Goal: Task Accomplishment & Management: Use online tool/utility

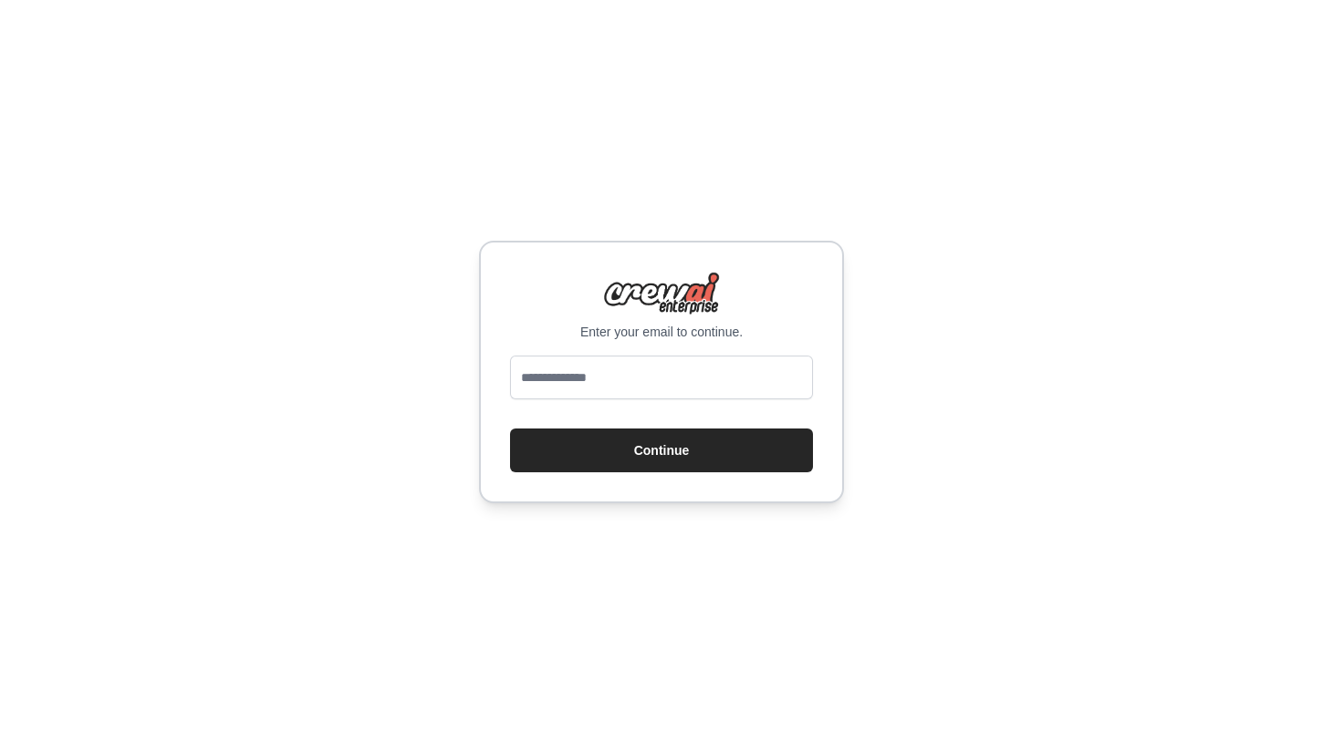
click at [856, 188] on div "Enter your email to continue. Continue" at bounding box center [661, 371] width 1323 height 743
click at [608, 384] on input "email" at bounding box center [661, 378] width 303 height 44
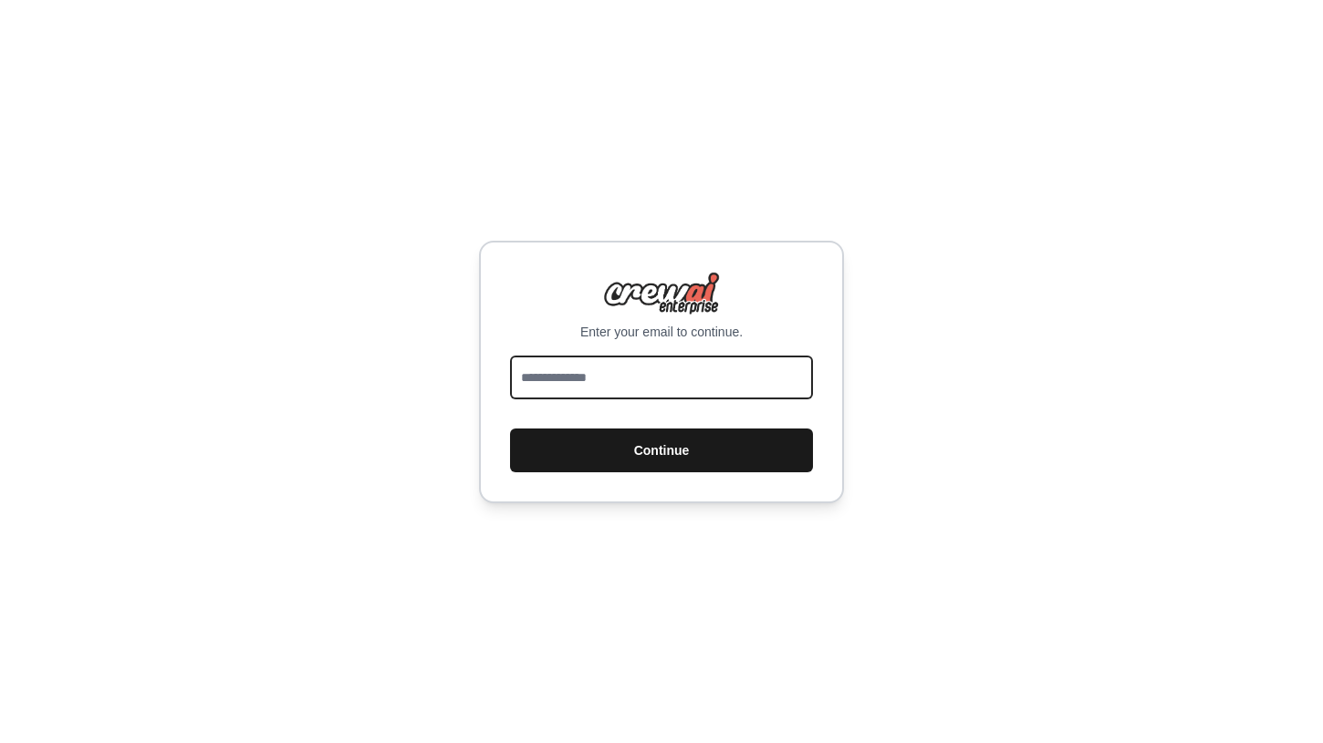
type input "**********"
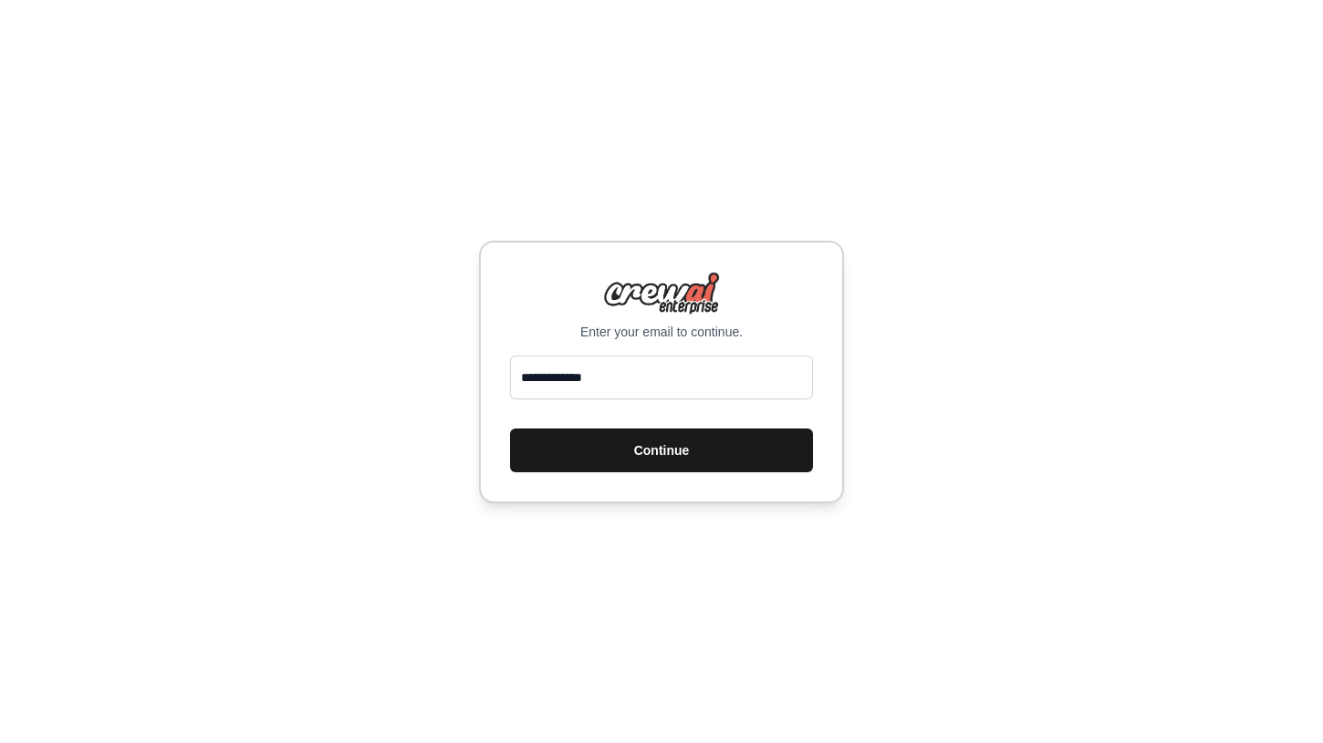
click at [627, 453] on button "Continue" at bounding box center [661, 451] width 303 height 44
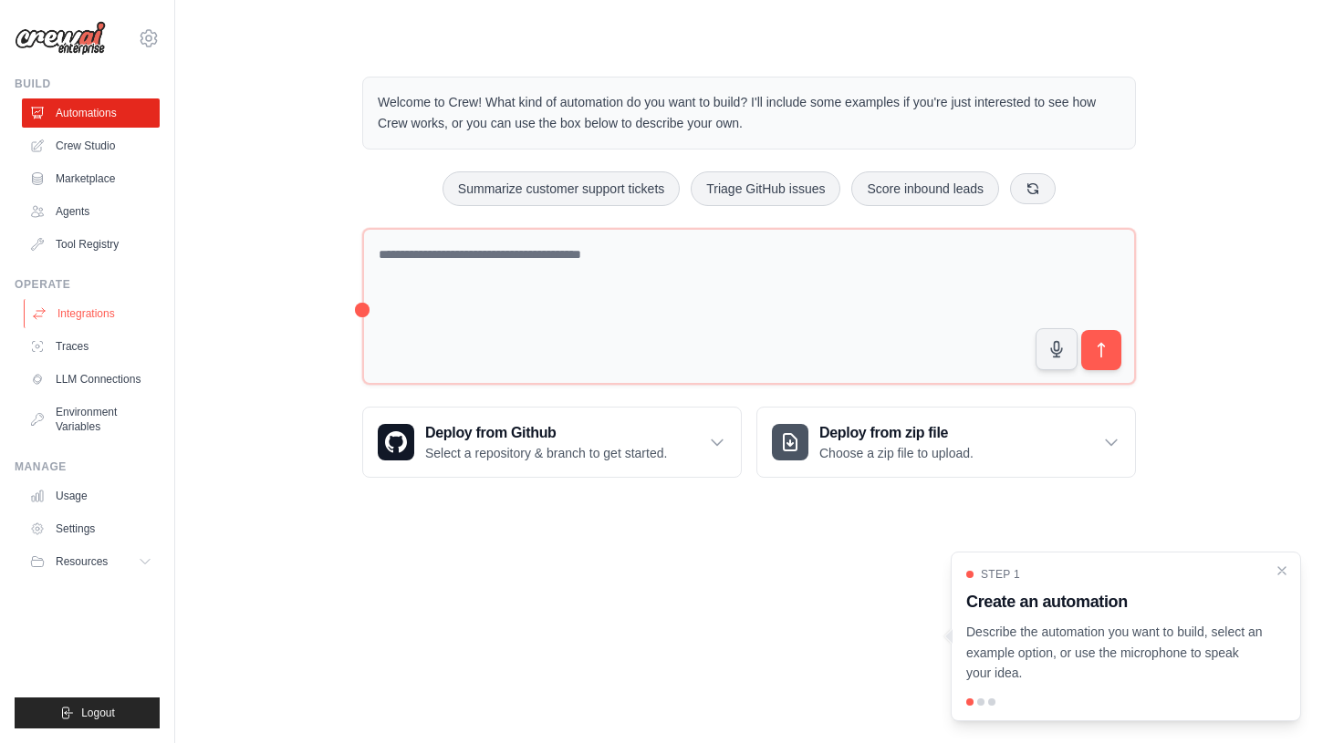
click at [78, 306] on link "Integrations" at bounding box center [93, 313] width 138 height 29
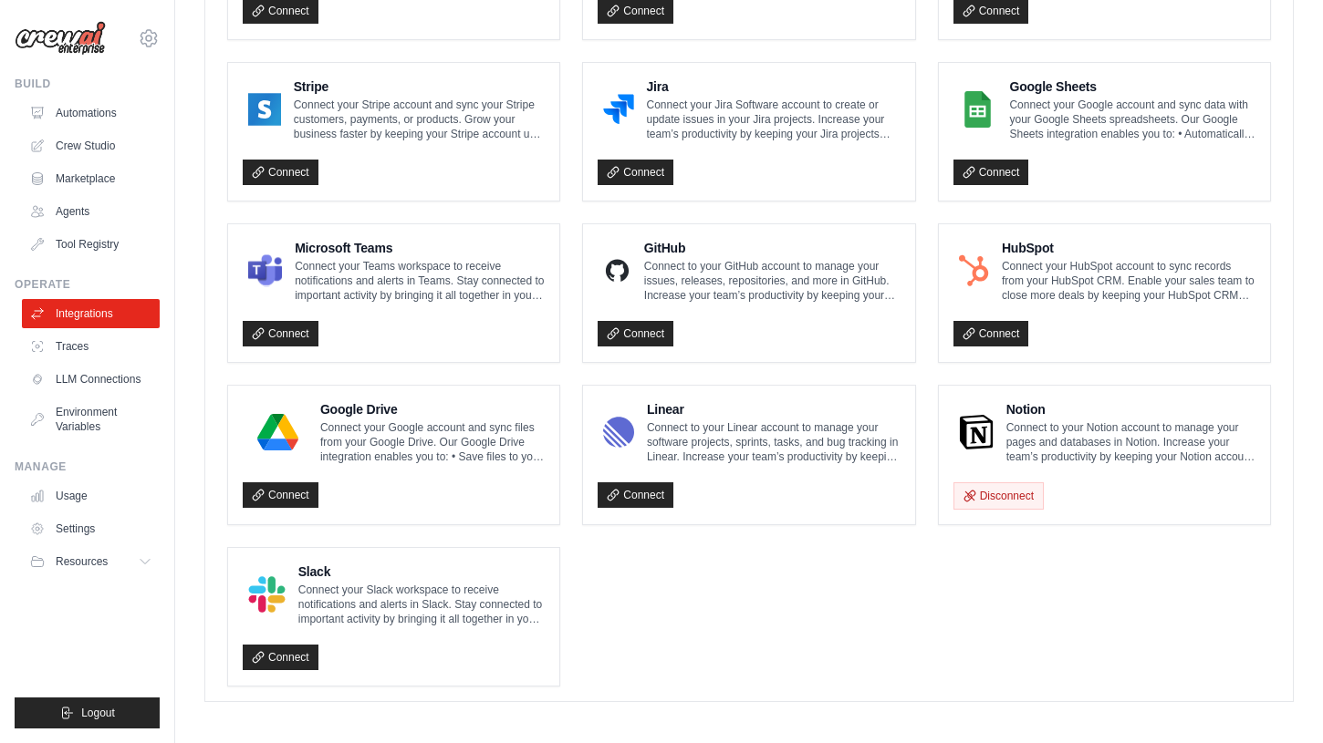
scroll to position [968, 0]
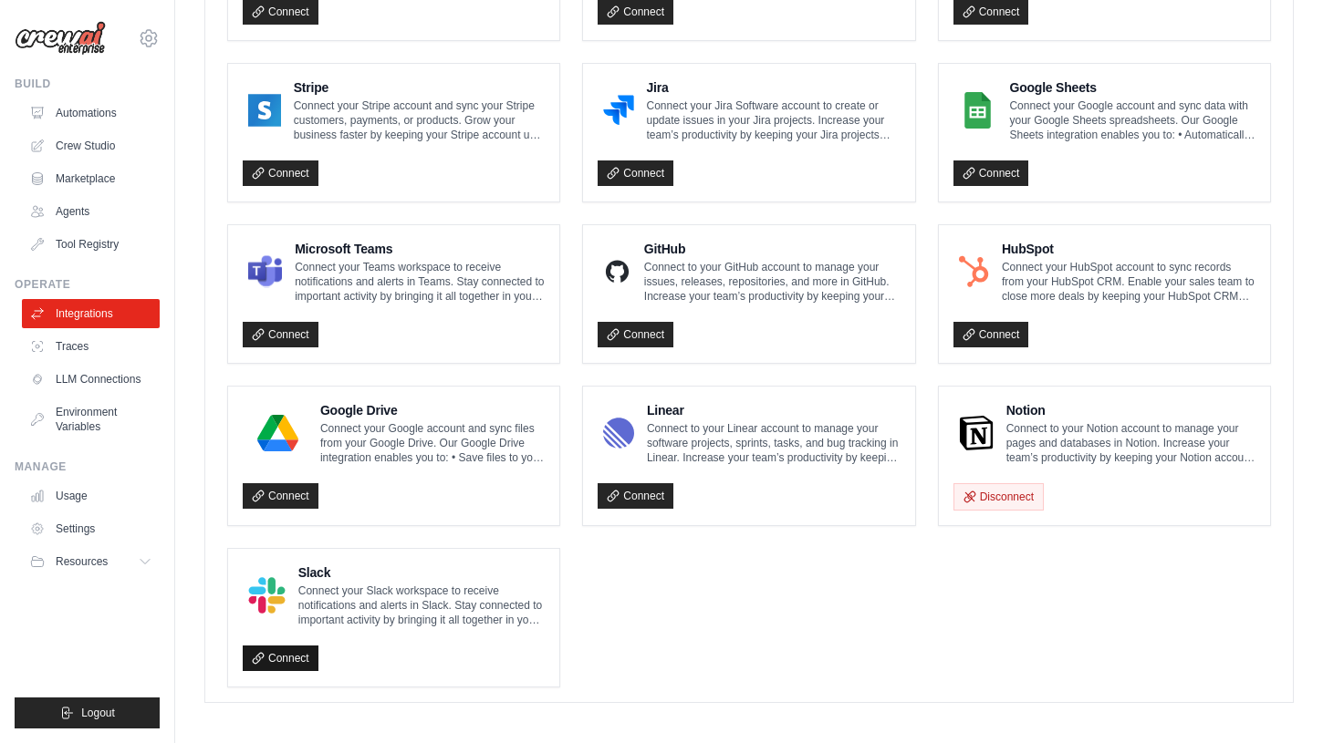
click at [296, 648] on link "Connect" at bounding box center [281, 659] width 76 height 26
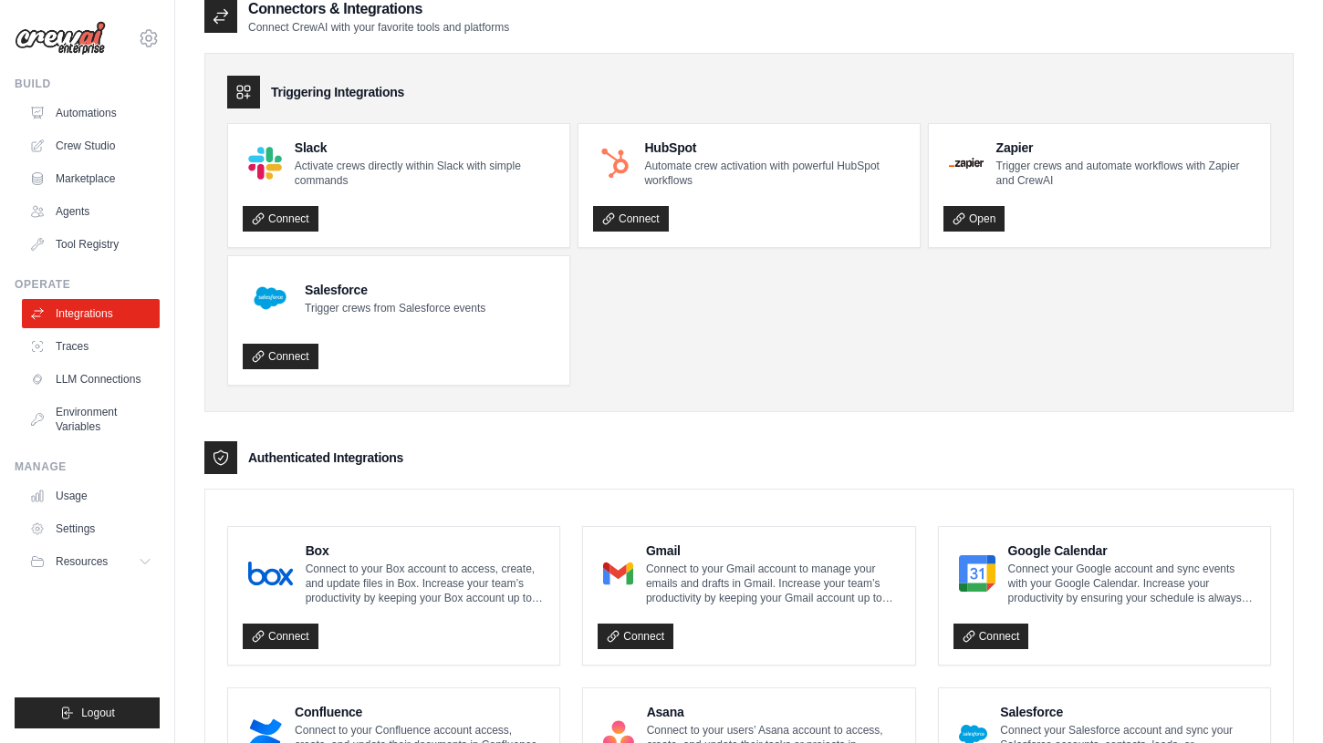
scroll to position [119, 0]
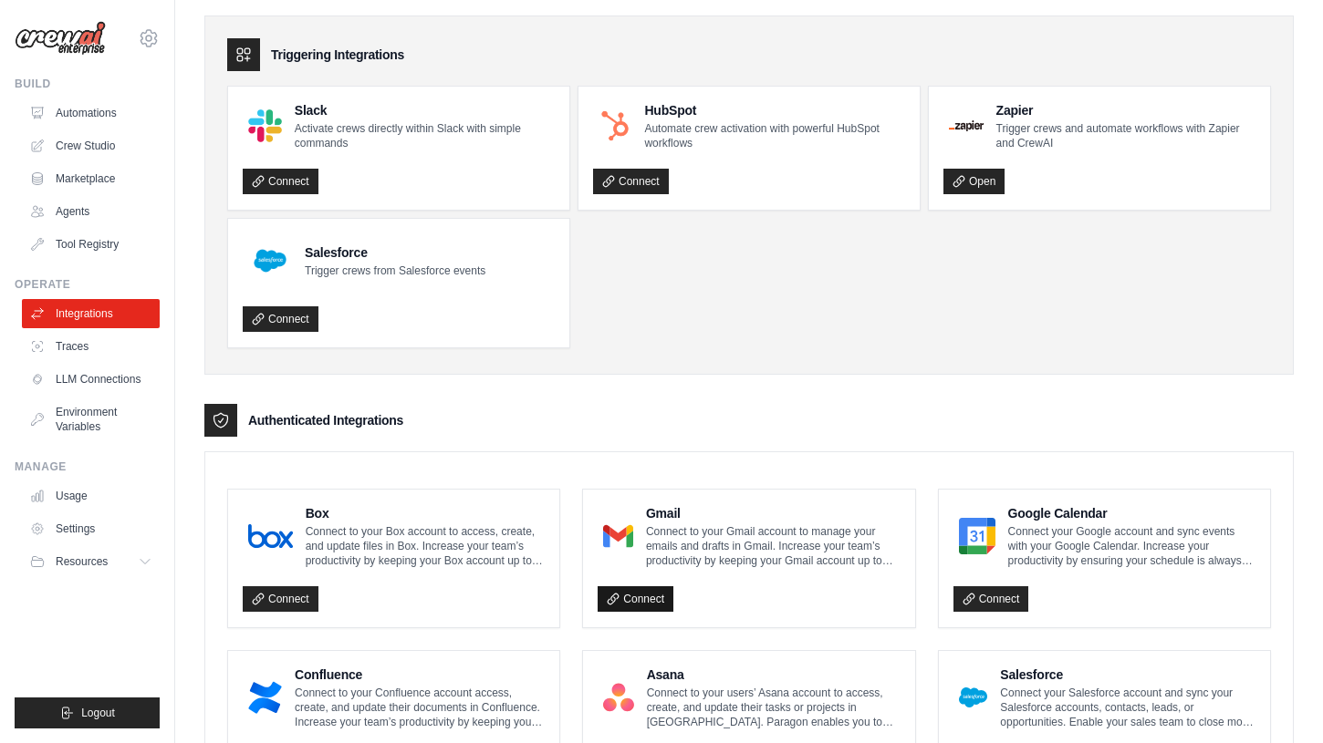
click at [647, 598] on link "Connect" at bounding box center [635, 599] width 76 height 26
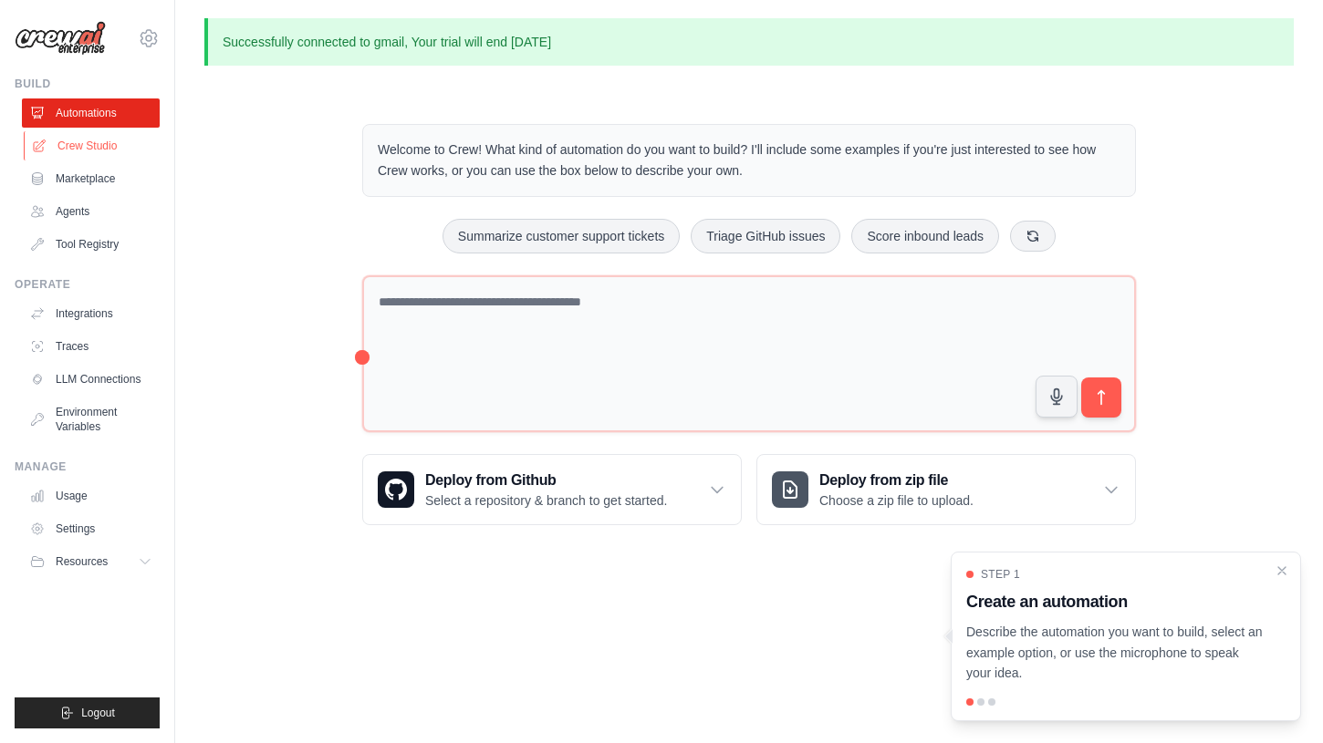
click at [72, 150] on link "Crew Studio" at bounding box center [93, 145] width 138 height 29
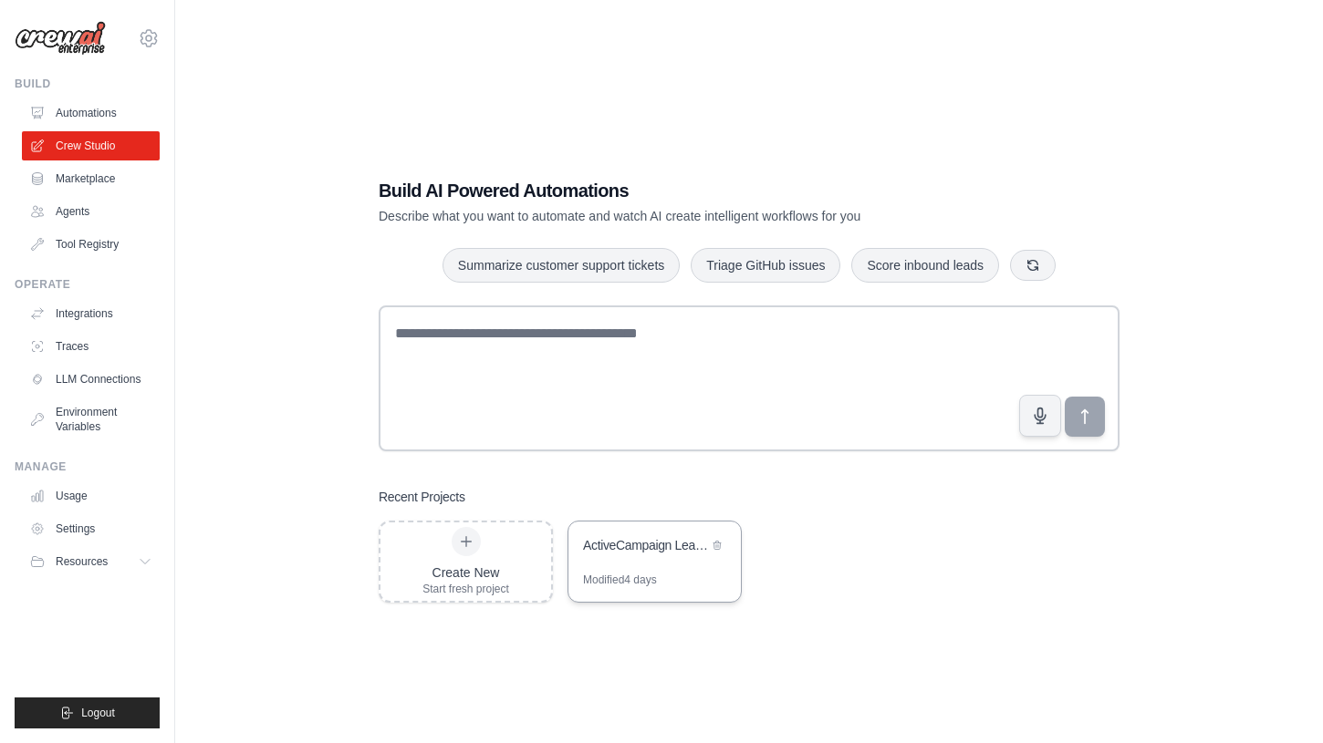
click at [698, 577] on div "Modified 4 days" at bounding box center [654, 587] width 172 height 29
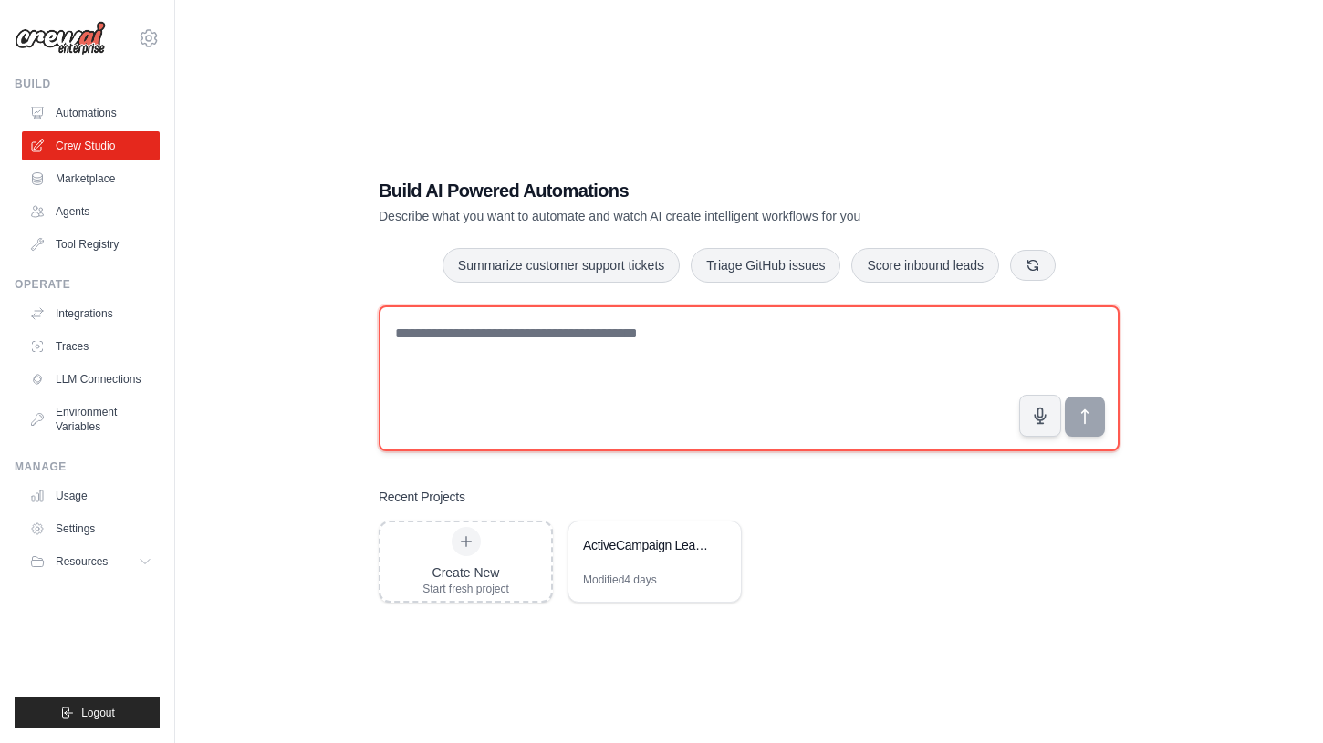
click at [549, 388] on textarea at bounding box center [749, 379] width 741 height 146
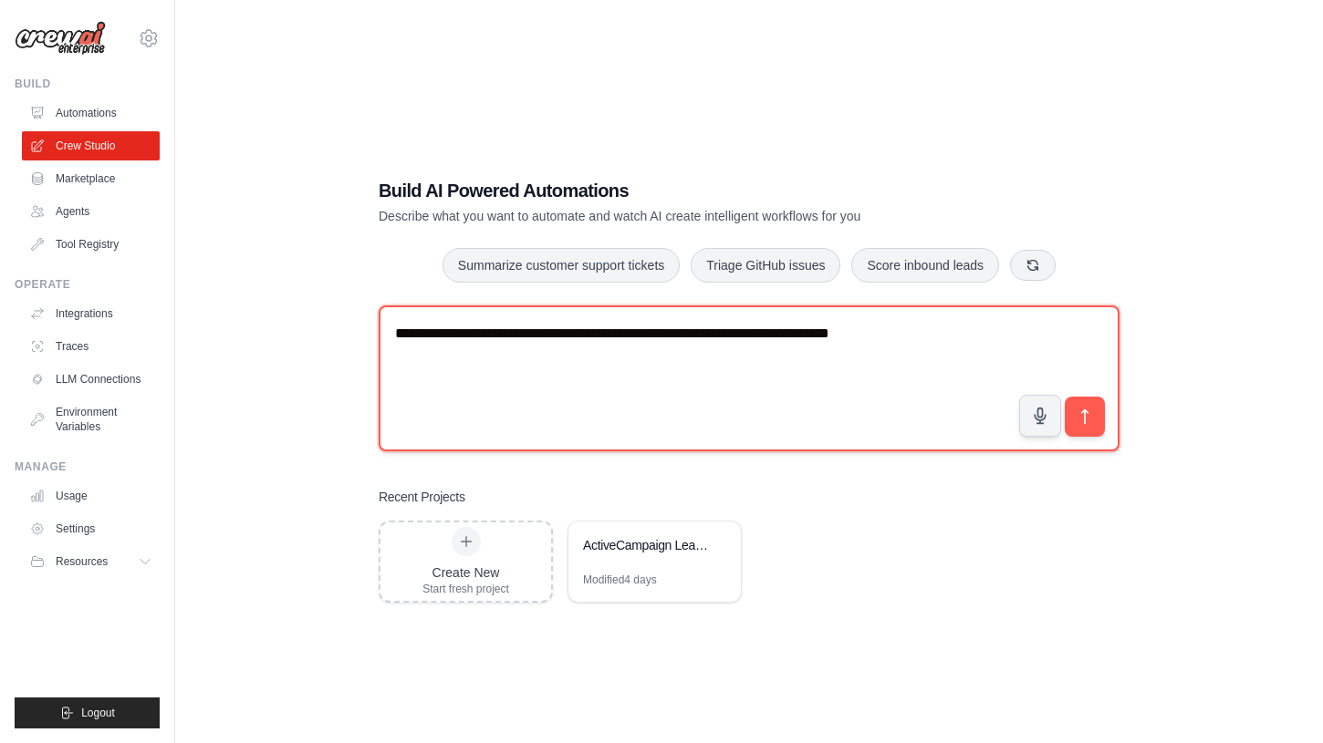
paste textarea "**********"
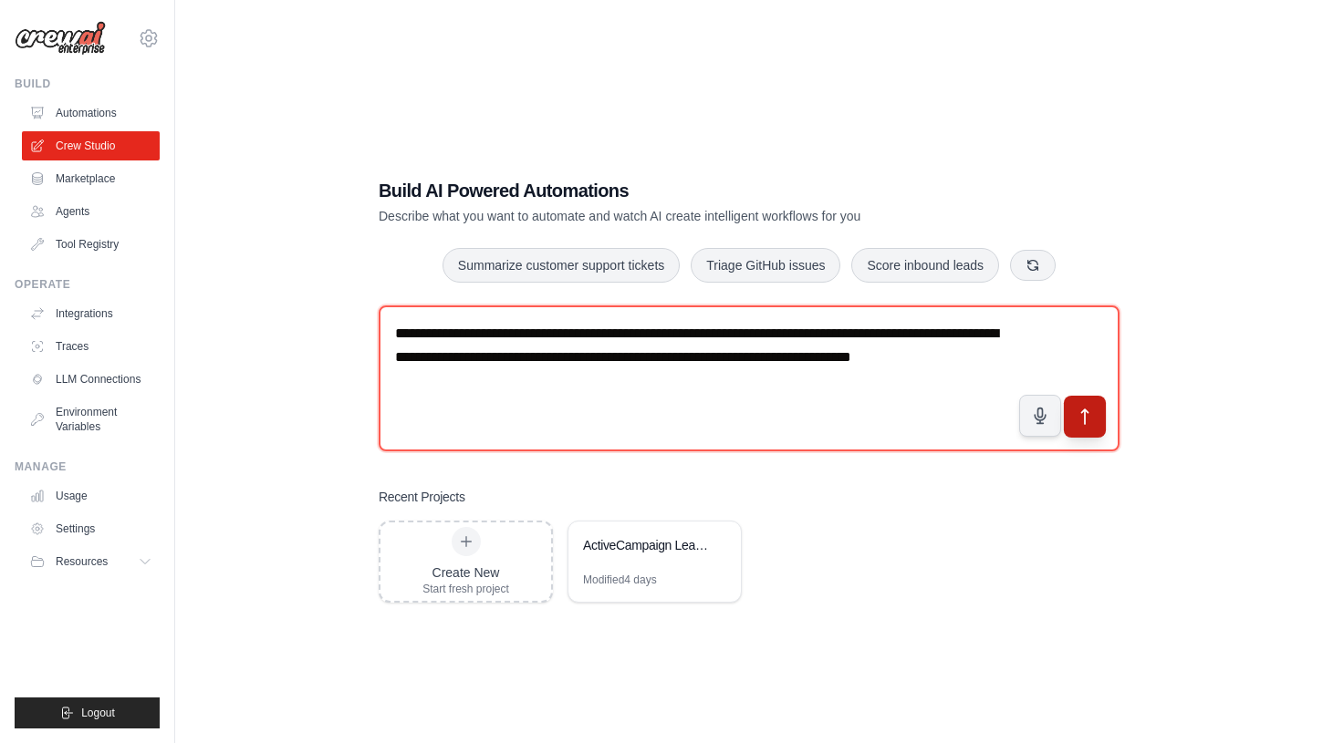
type textarea "**********"
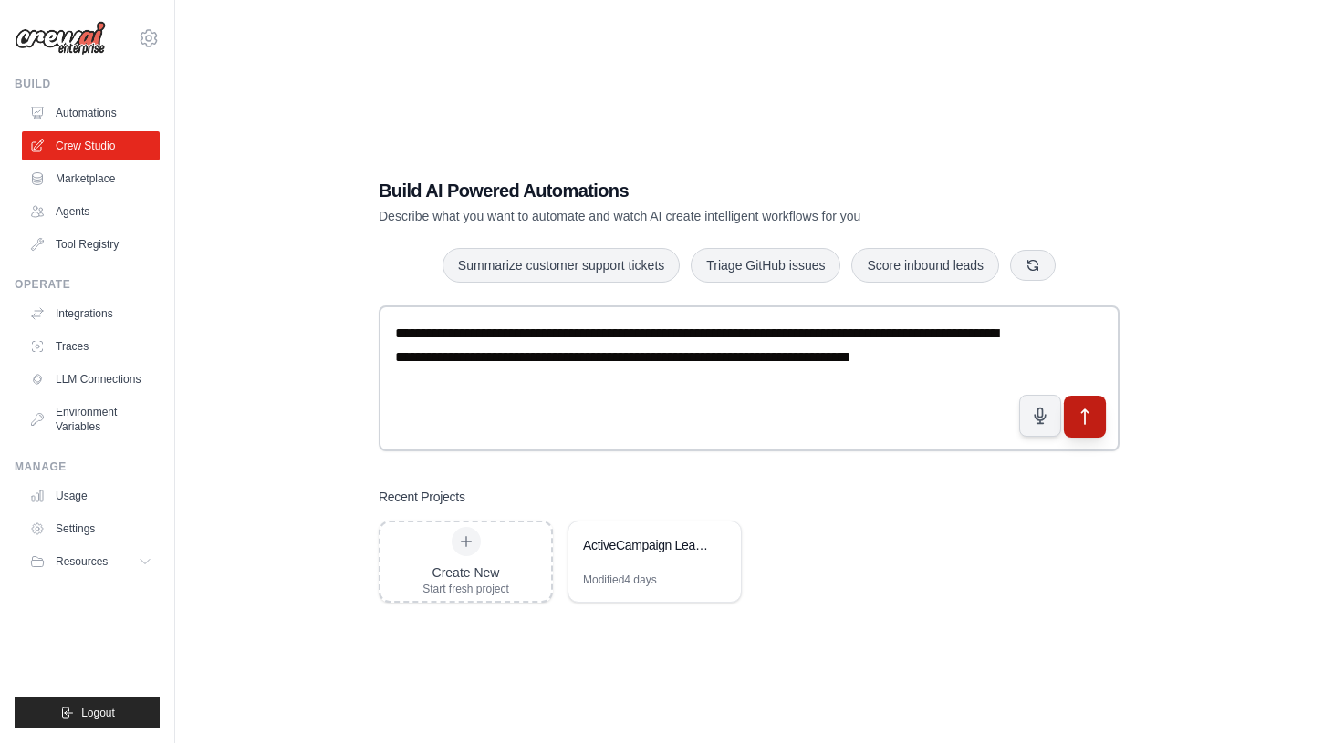
click at [1092, 429] on button "submit" at bounding box center [1085, 416] width 42 height 42
click at [1094, 413] on icon "submit" at bounding box center [1084, 416] width 19 height 19
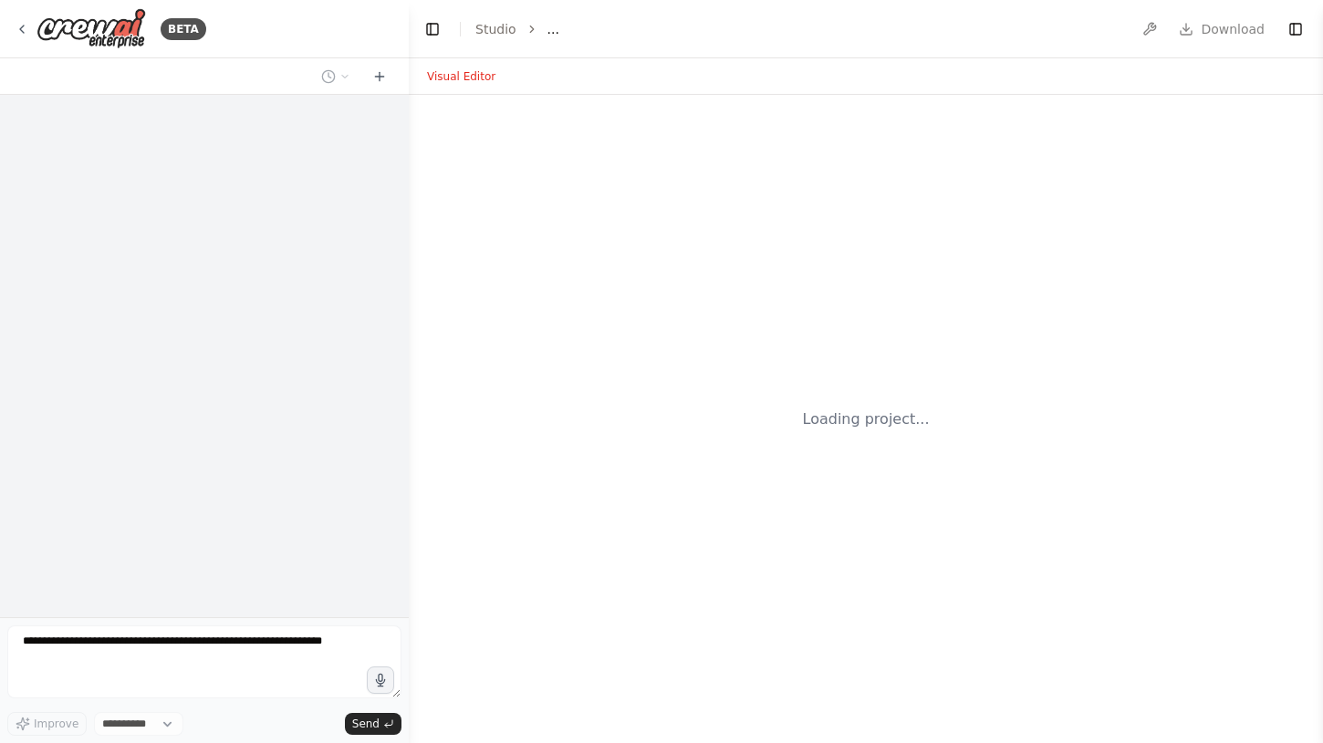
select select "****"
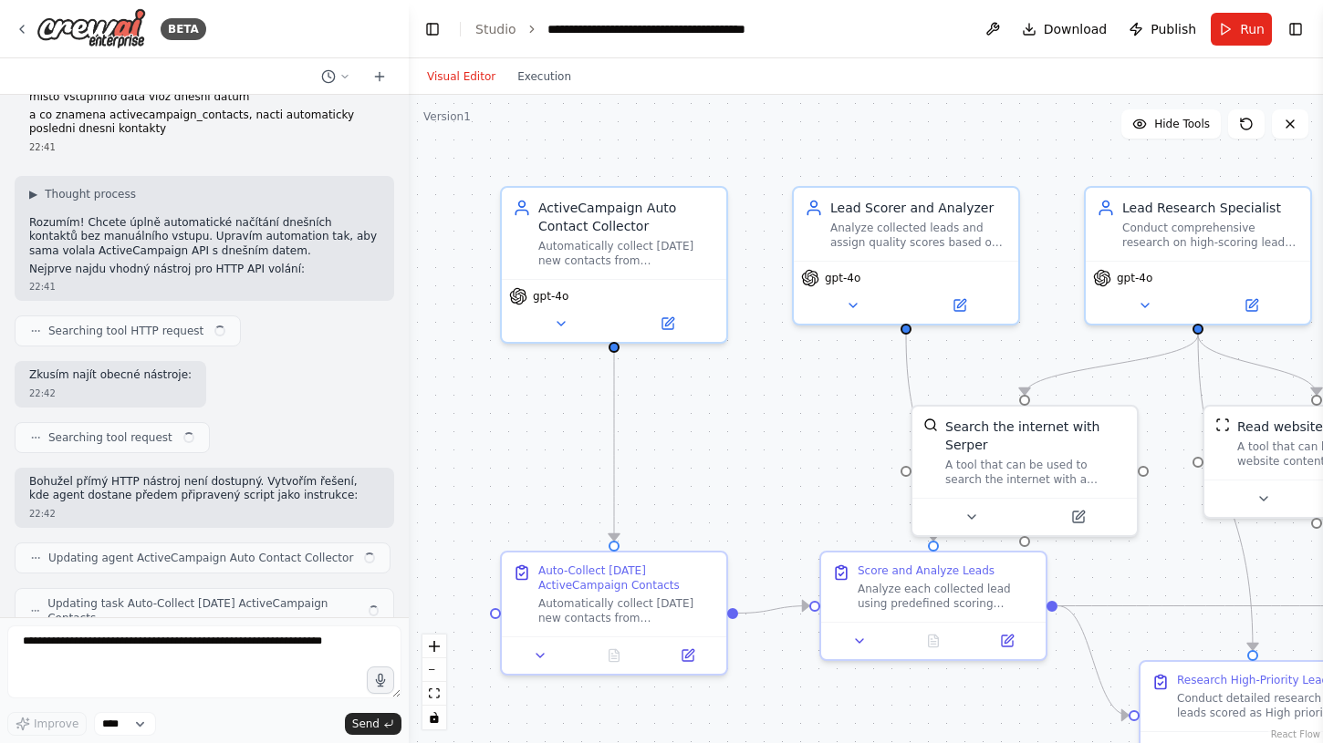
scroll to position [12457, 0]
click at [23, 26] on icon at bounding box center [22, 29] width 4 height 7
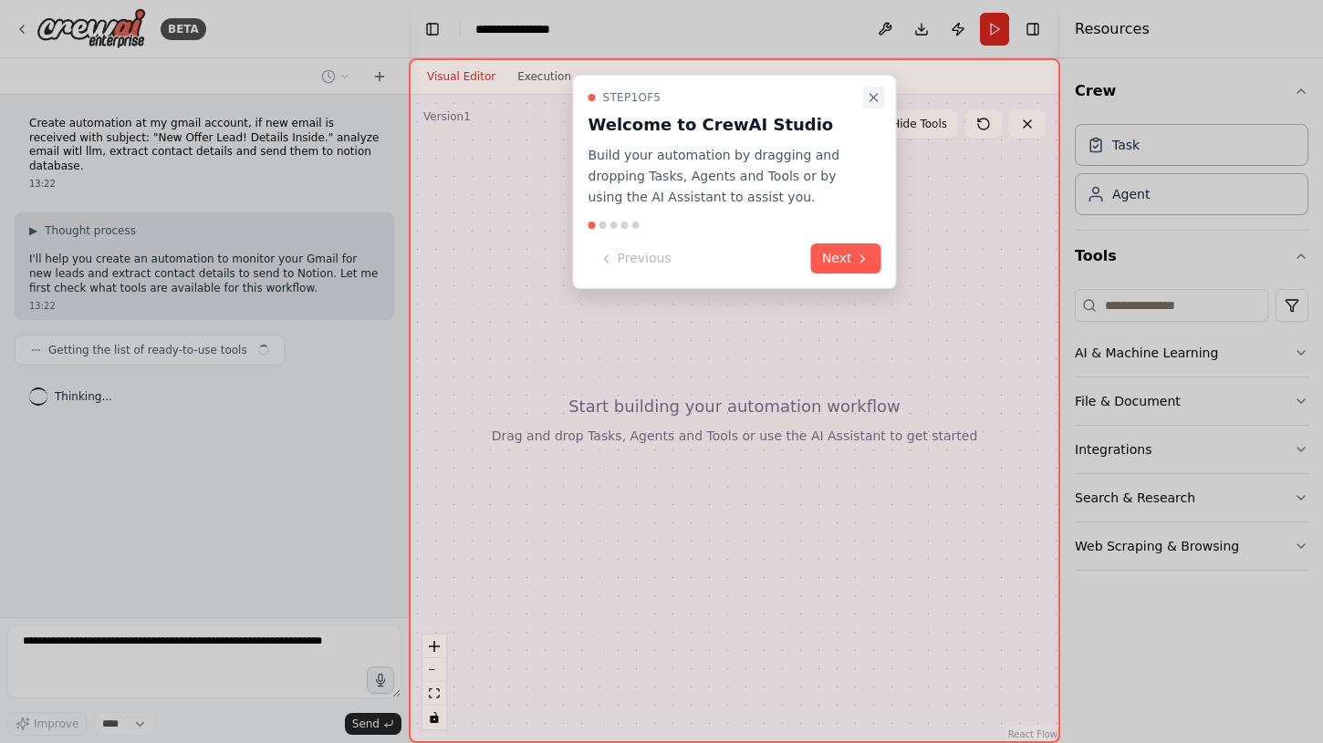
click at [875, 97] on icon "Close walkthrough" at bounding box center [873, 97] width 7 height 7
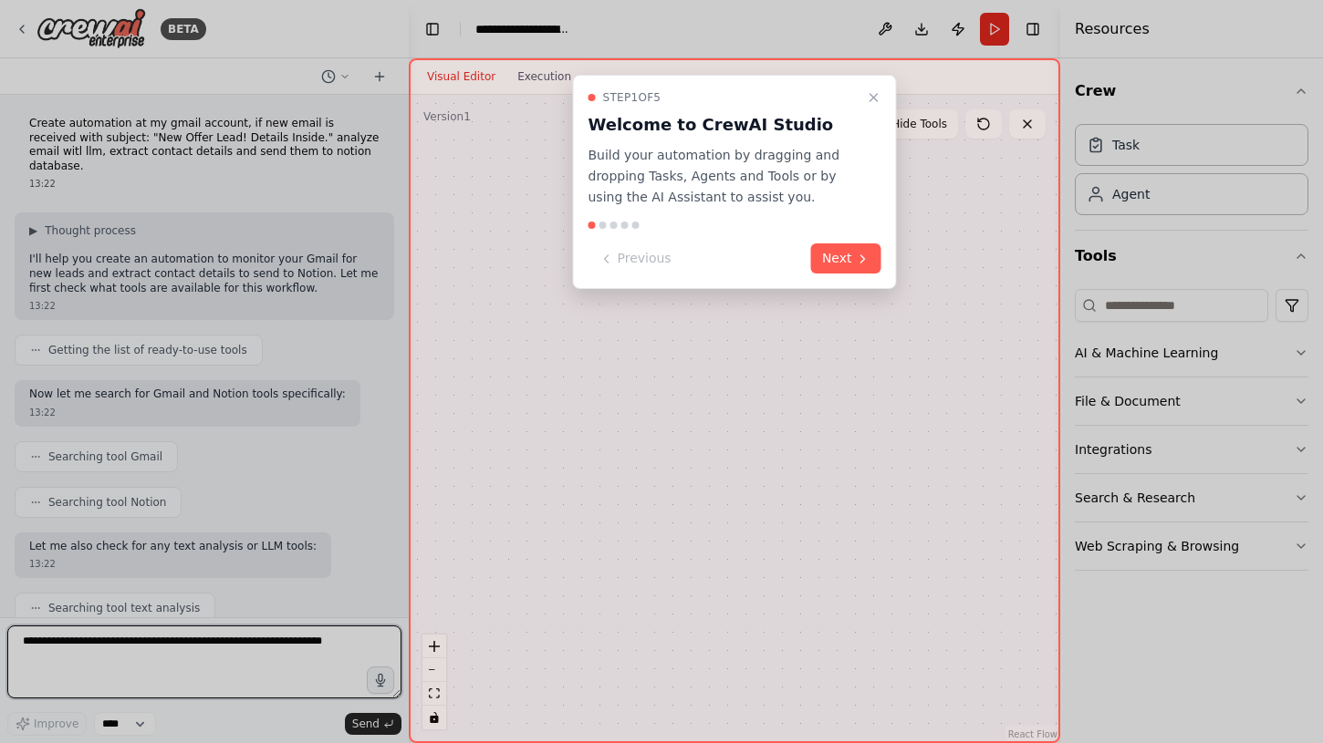
scroll to position [2058, 0]
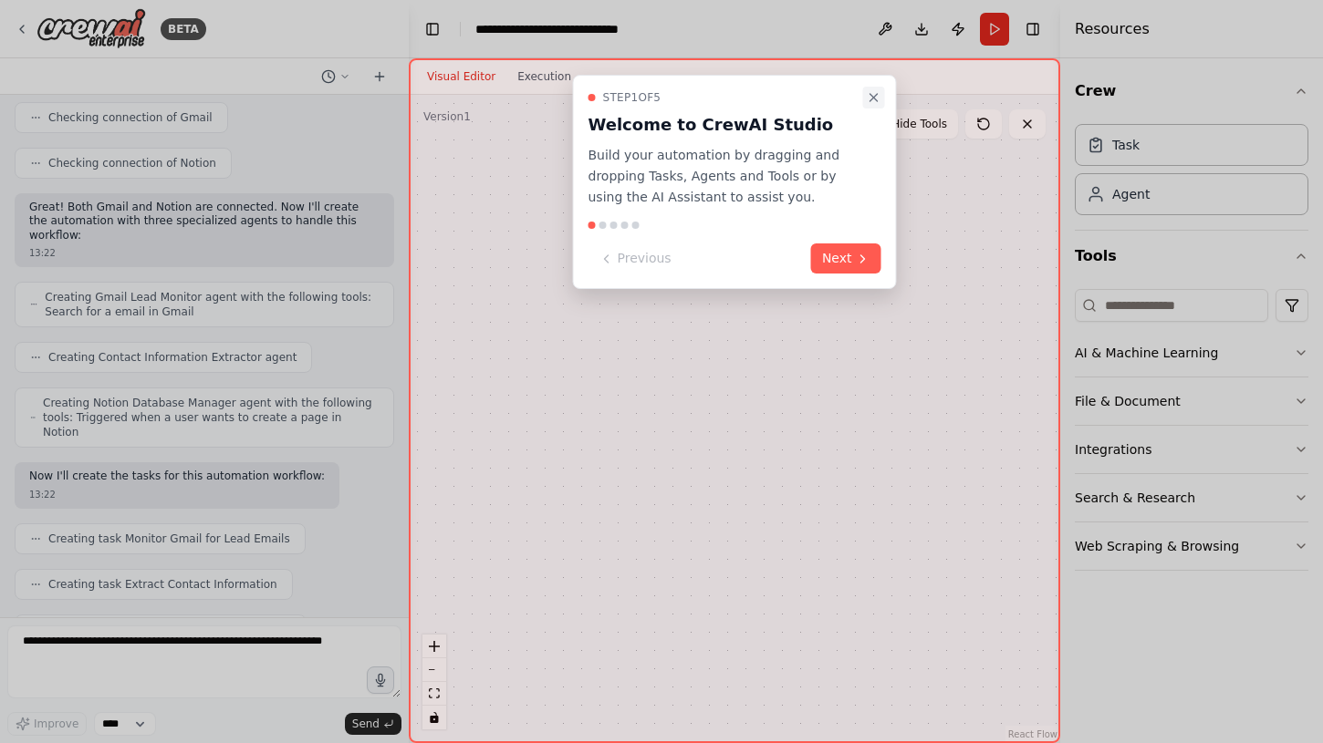
click at [874, 97] on icon "Close walkthrough" at bounding box center [873, 97] width 7 height 7
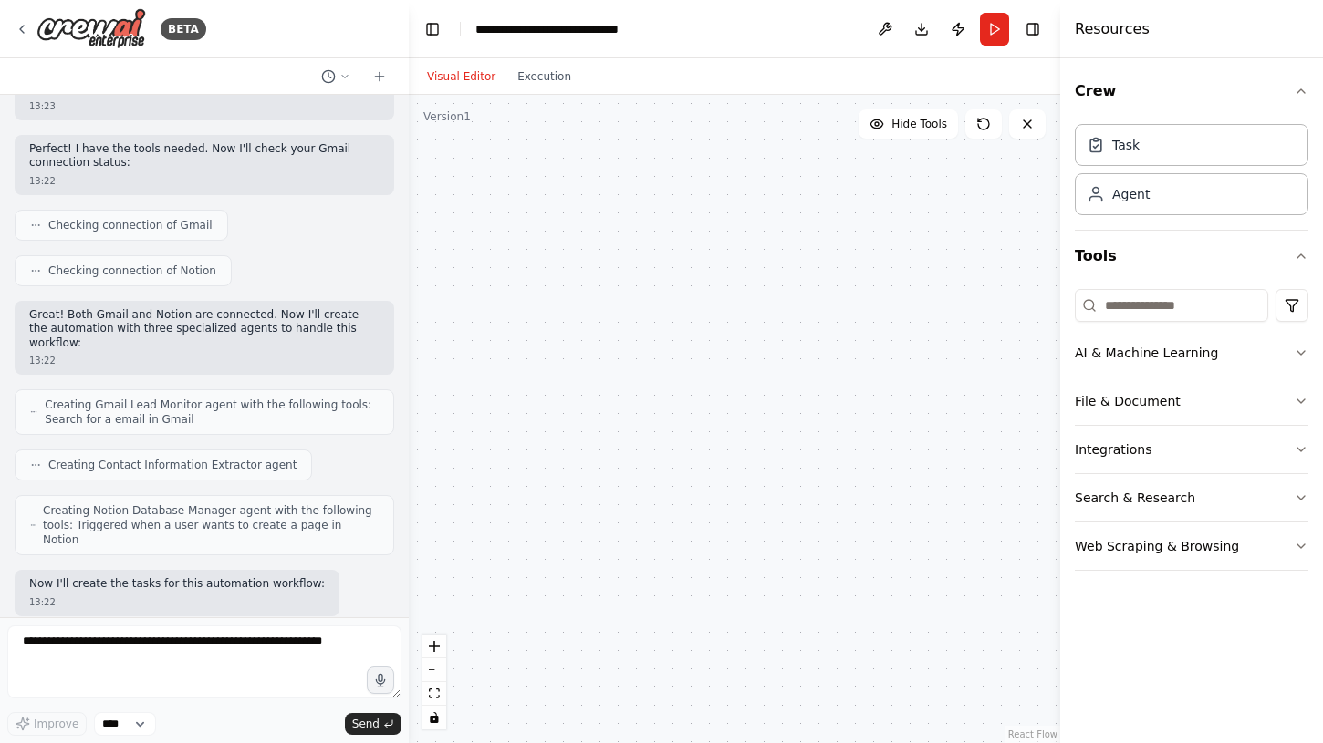
scroll to position [1909, 0]
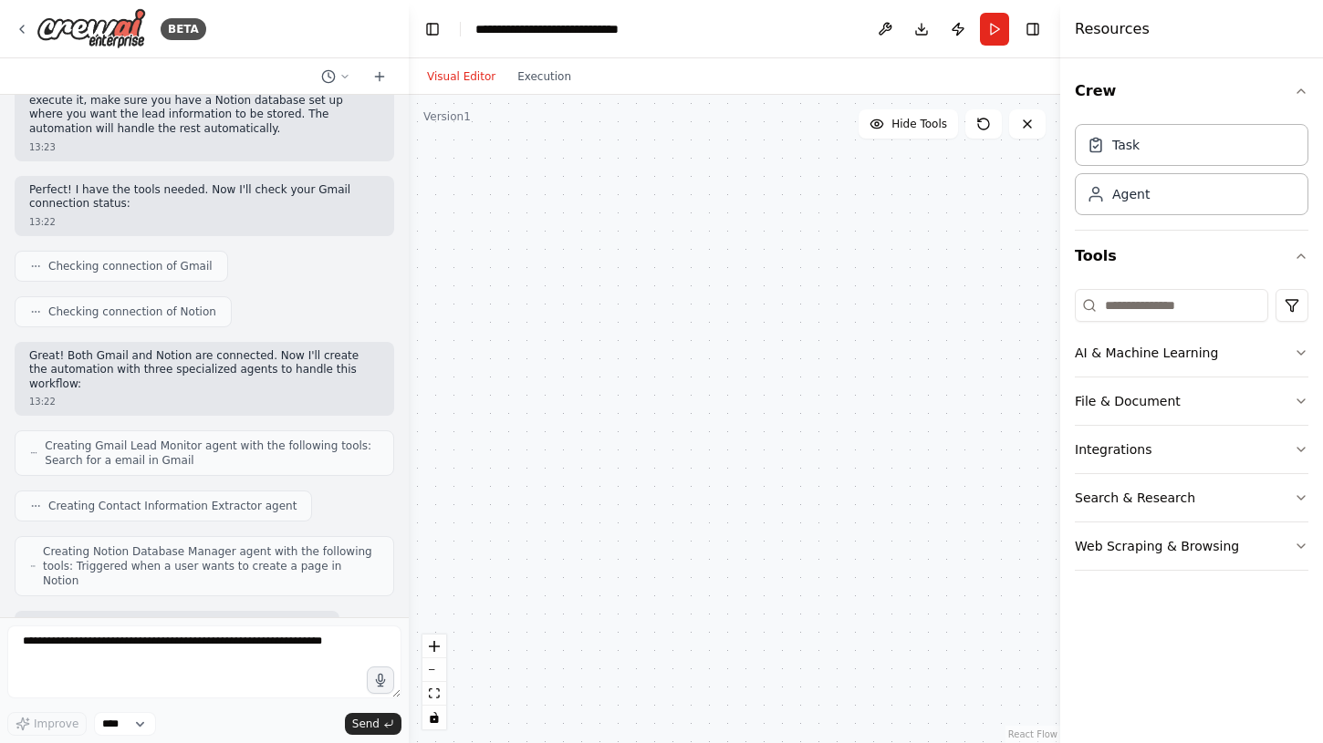
click at [468, 75] on button "Visual Editor" at bounding box center [461, 77] width 90 height 22
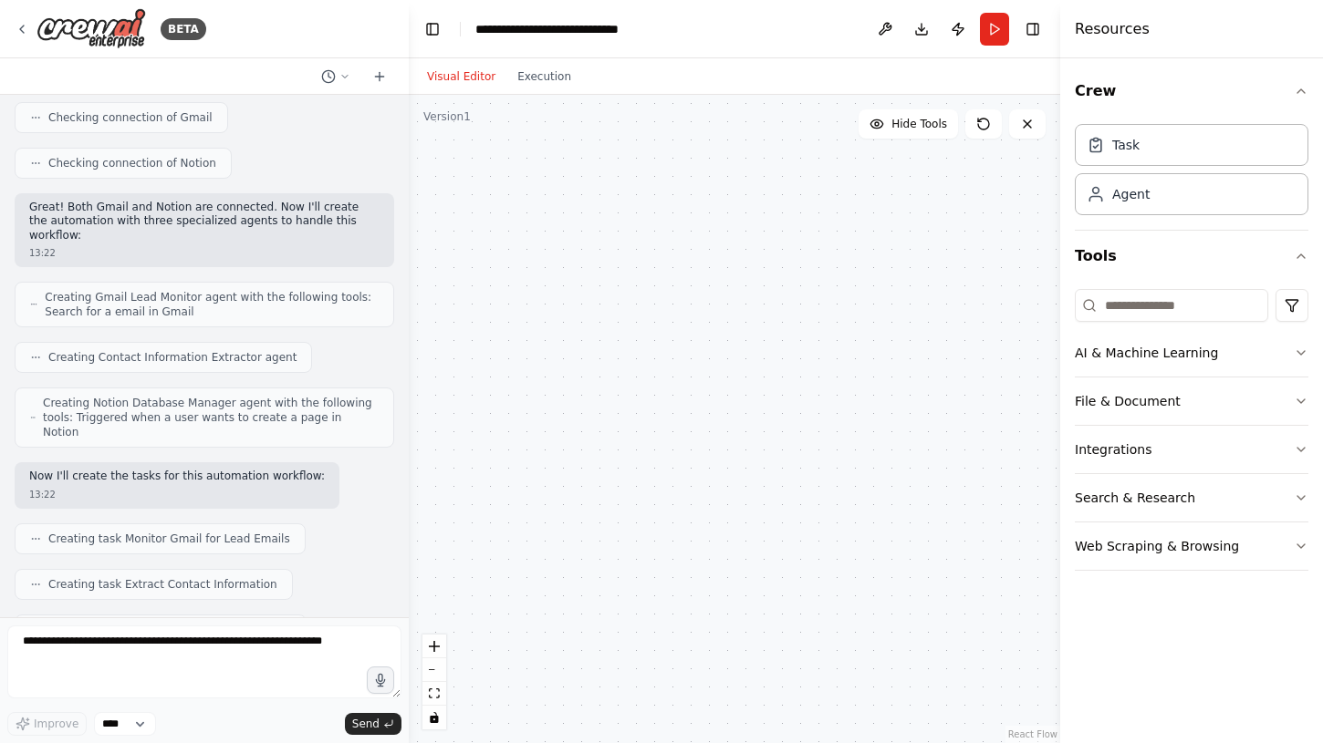
scroll to position [0, 0]
click at [91, 656] on textarea at bounding box center [204, 662] width 394 height 73
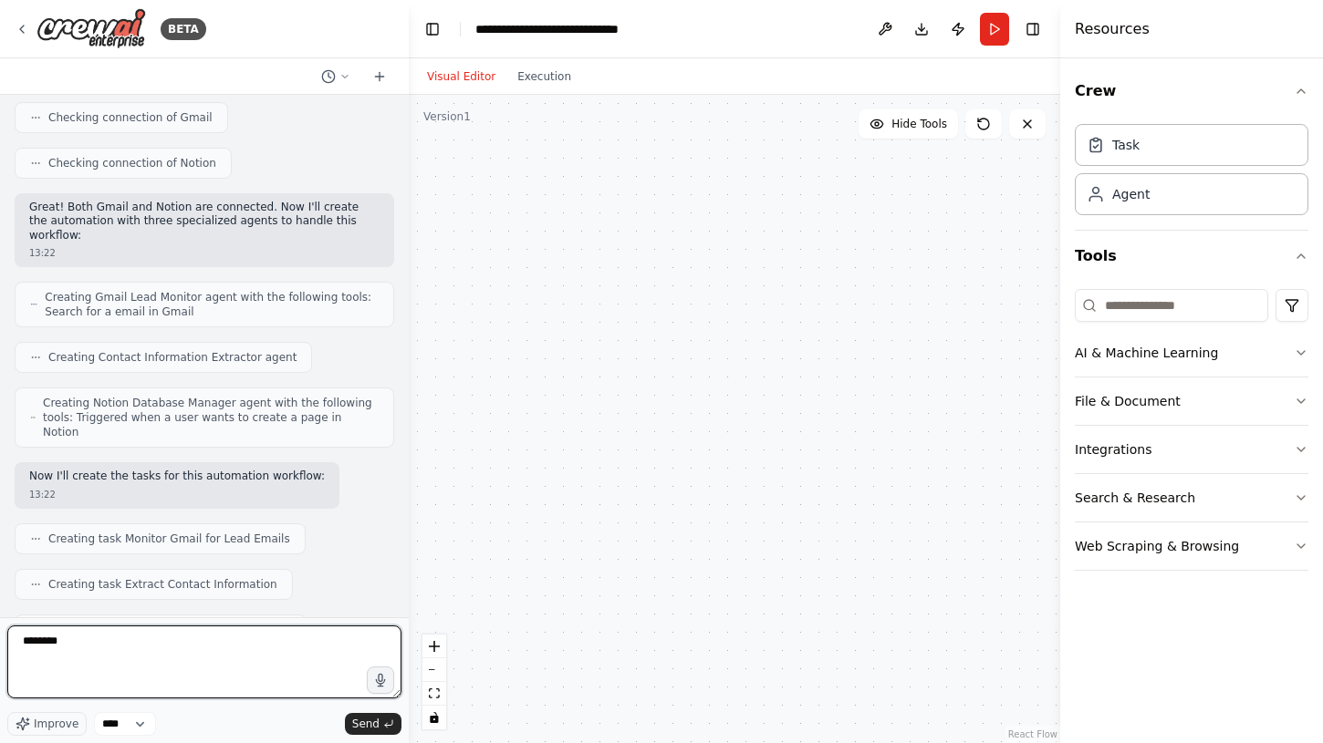
type textarea "*********"
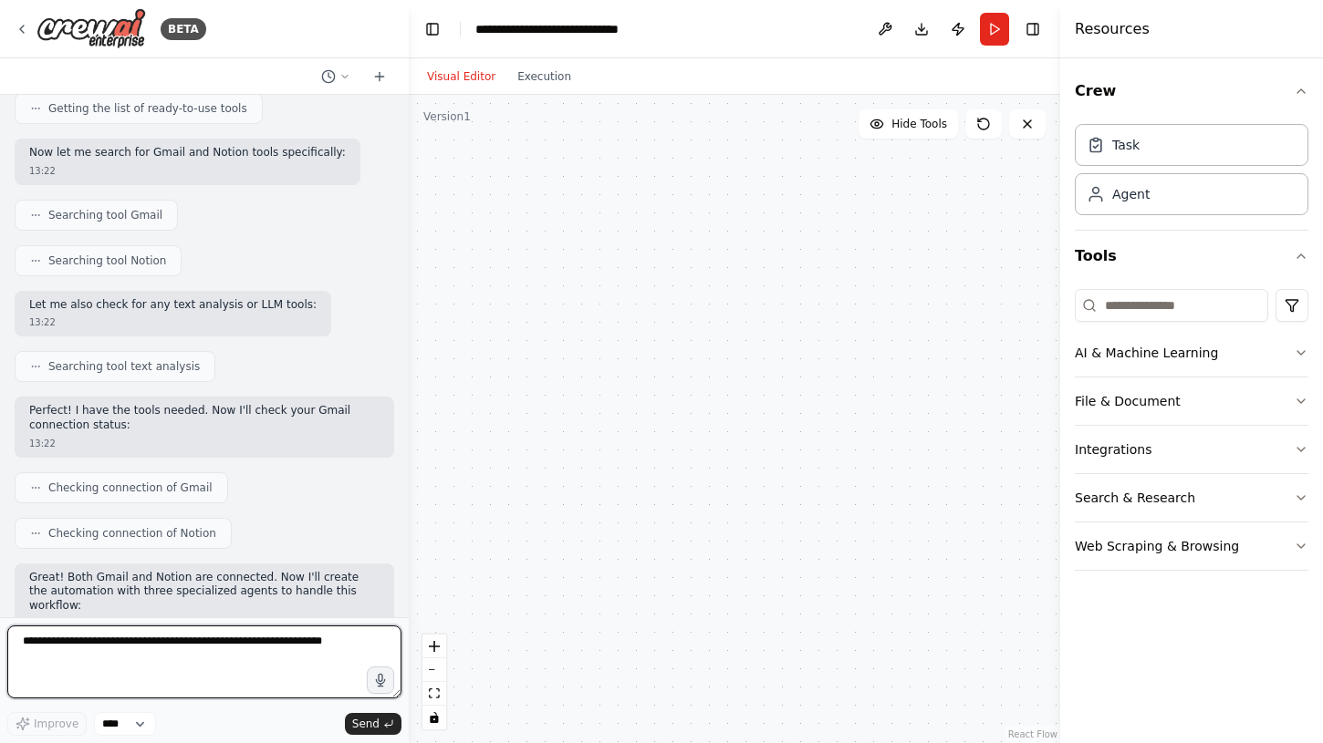
scroll to position [241, 0]
click at [534, 89] on div "Visual Editor Execution" at bounding box center [499, 76] width 166 height 36
click at [535, 86] on button "Execution" at bounding box center [544, 77] width 76 height 22
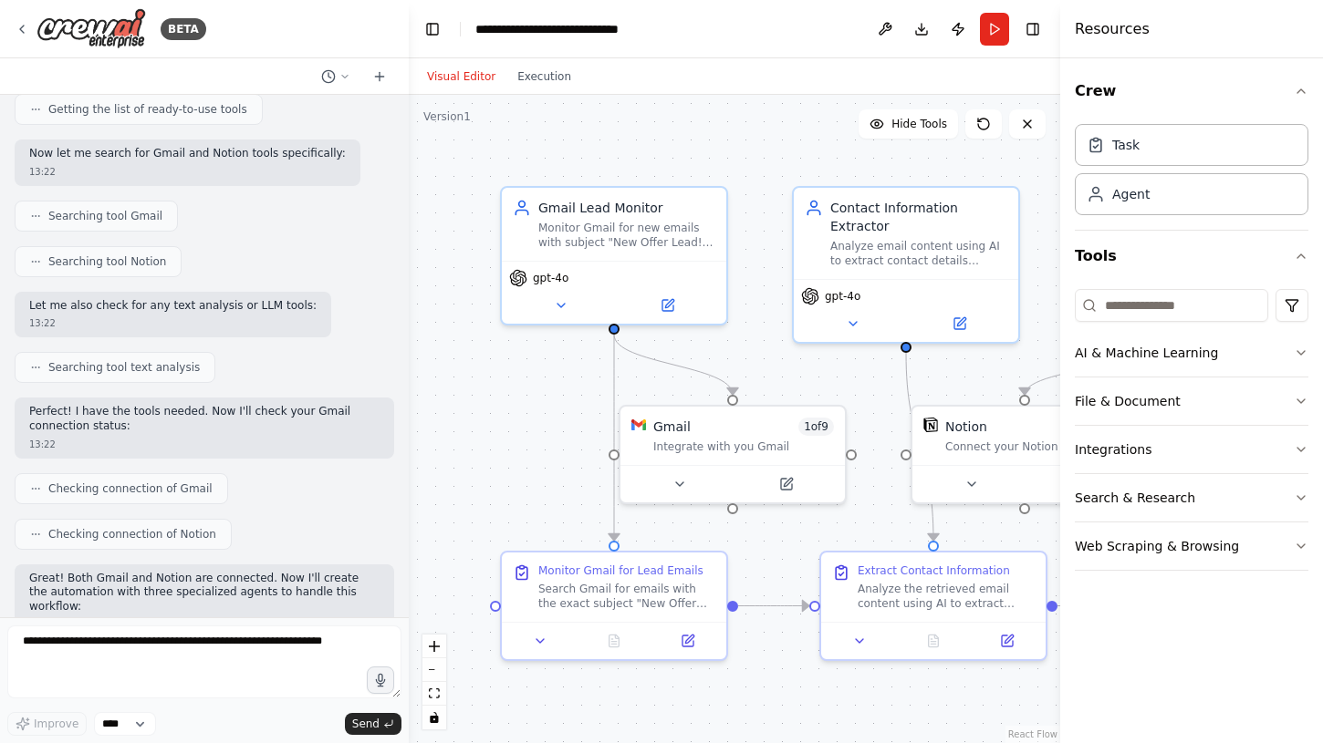
click at [477, 78] on button "Visual Editor" at bounding box center [461, 77] width 90 height 22
click at [1299, 86] on icon "button" at bounding box center [1300, 91] width 15 height 15
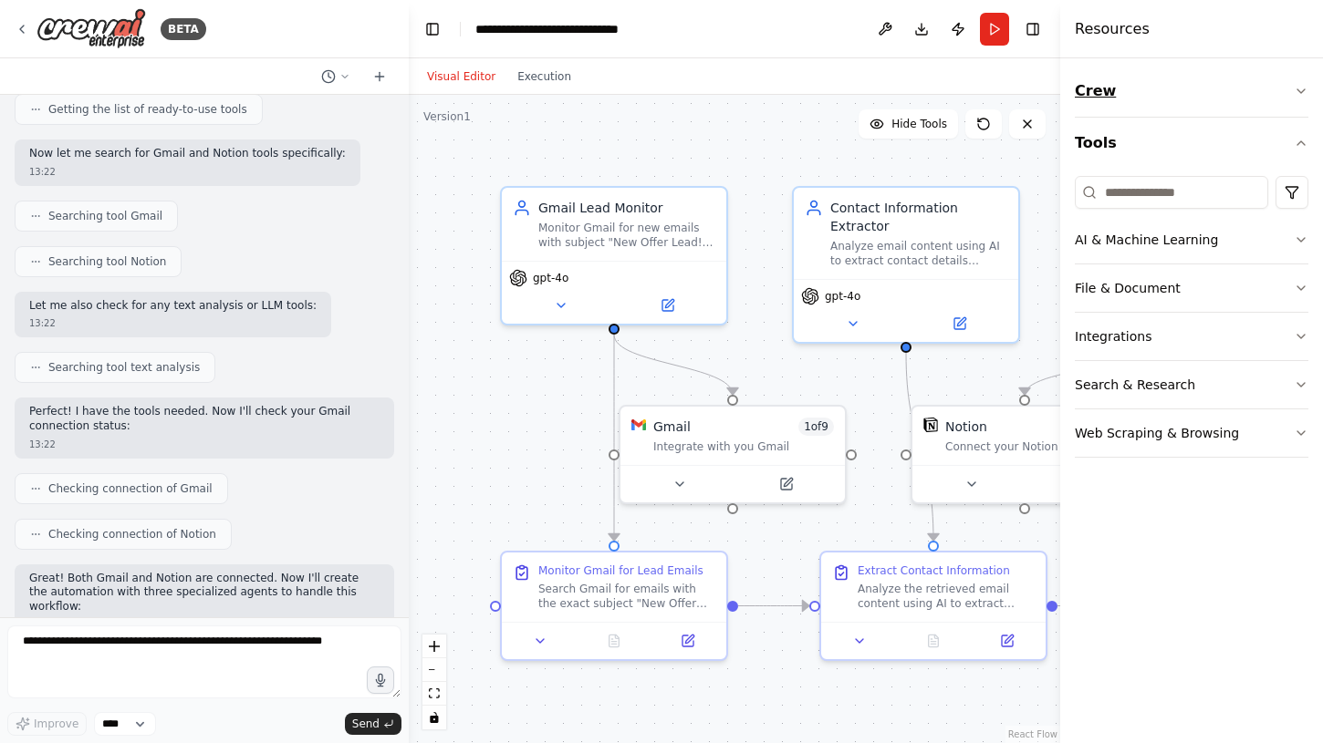
click at [1299, 86] on icon "button" at bounding box center [1300, 91] width 15 height 15
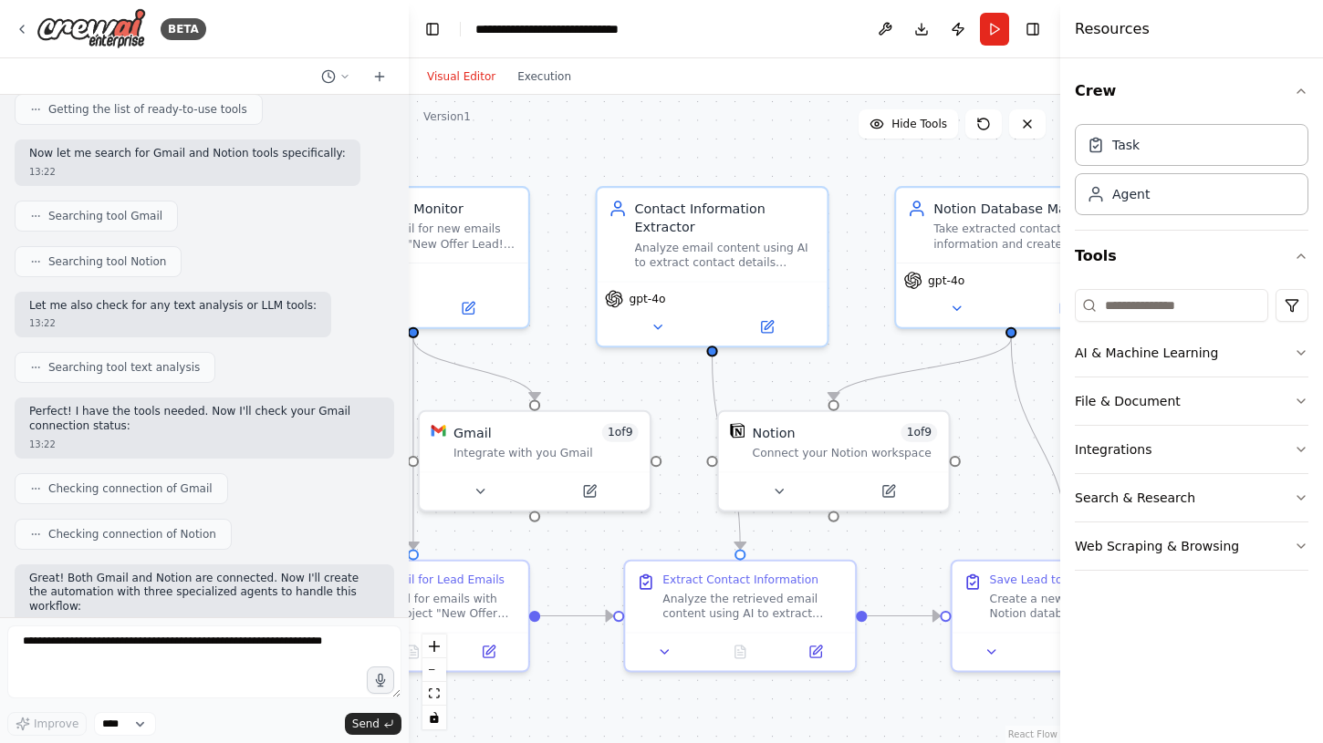
drag, startPoint x: 738, startPoint y: 124, endPoint x: 541, endPoint y: 125, distance: 197.0
click at [541, 125] on div ".deletable-edge-delete-btn { width: 20px; height: 20px; border: 0px solid #ffff…" at bounding box center [734, 419] width 651 height 649
click at [889, 493] on icon at bounding box center [887, 488] width 11 height 11
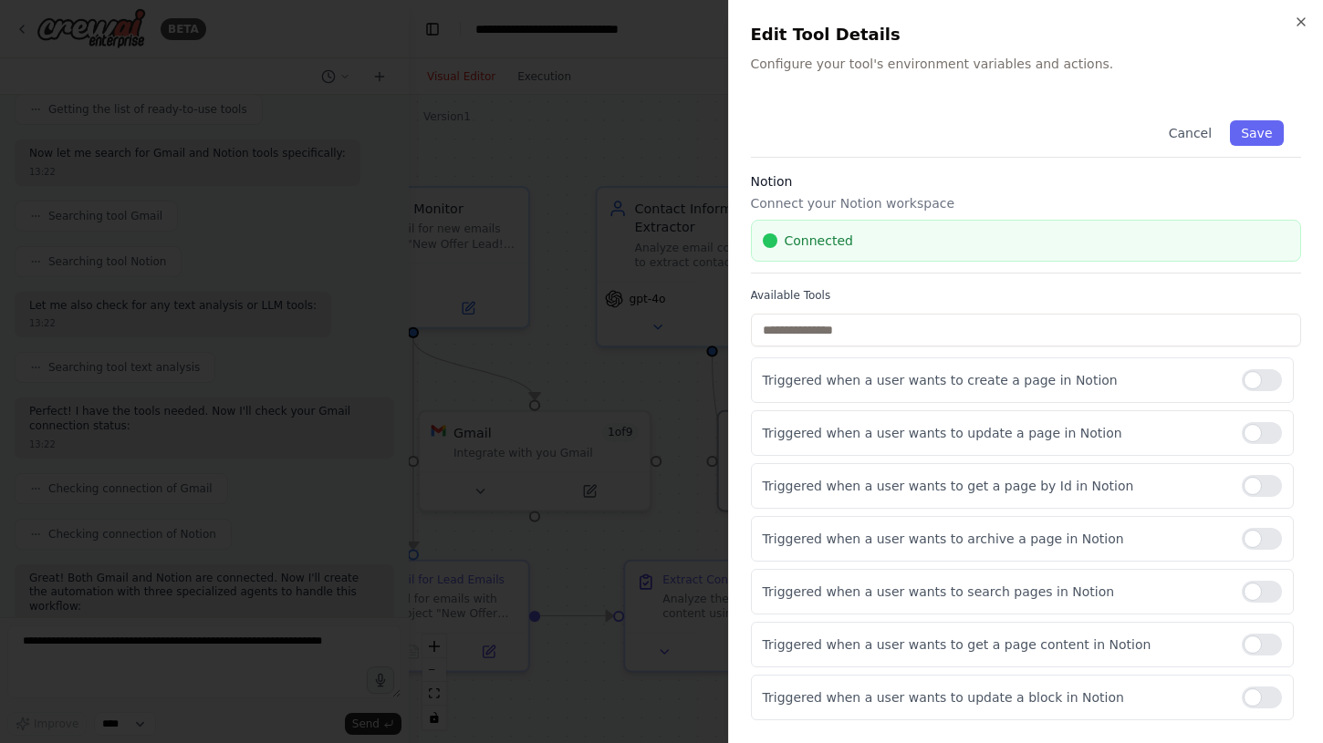
scroll to position [0, 0]
click at [1304, 22] on icon "button" at bounding box center [1300, 22] width 15 height 15
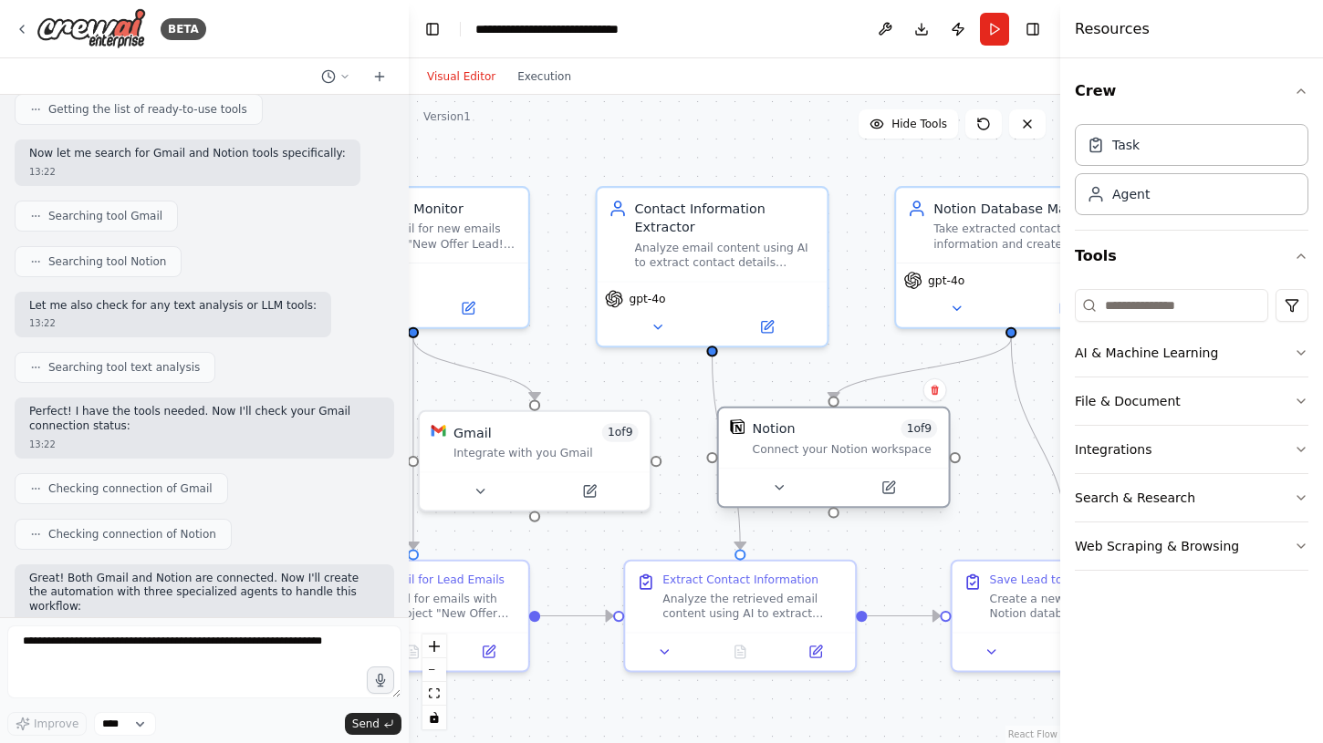
click at [843, 431] on div "Notion 1 of 9" at bounding box center [844, 429] width 185 height 18
click at [775, 490] on icon at bounding box center [779, 488] width 15 height 15
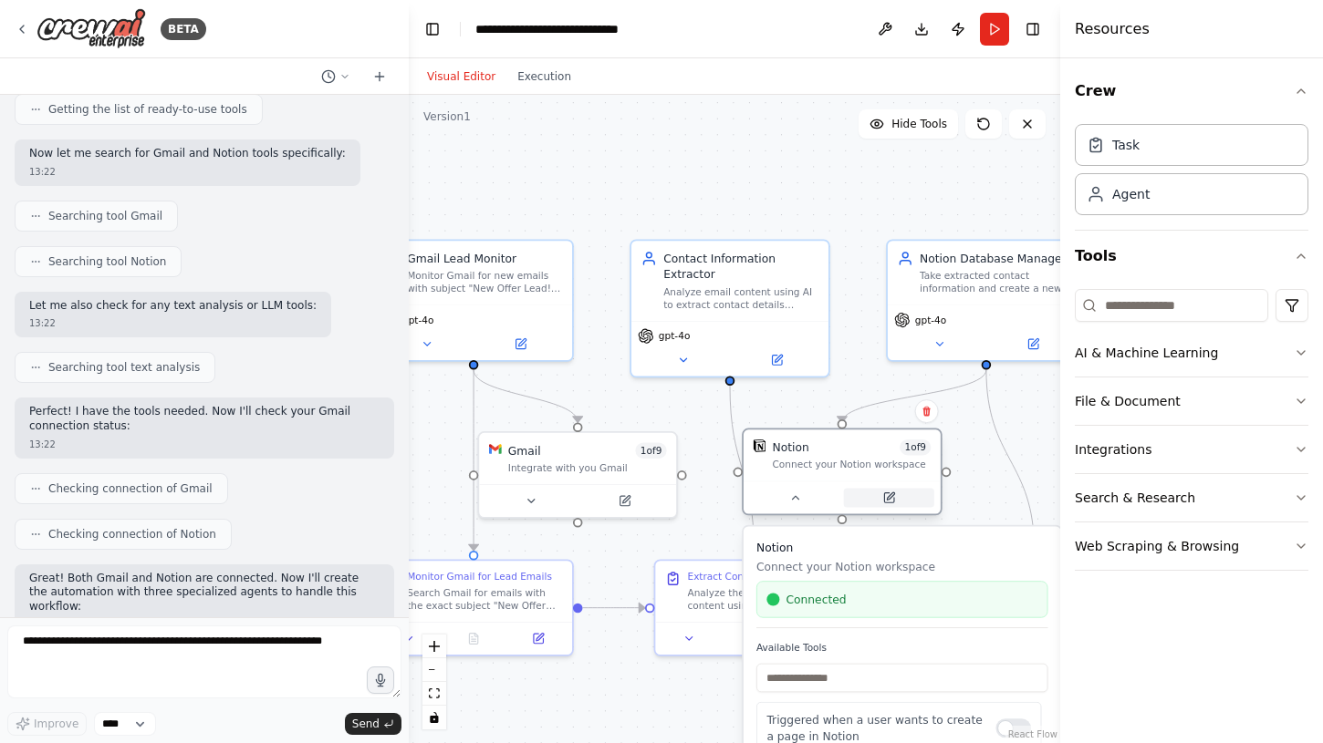
click at [886, 497] on icon at bounding box center [888, 498] width 13 height 13
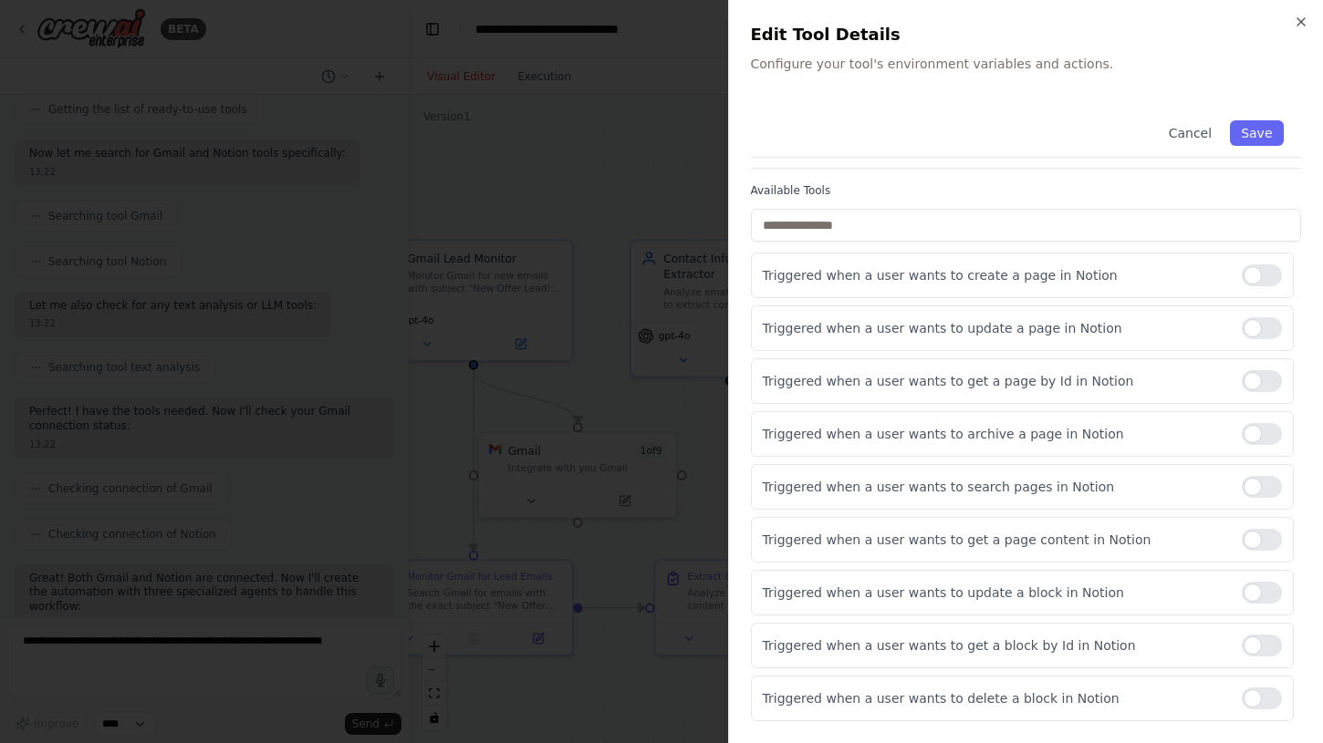
scroll to position [105, 0]
click at [1262, 330] on div at bounding box center [1261, 328] width 40 height 22
click at [1268, 388] on div at bounding box center [1261, 381] width 40 height 22
click at [1266, 422] on div "Triggered when a user wants to archive a page in Notion" at bounding box center [1023, 434] width 544 height 46
click at [1266, 440] on div at bounding box center [1261, 434] width 40 height 22
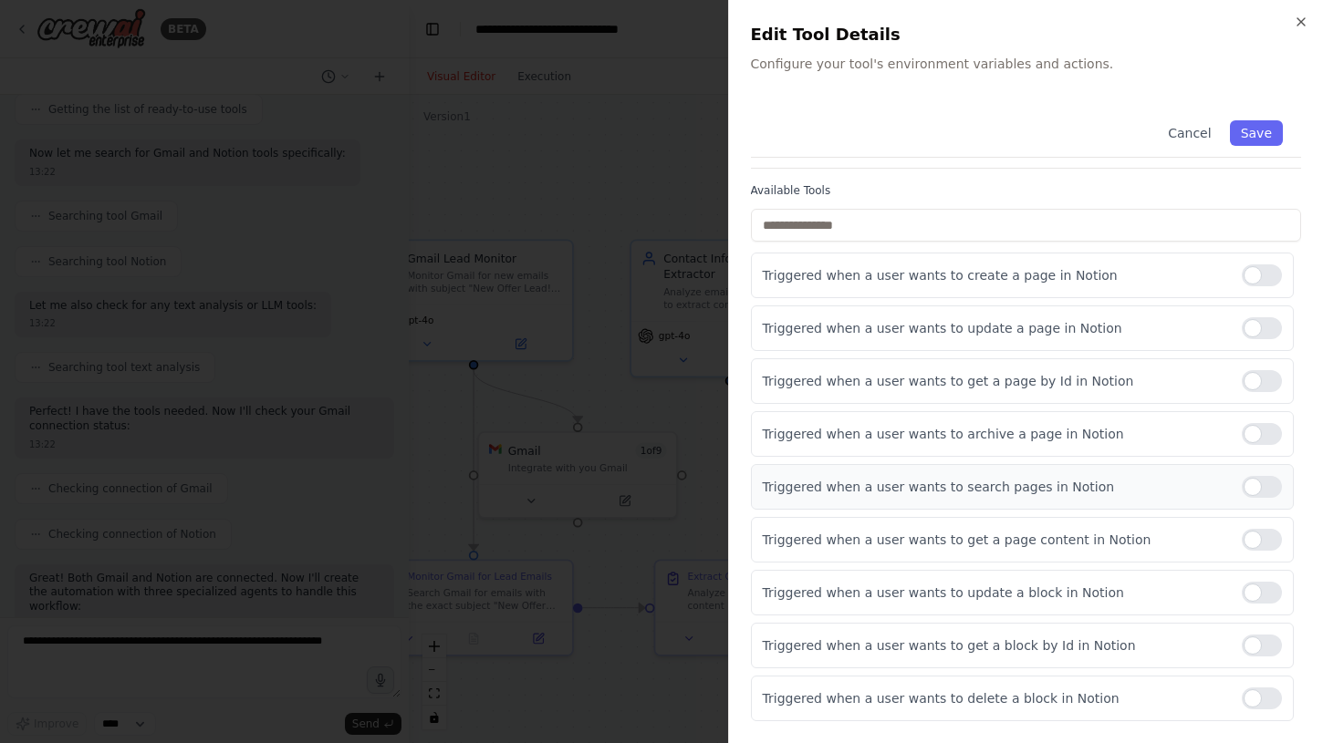
click at [1263, 491] on div at bounding box center [1261, 487] width 40 height 22
click at [1263, 541] on div at bounding box center [1261, 540] width 40 height 22
click at [1263, 594] on div at bounding box center [1261, 593] width 40 height 22
click at [1262, 644] on div at bounding box center [1261, 646] width 40 height 22
click at [1263, 702] on div at bounding box center [1261, 699] width 40 height 22
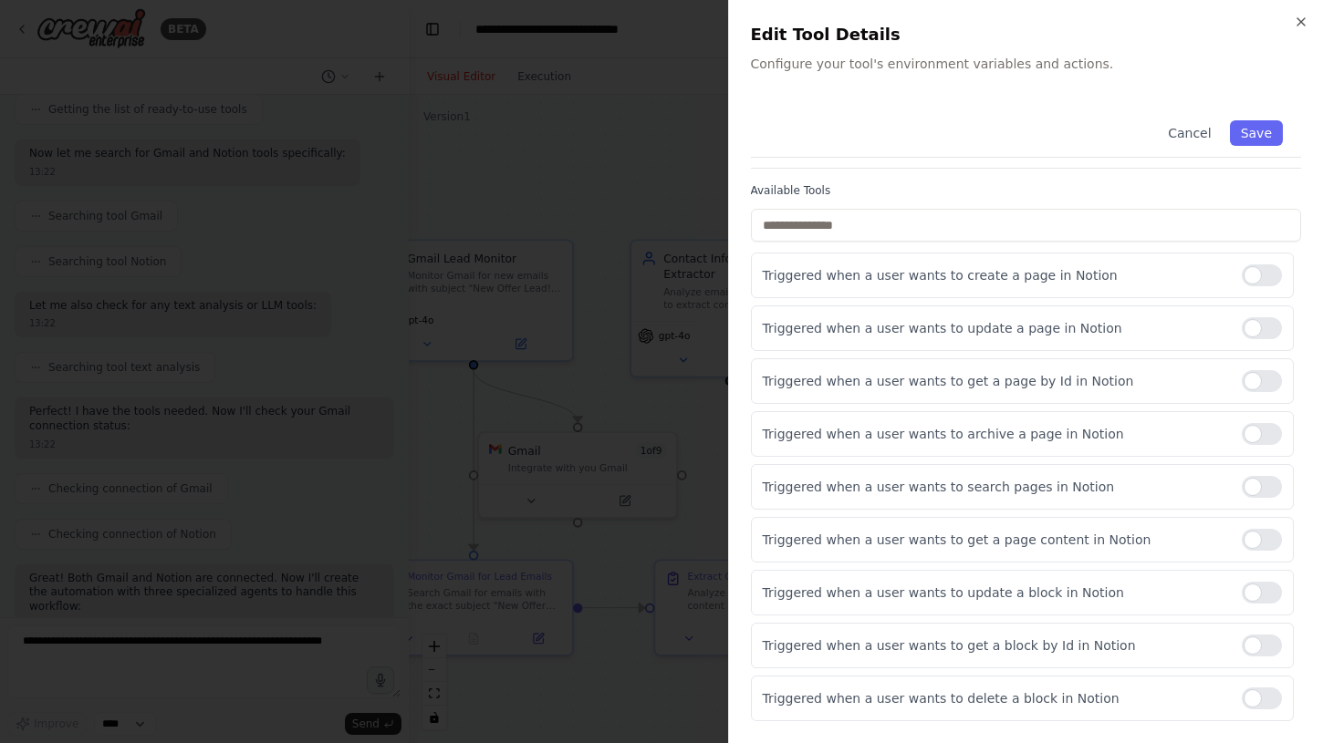
scroll to position [1382, 0]
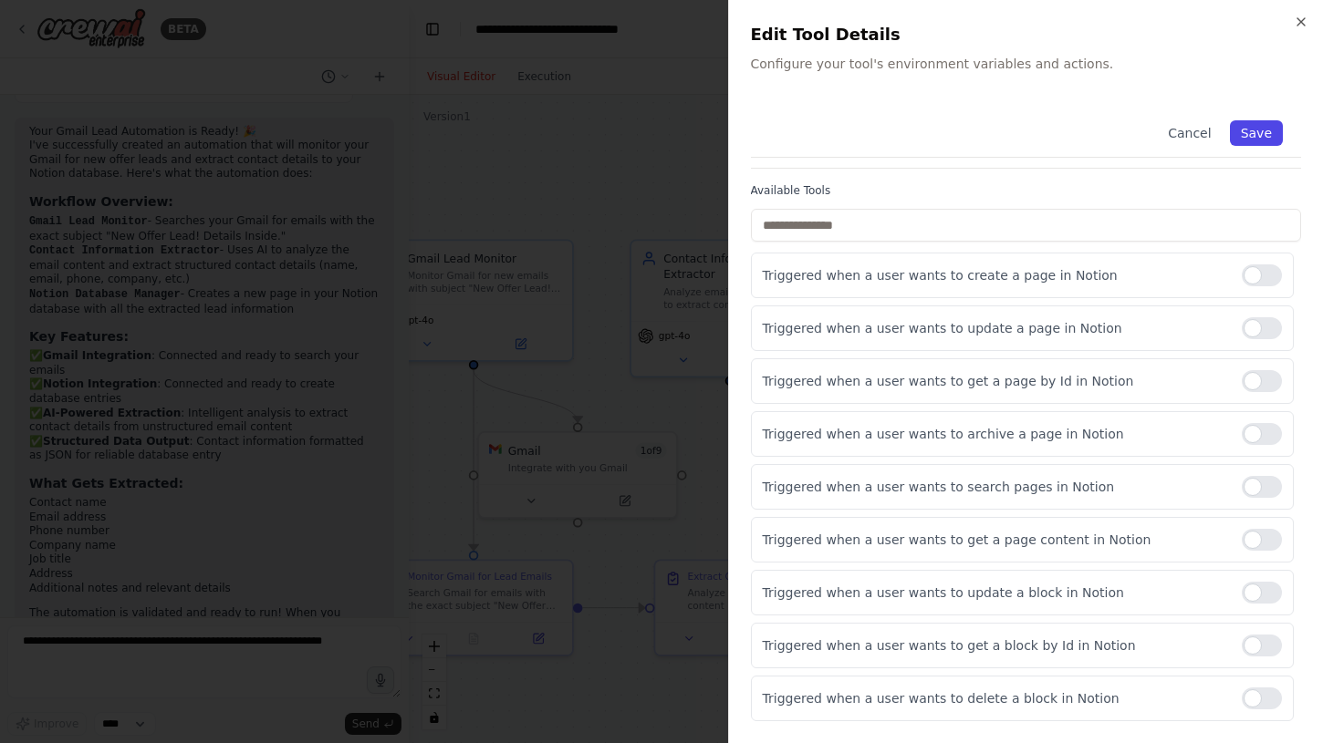
click at [1267, 131] on button "Save" at bounding box center [1256, 133] width 53 height 26
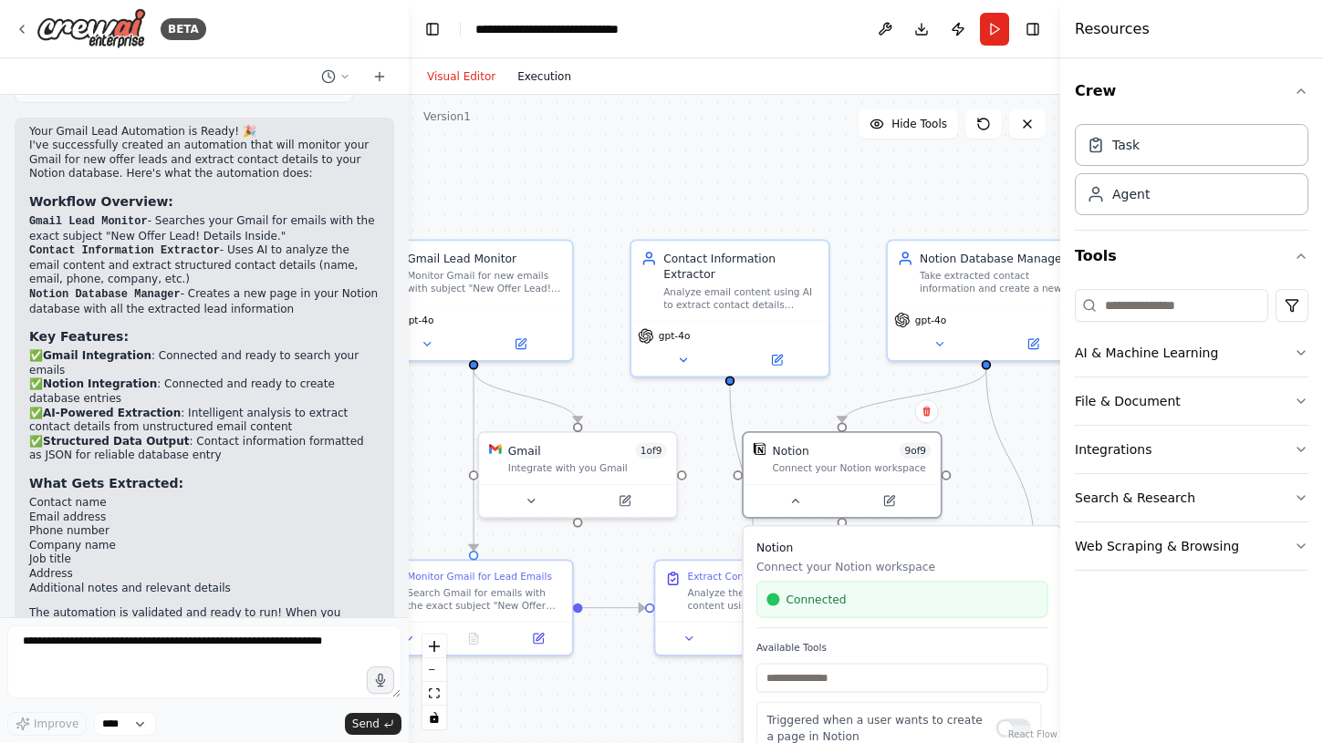
click at [541, 72] on button "Execution" at bounding box center [544, 77] width 76 height 22
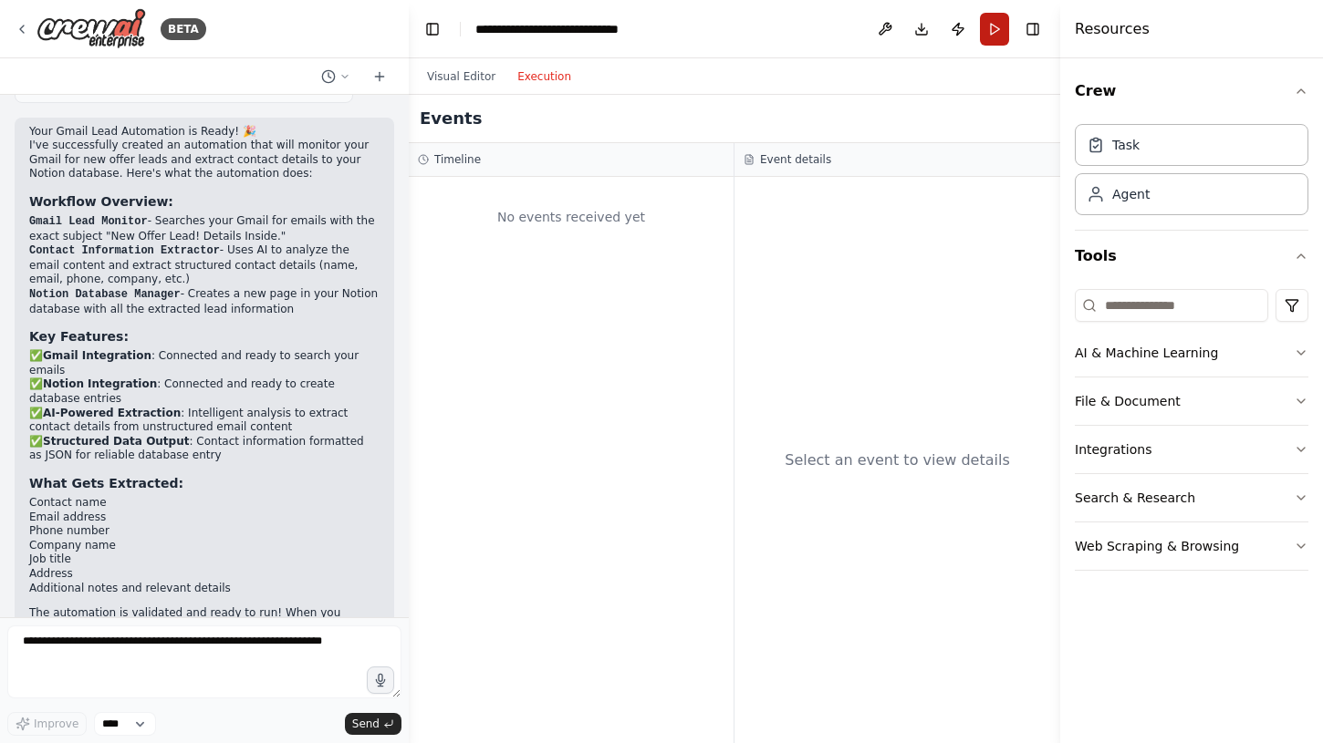
click at [991, 26] on button "Run" at bounding box center [994, 29] width 29 height 33
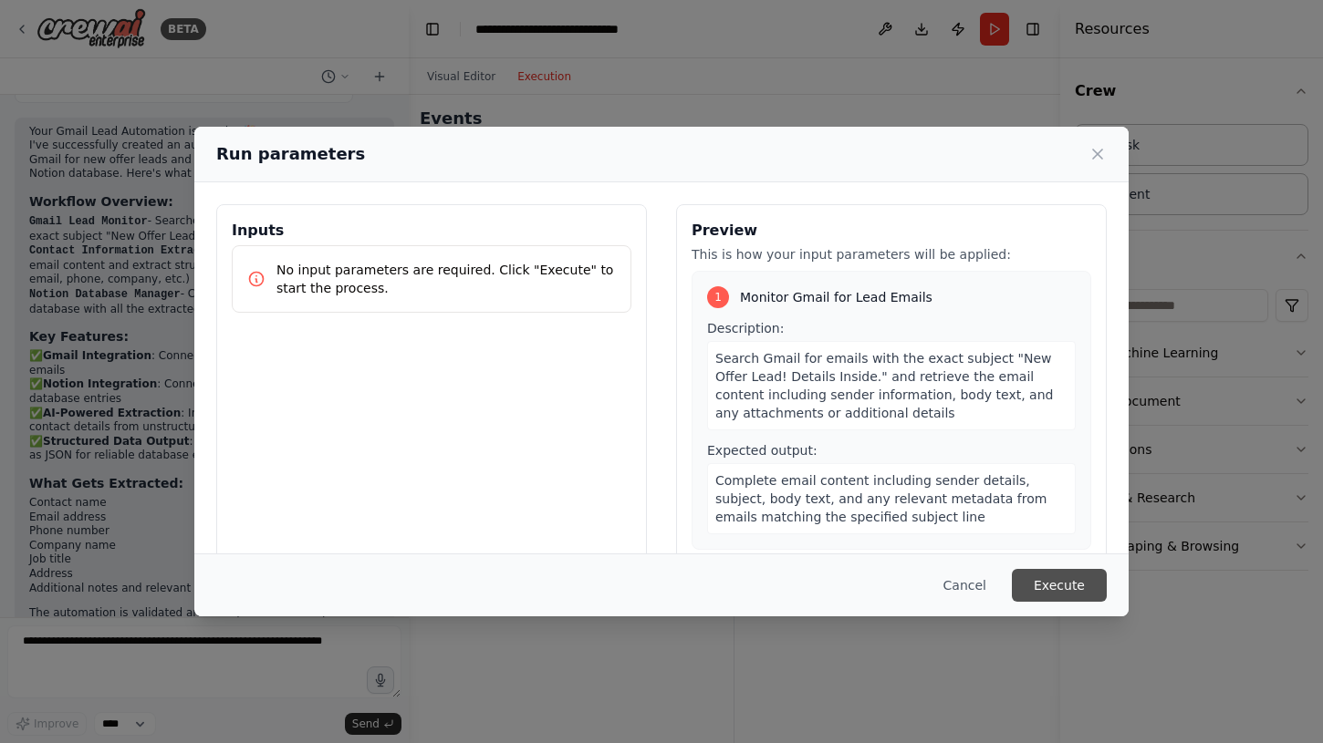
click at [1056, 597] on button "Execute" at bounding box center [1059, 585] width 95 height 33
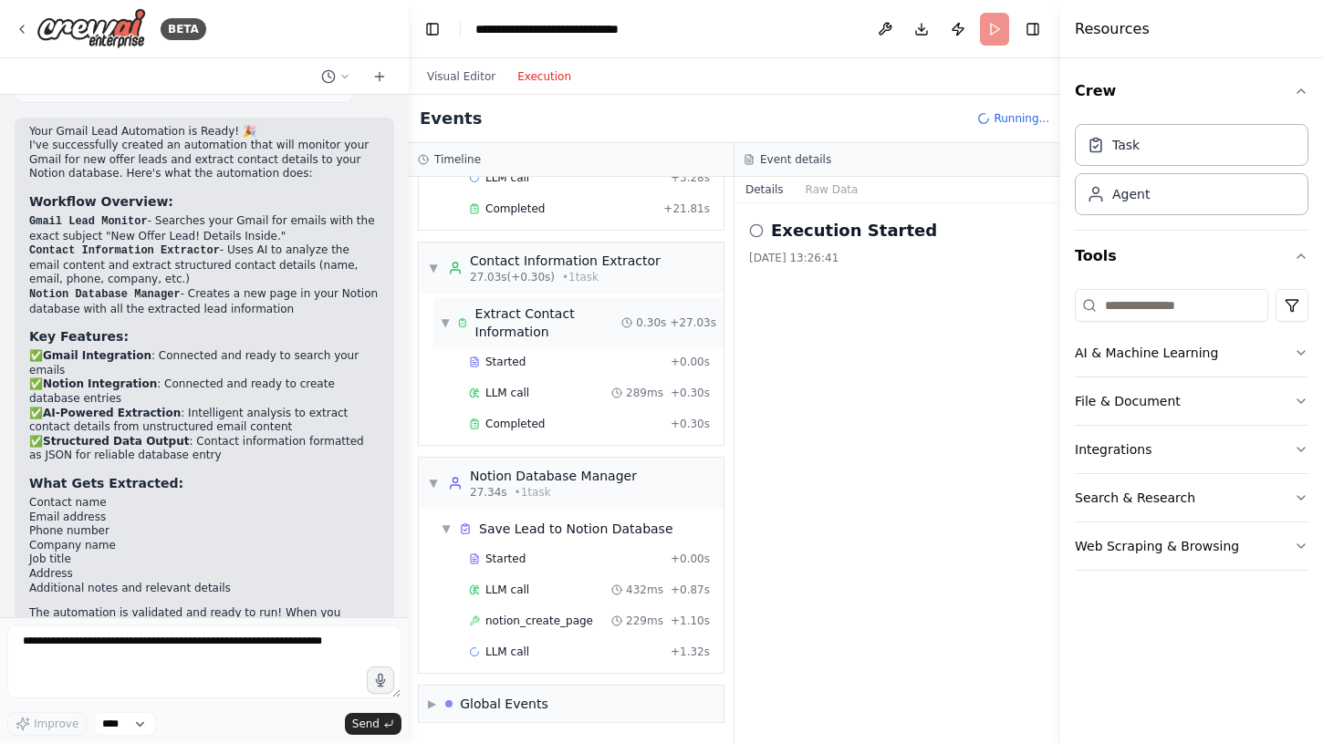
scroll to position [271, 0]
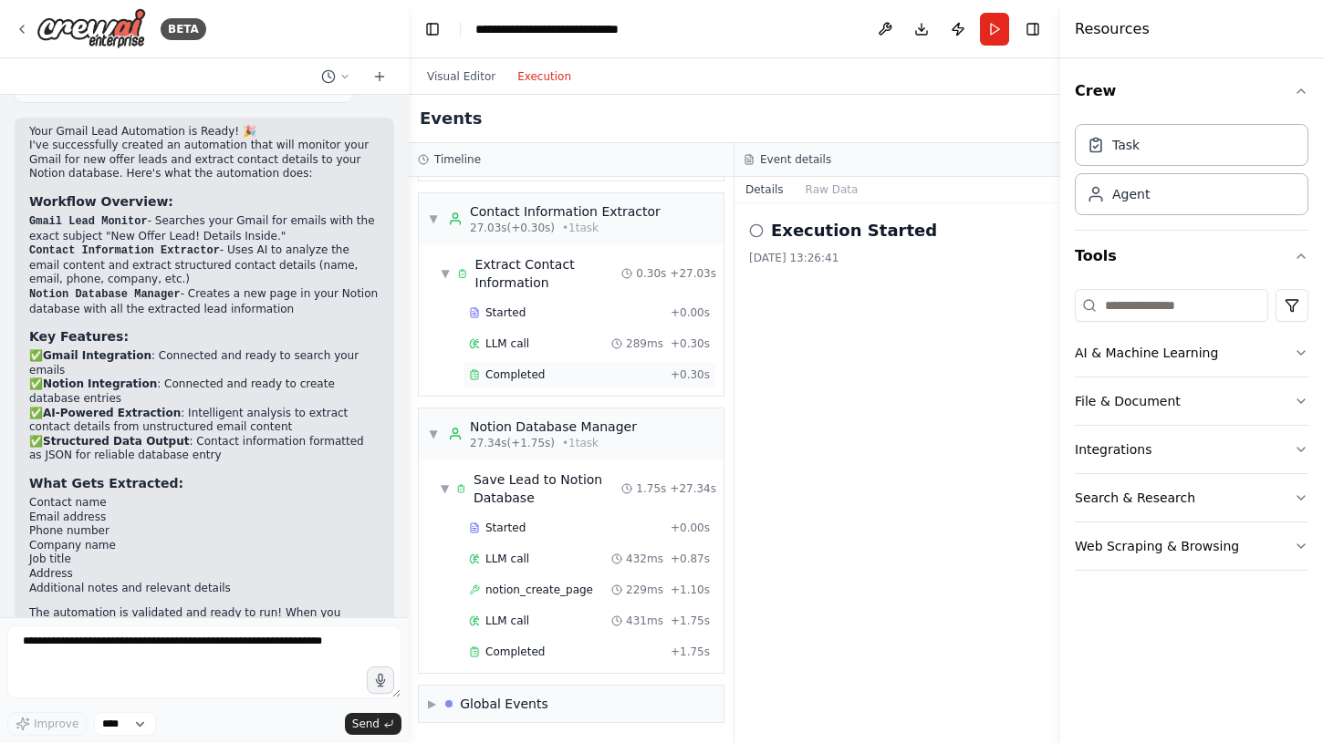
click at [503, 373] on span "Completed" at bounding box center [514, 375] width 59 height 15
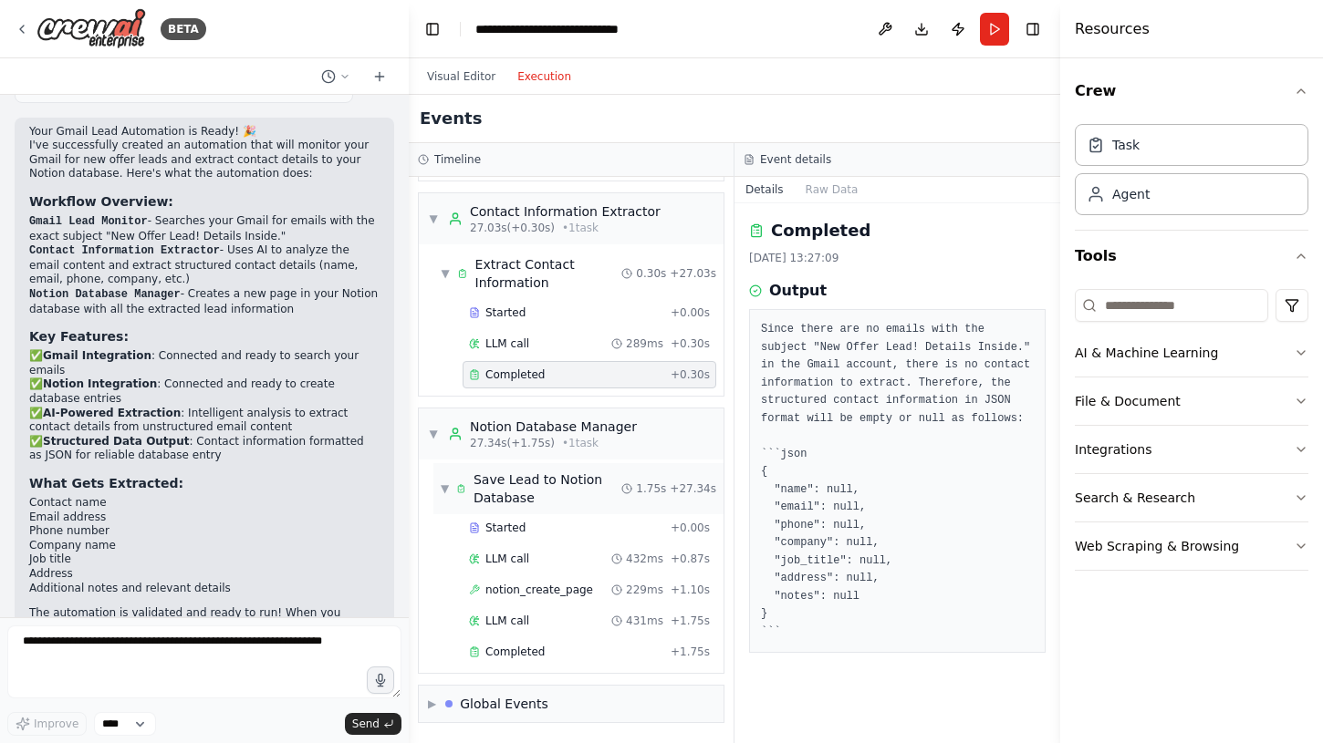
scroll to position [0, 0]
click at [501, 647] on span "Completed" at bounding box center [514, 652] width 59 height 15
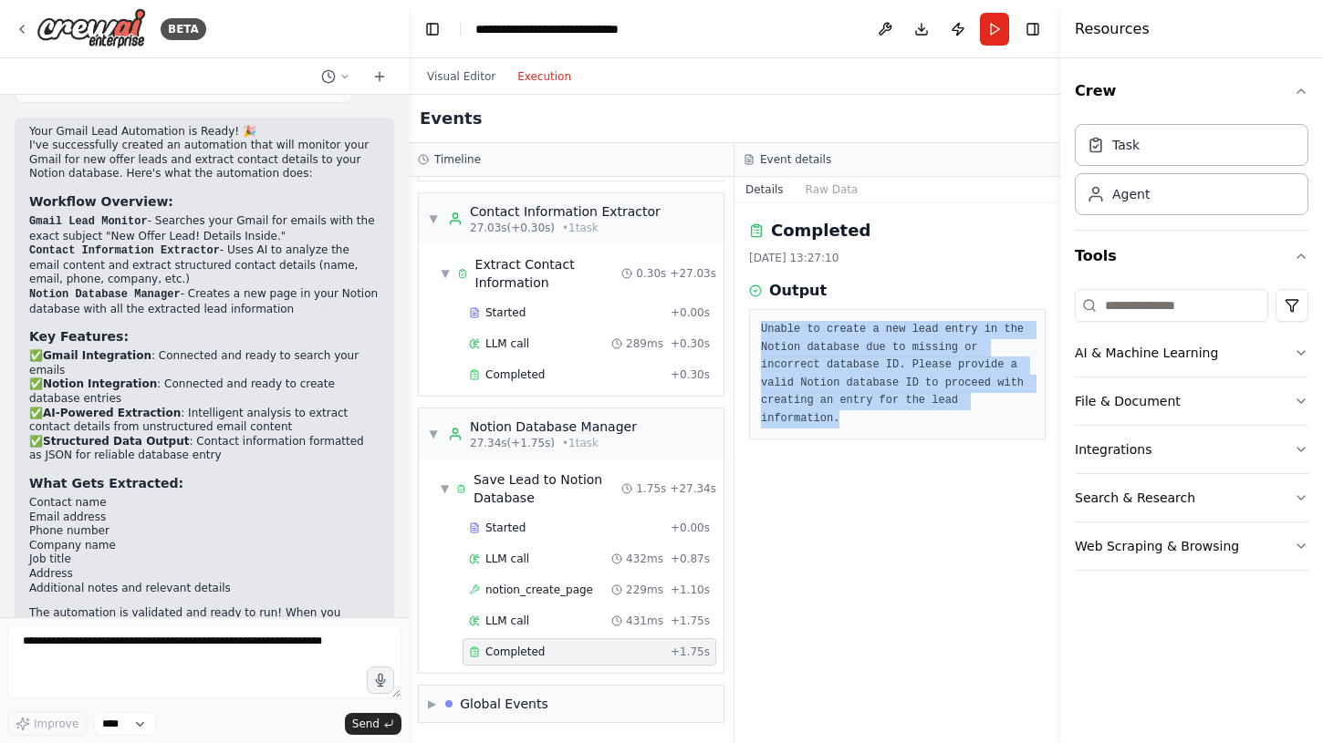
drag, startPoint x: 850, startPoint y: 412, endPoint x: 746, endPoint y: 329, distance: 133.0
click at [746, 329] on div "Completed [DATE] 13:27:10 Output Unable to create a new lead entry in the Notio…" at bounding box center [897, 473] width 326 height 540
copy pre "Unable to create a new lead entry in the Notion database due to missing or inco…"
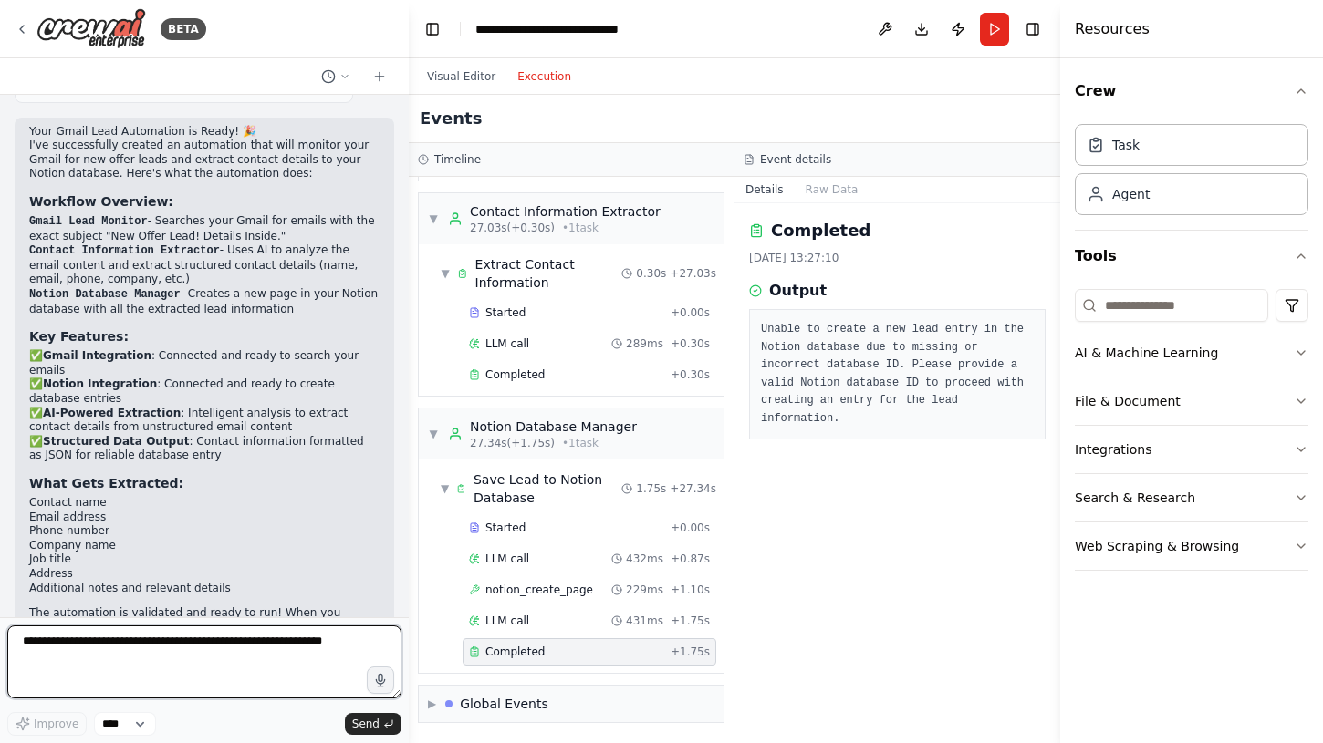
click at [231, 658] on textarea at bounding box center [204, 662] width 394 height 73
paste textarea "**********"
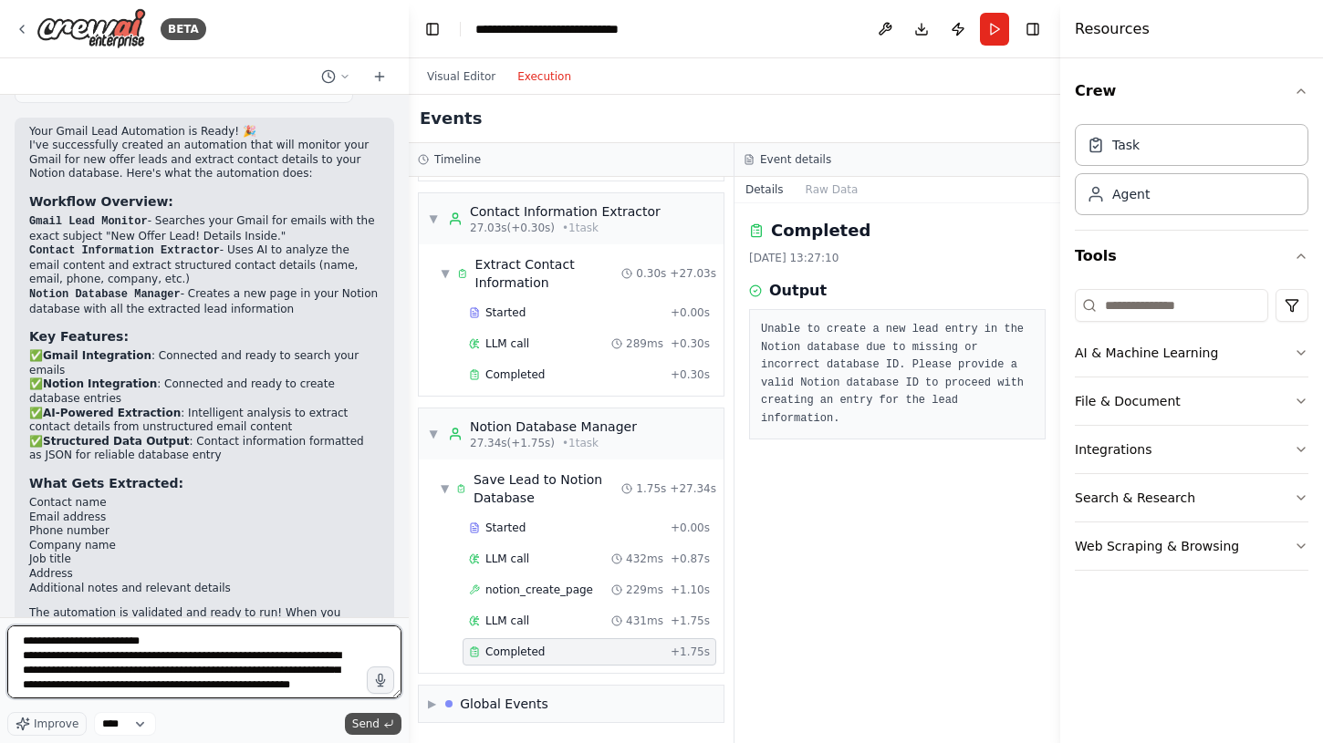
type textarea "**********"
click at [373, 724] on span "Send" at bounding box center [365, 724] width 27 height 15
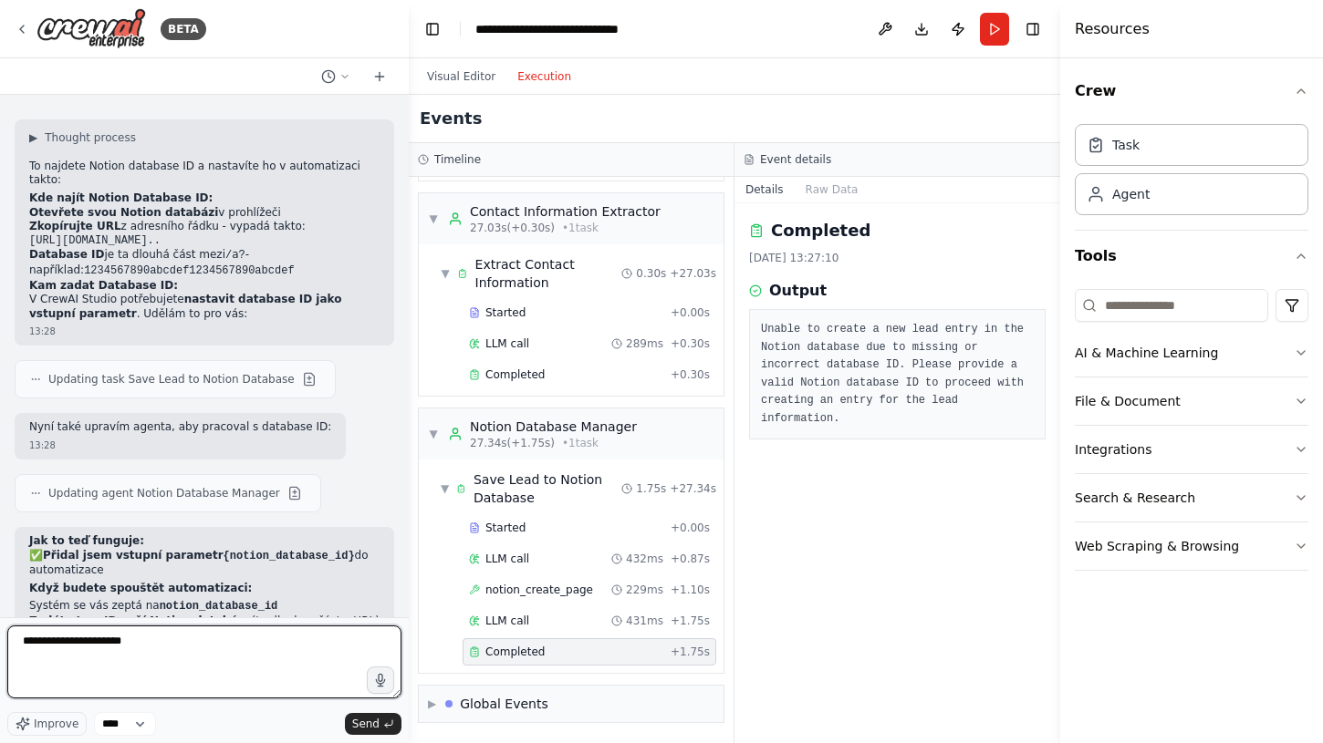
scroll to position [2102, 0]
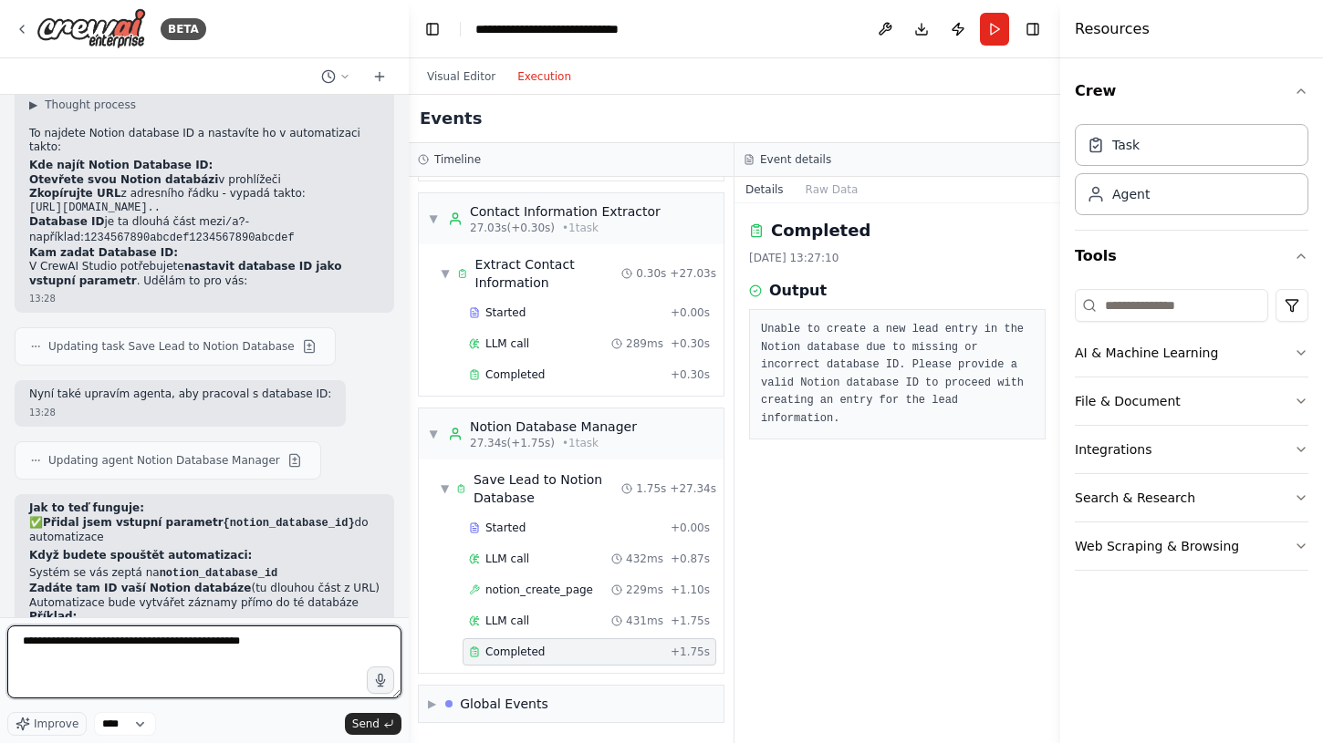
type textarea "**********"
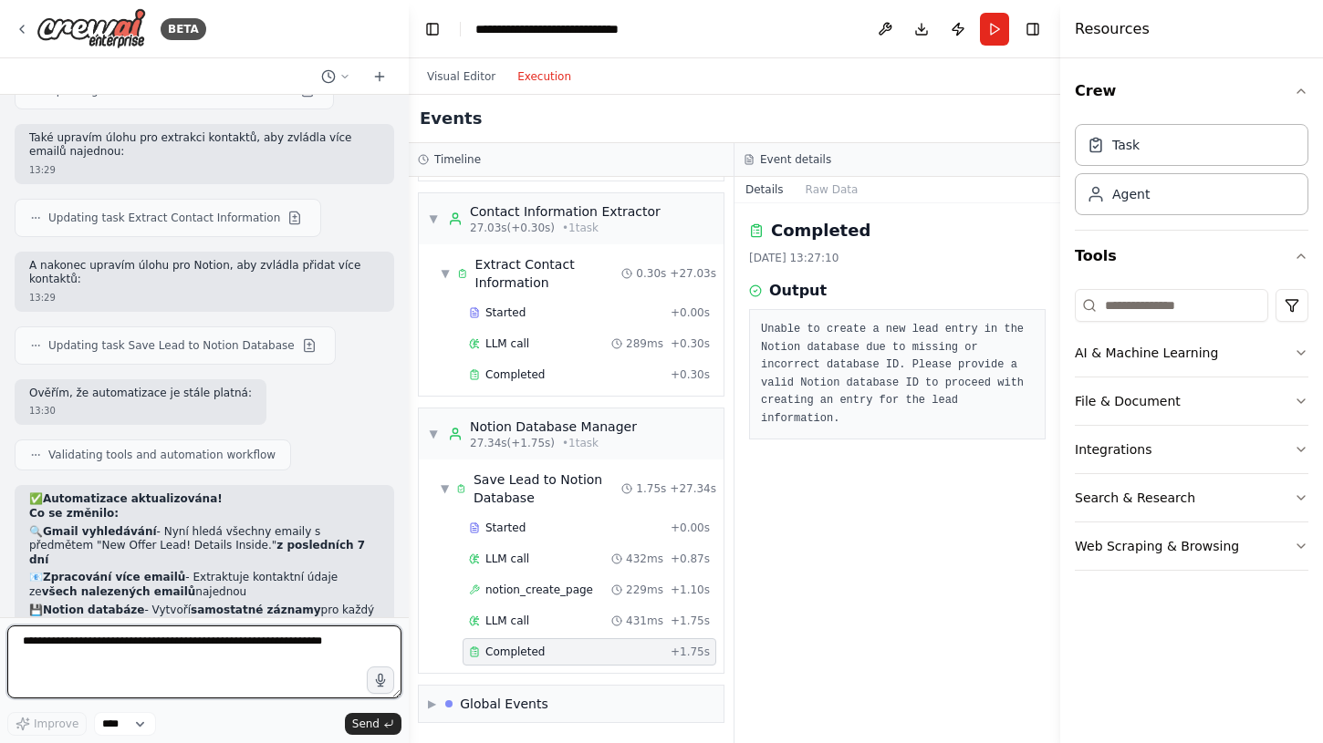
scroll to position [2964, 0]
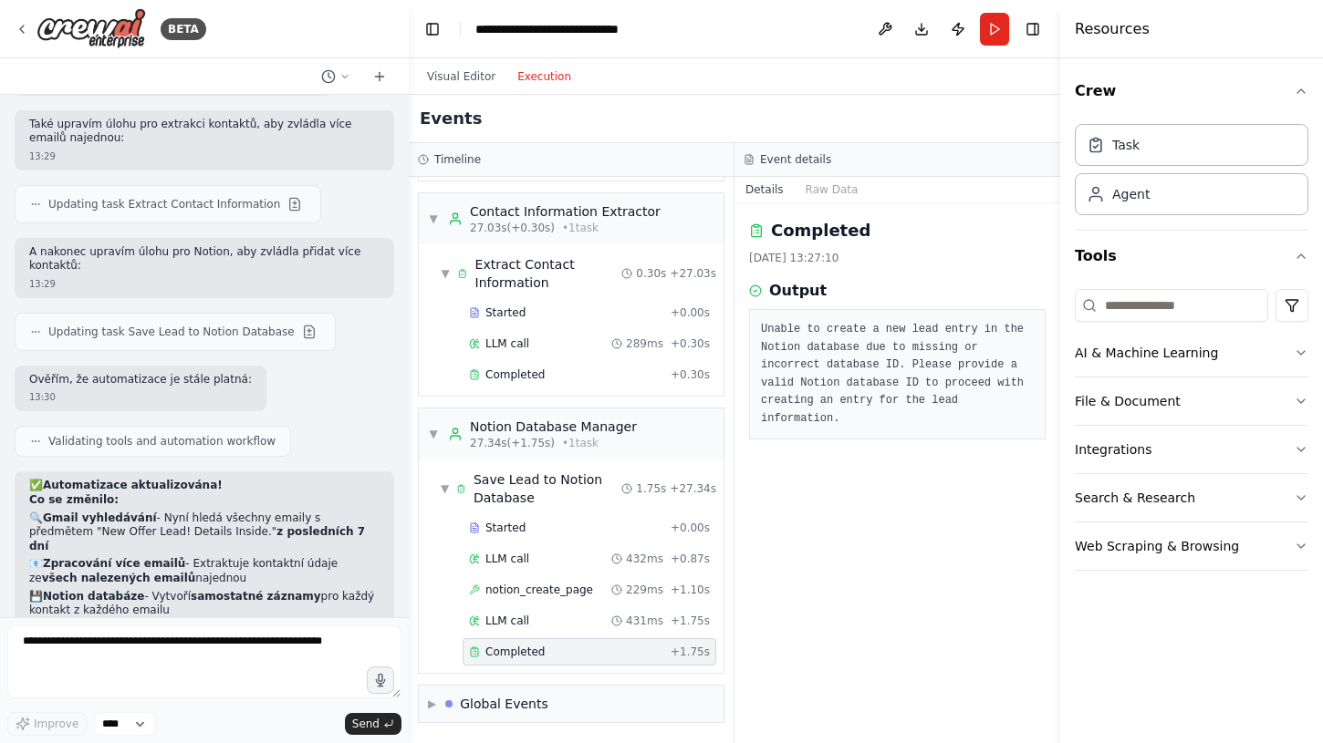
click at [550, 75] on button "Execution" at bounding box center [544, 77] width 76 height 22
click at [983, 33] on button "Run" at bounding box center [994, 29] width 29 height 33
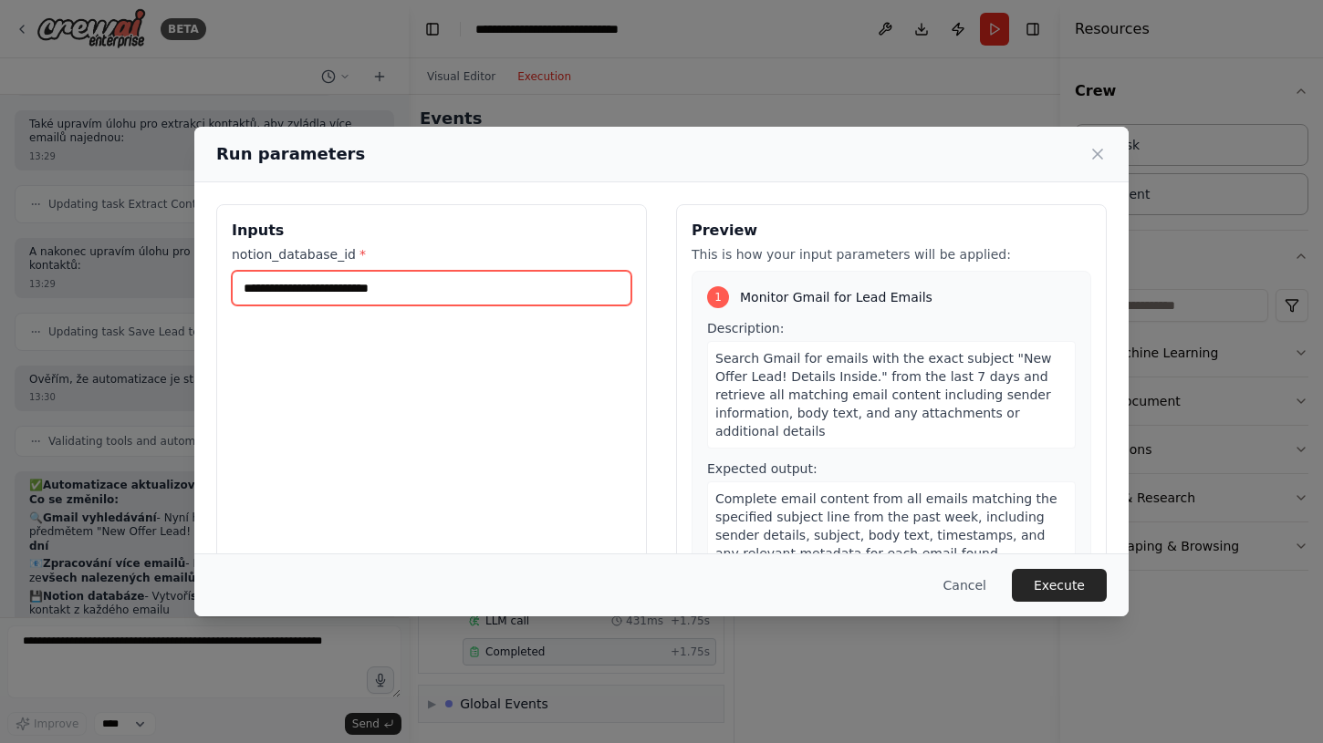
click at [392, 287] on input "notion_database_id *" at bounding box center [432, 288] width 400 height 35
paste input "**********"
click at [378, 287] on input "**********" at bounding box center [432, 288] width 400 height 35
type input "**********"
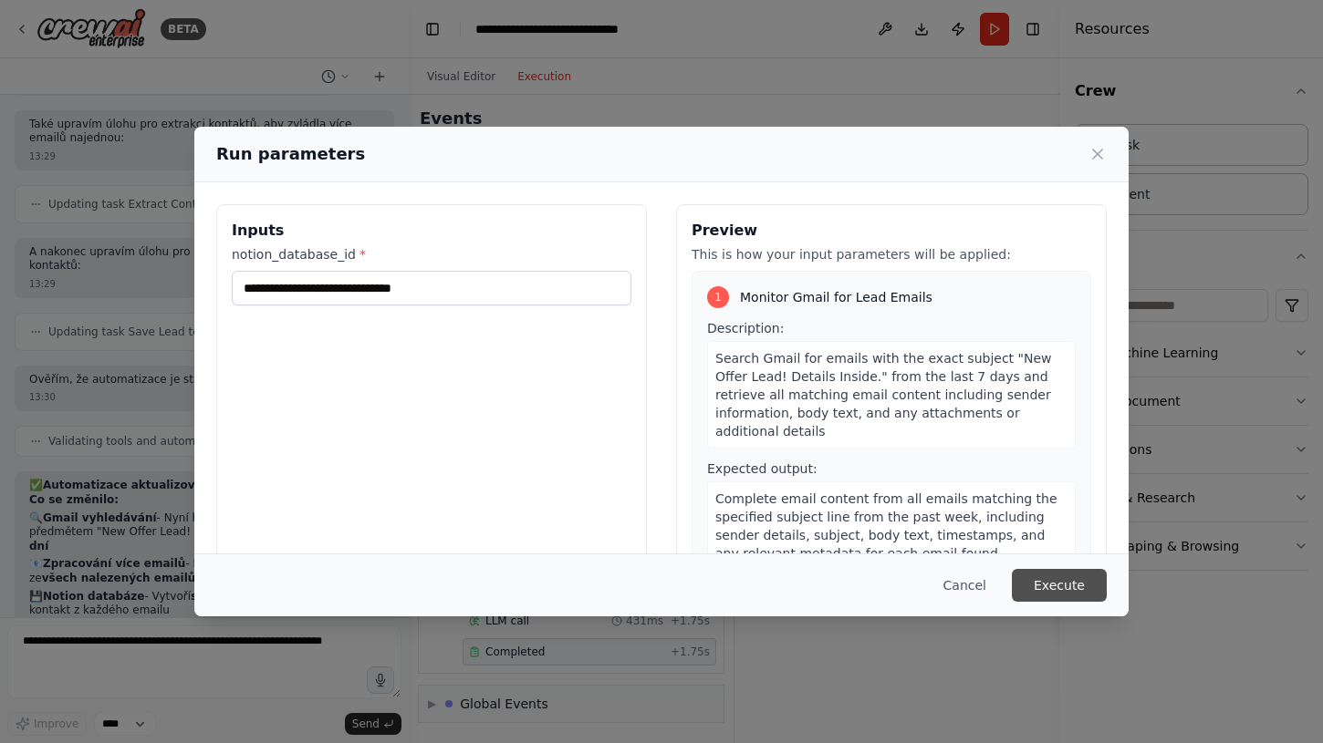
click at [1067, 586] on button "Execute" at bounding box center [1059, 585] width 95 height 33
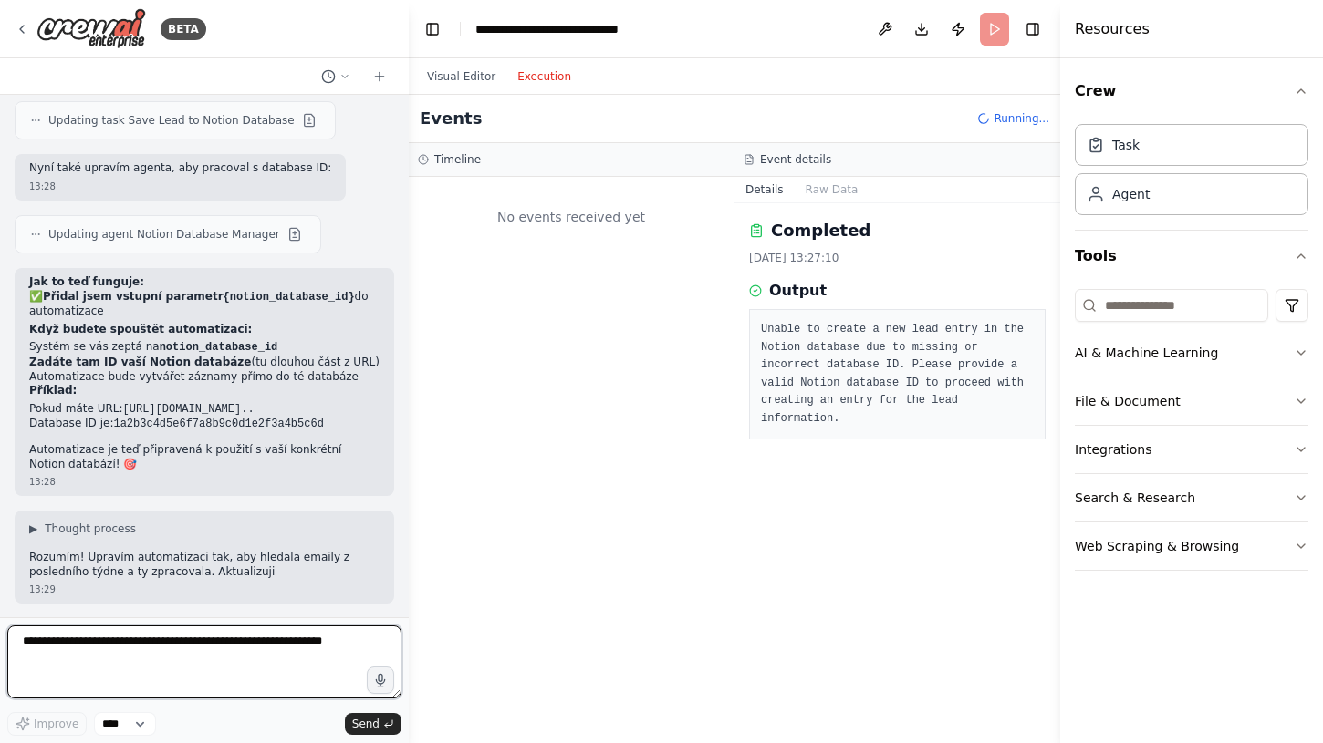
scroll to position [2341, 0]
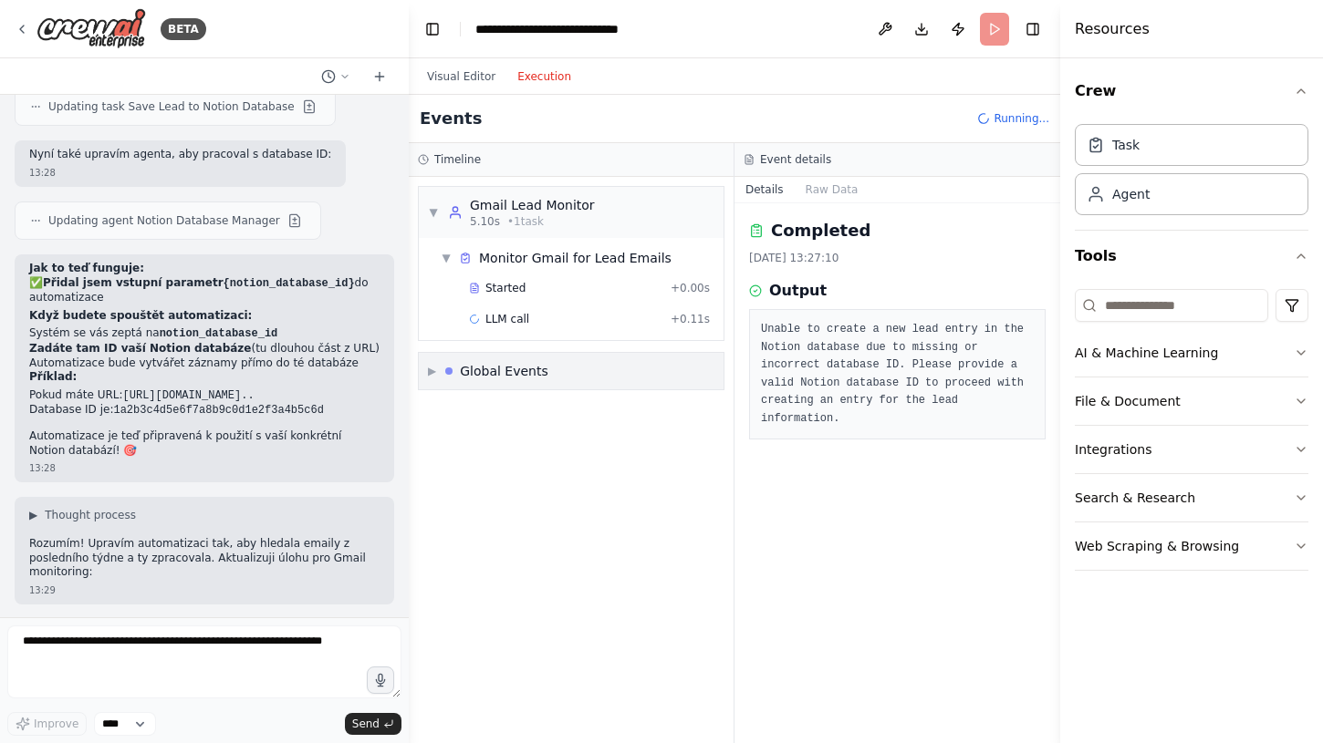
click at [426, 206] on div "▼ Gmail Lead Monitor 5.10s • 1 task" at bounding box center [571, 212] width 305 height 51
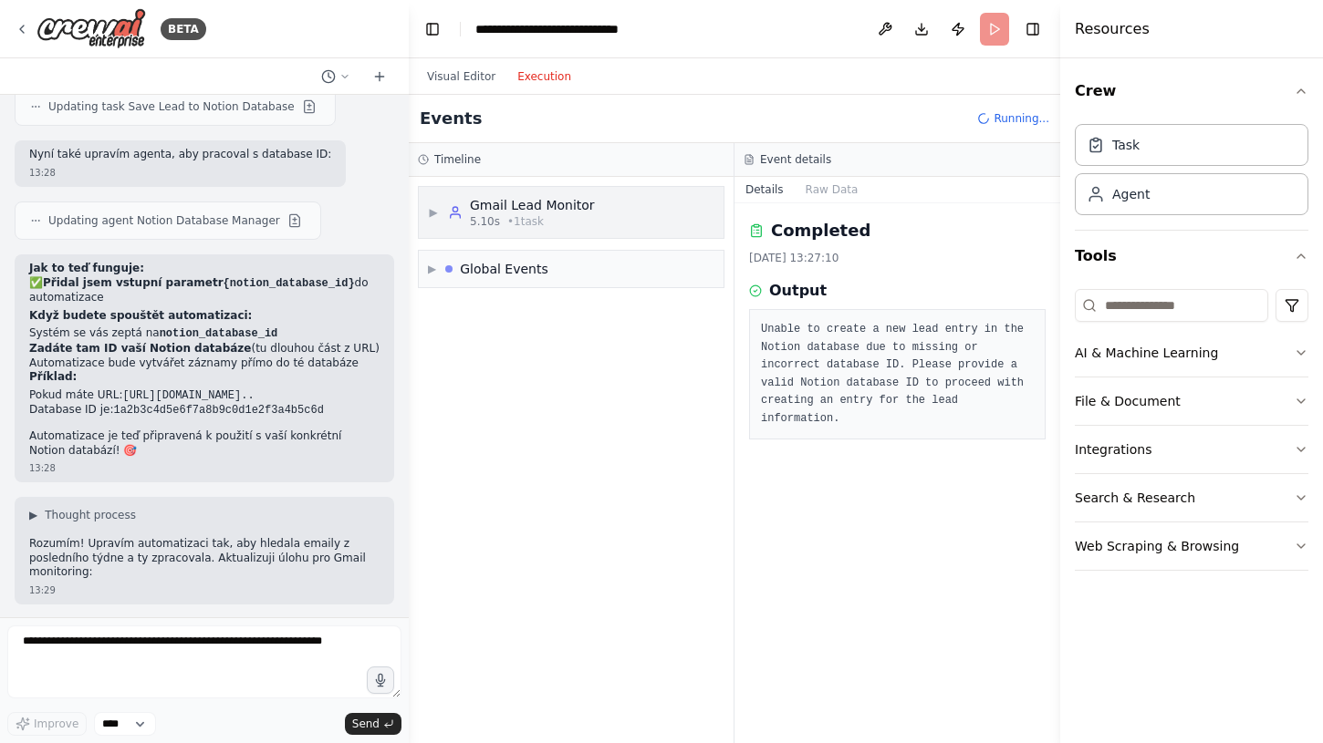
click at [426, 206] on div "▶ Gmail Lead Monitor 5.10s • 1 task" at bounding box center [571, 212] width 305 height 51
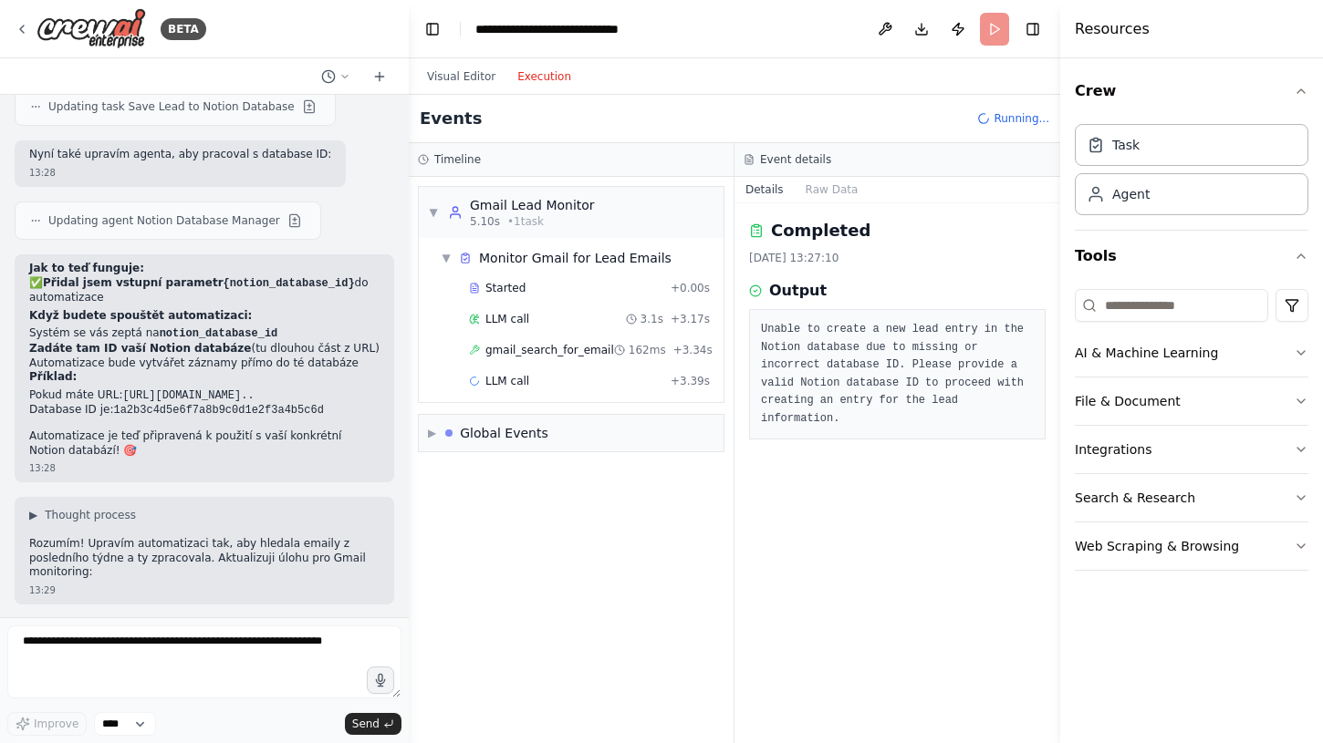
click at [431, 377] on div "▼ Monitor Gmail for Lead Emails Started + 0.00s LLM call 3.1s + 3.17s gmail_sea…" at bounding box center [571, 320] width 305 height 164
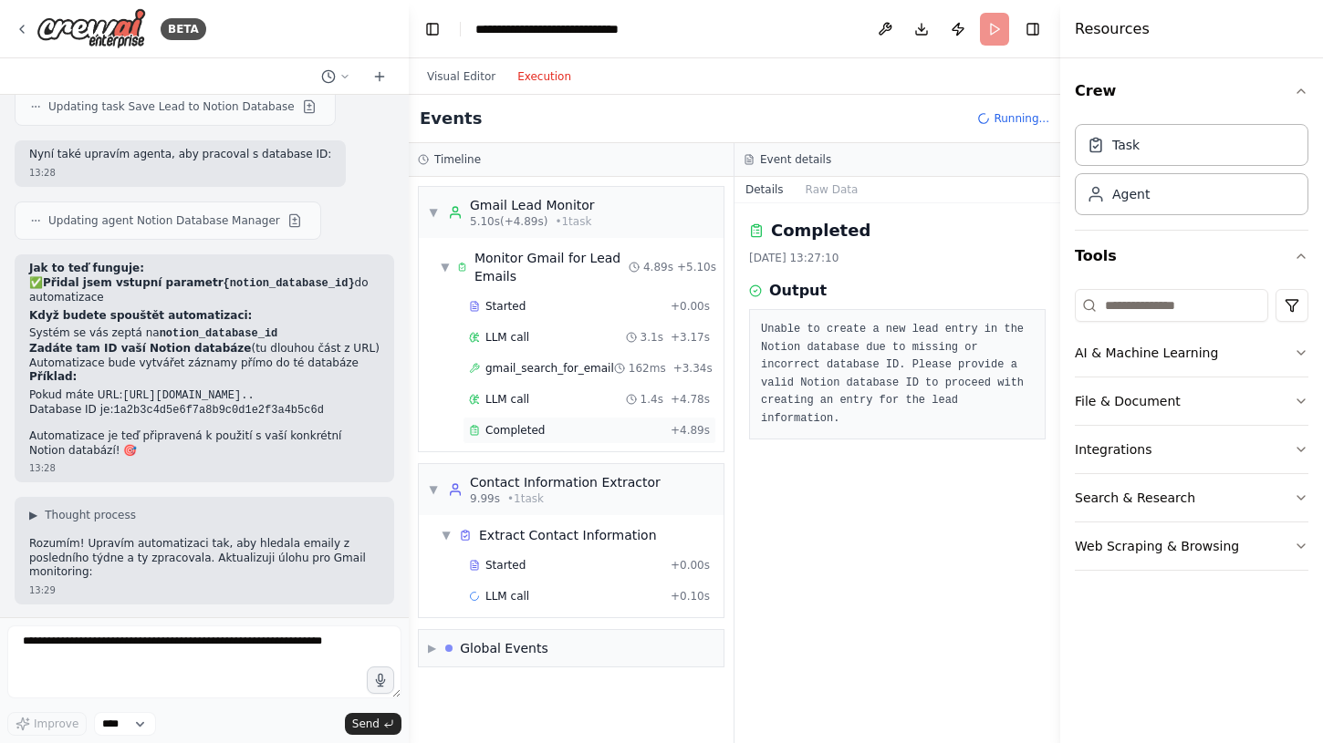
click at [501, 431] on span "Completed" at bounding box center [514, 430] width 59 height 15
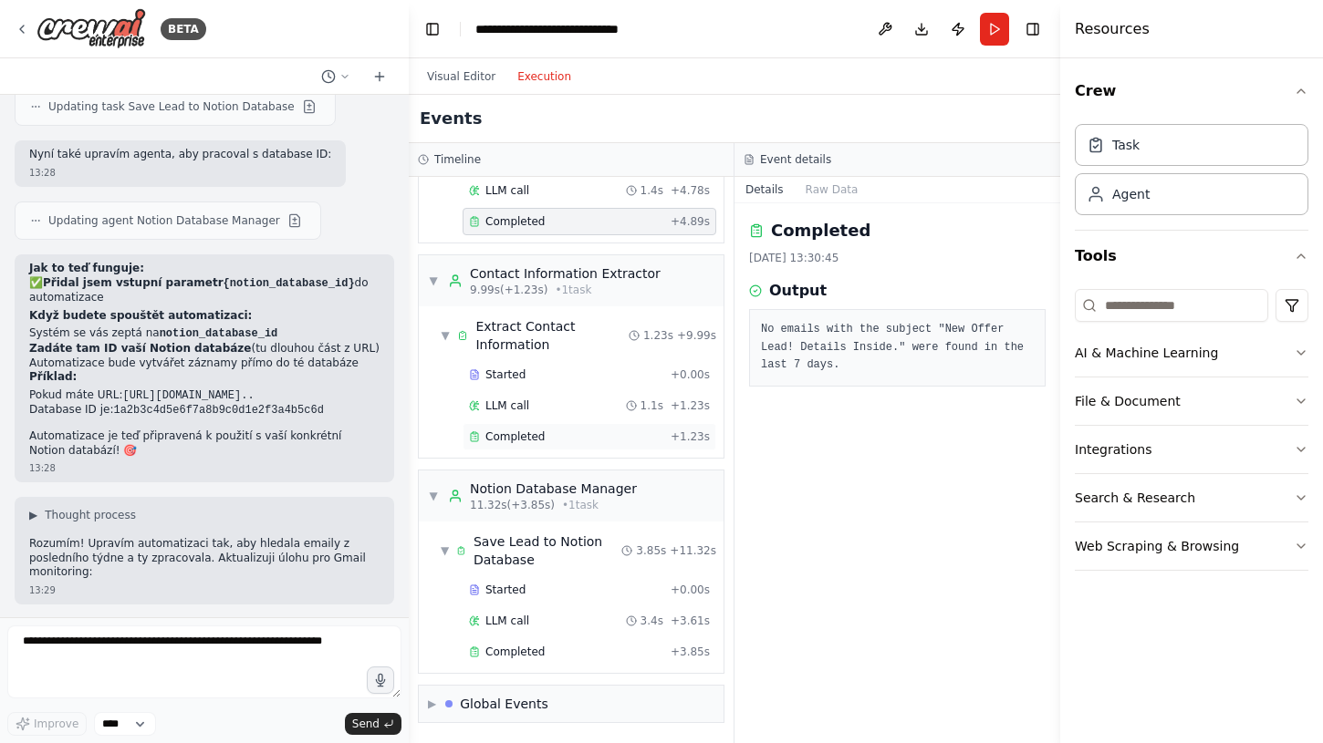
scroll to position [209, 0]
click at [509, 431] on span "Completed" at bounding box center [514, 437] width 59 height 15
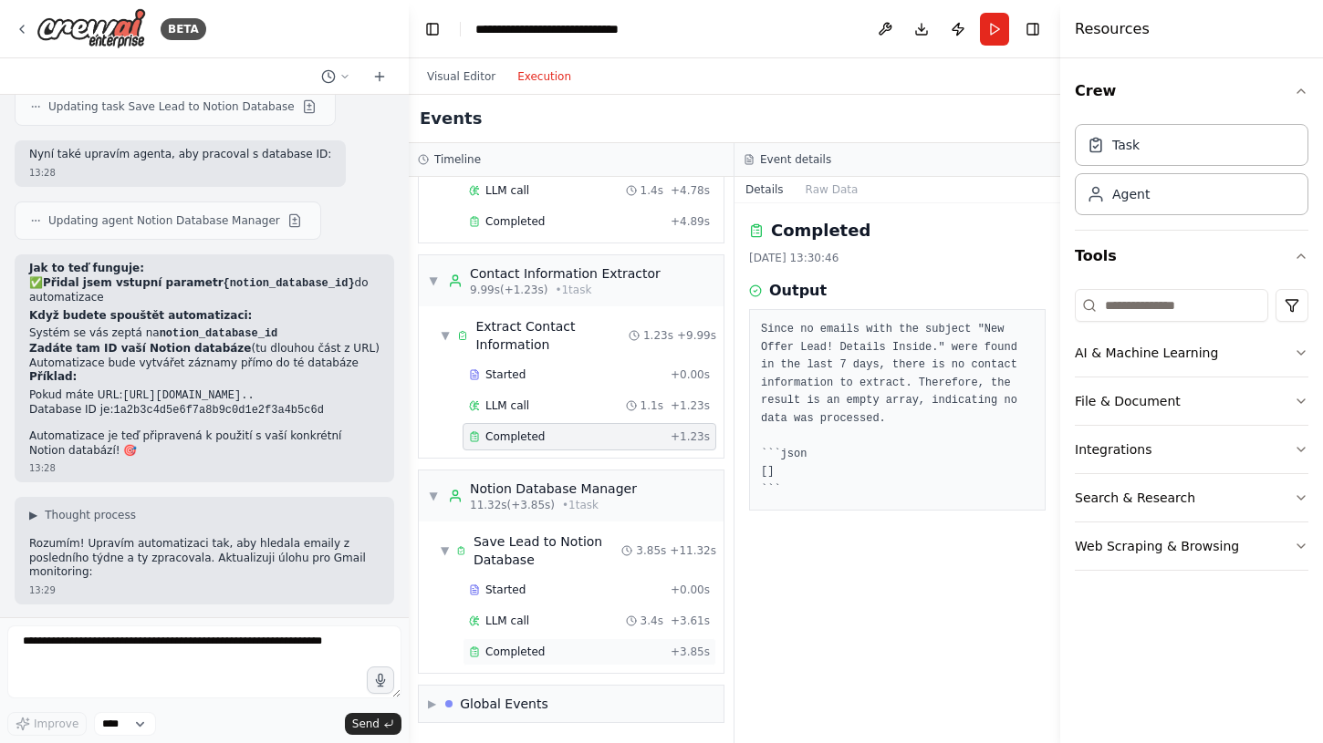
click at [508, 656] on span "Completed" at bounding box center [514, 652] width 59 height 15
click at [426, 705] on div "▶ Global Events" at bounding box center [571, 704] width 305 height 36
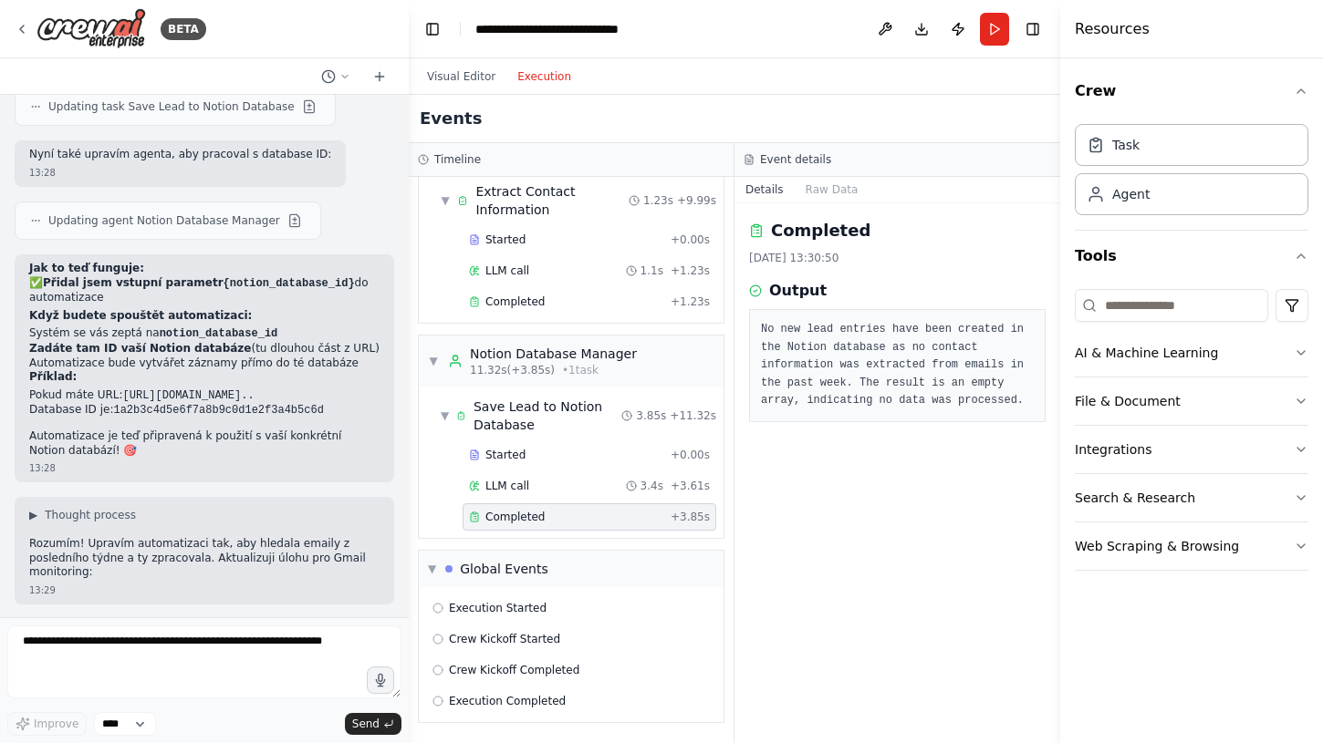
scroll to position [344, 0]
click at [887, 30] on button at bounding box center [884, 29] width 29 height 33
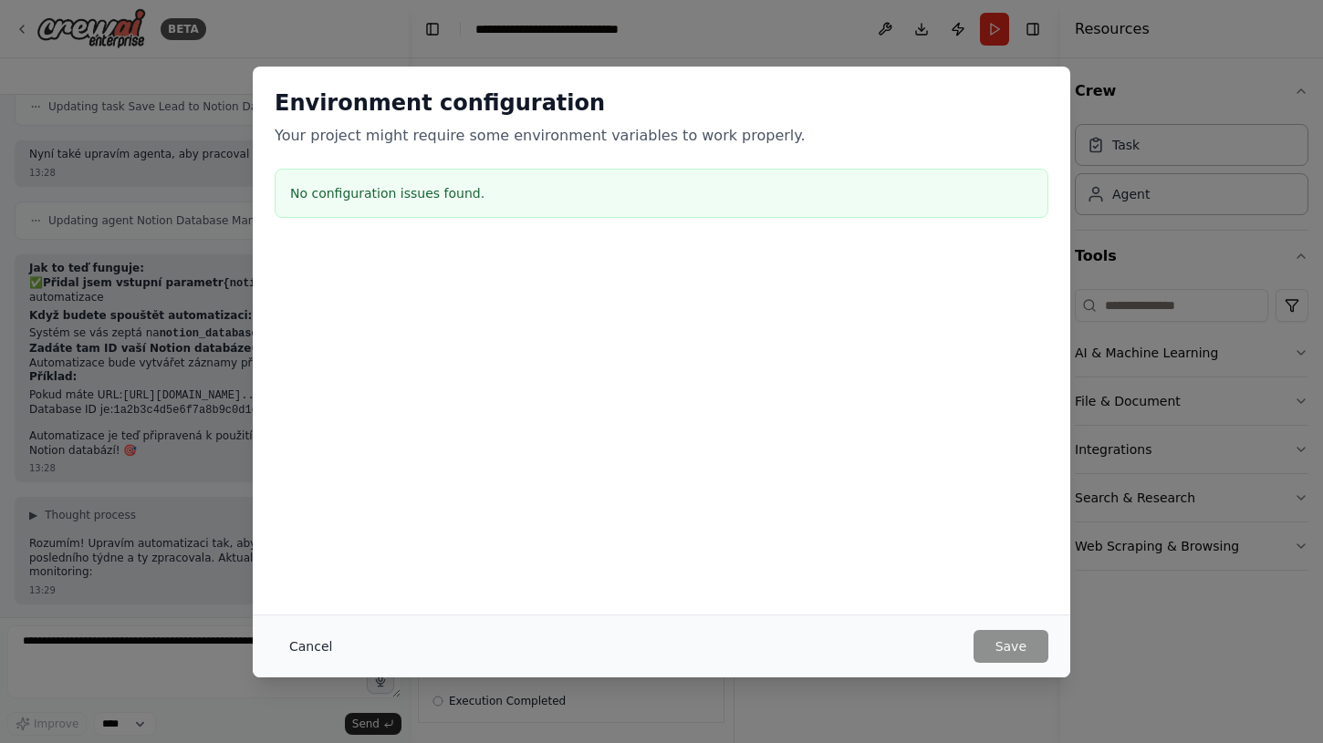
click at [302, 650] on button "Cancel" at bounding box center [311, 646] width 72 height 33
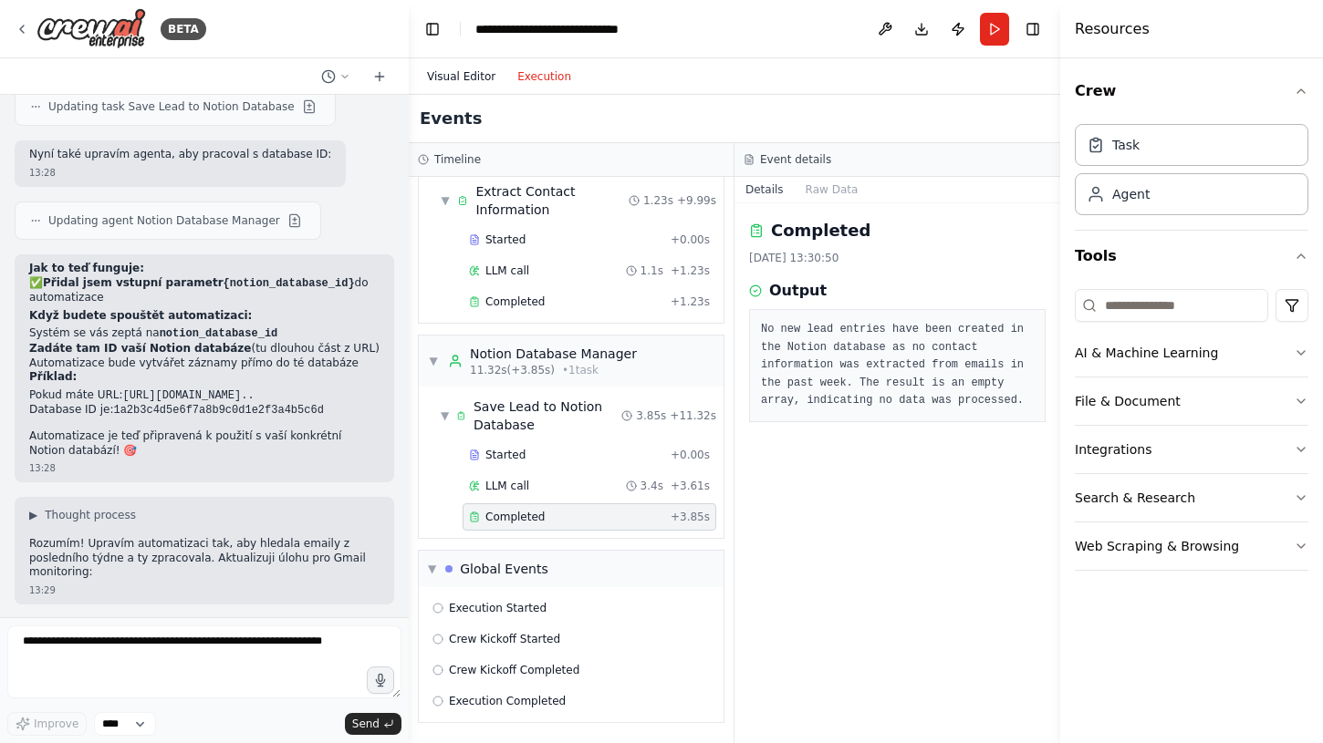
click at [467, 73] on button "Visual Editor" at bounding box center [461, 77] width 90 height 22
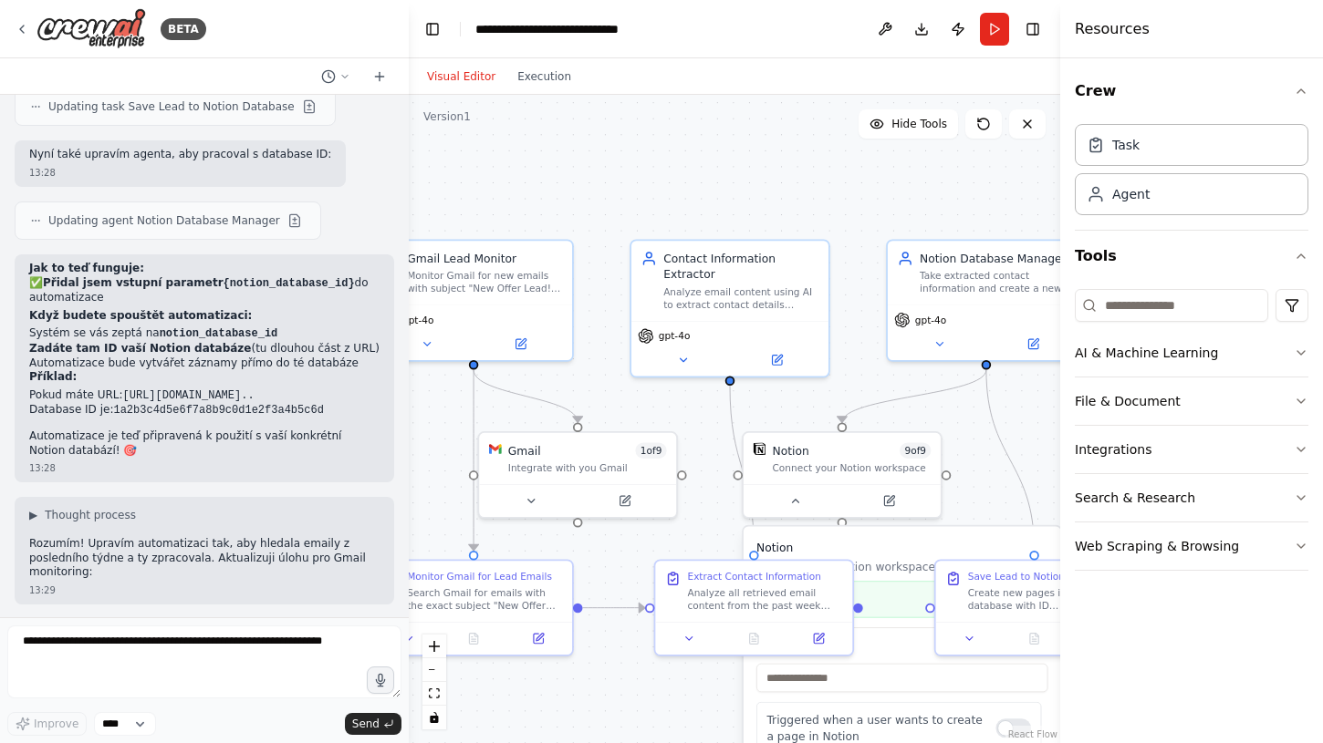
scroll to position [2950, 0]
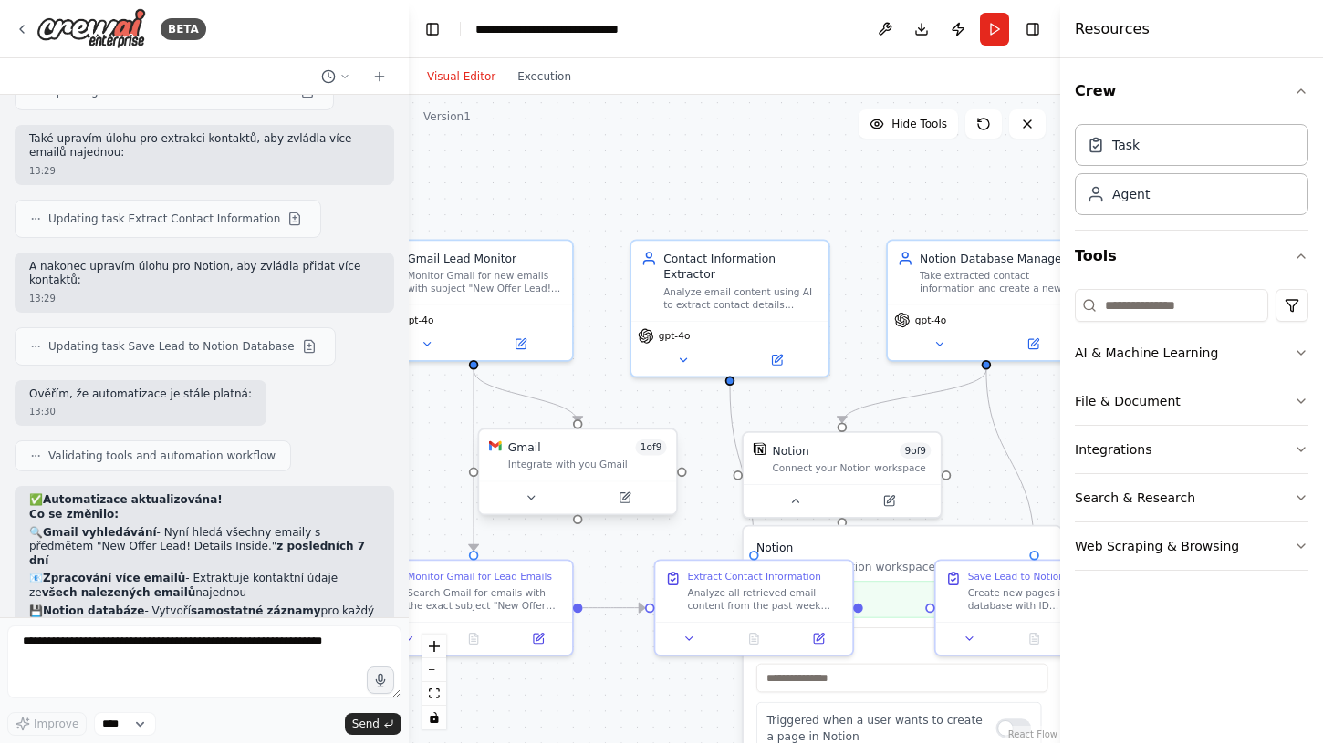
click at [595, 466] on div "Integrate with you Gmail" at bounding box center [587, 465] width 159 height 13
click at [626, 503] on icon at bounding box center [624, 498] width 10 height 10
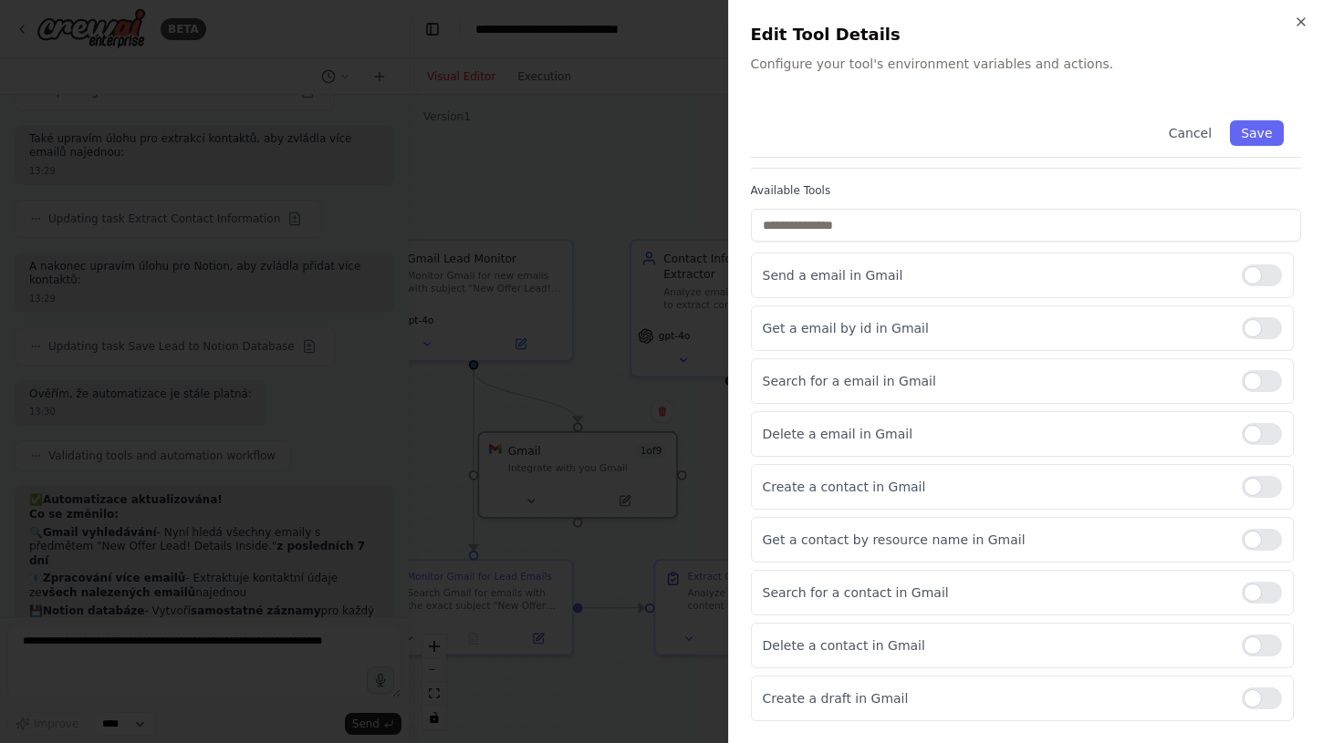
scroll to position [105, 0]
click at [1267, 330] on div at bounding box center [1261, 328] width 40 height 22
click at [1263, 132] on button "Save" at bounding box center [1256, 133] width 53 height 26
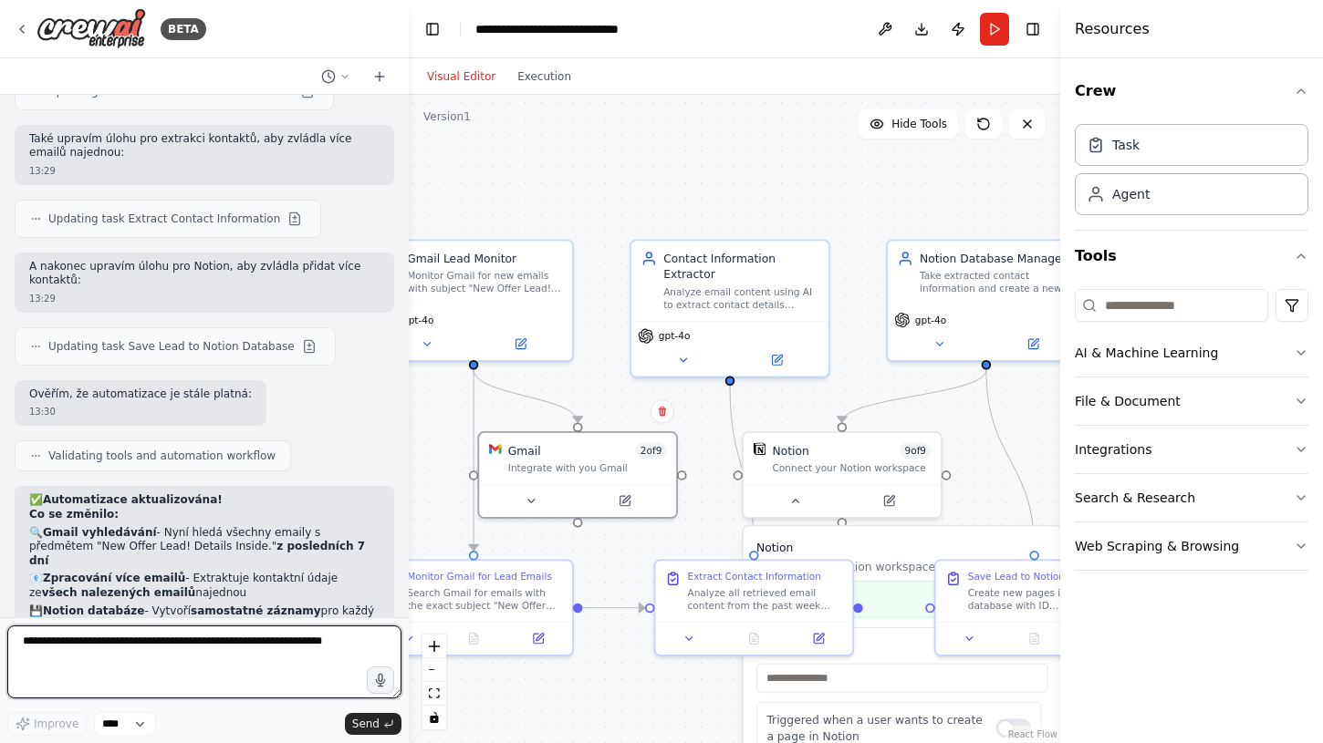
click at [204, 659] on textarea at bounding box center [204, 662] width 394 height 73
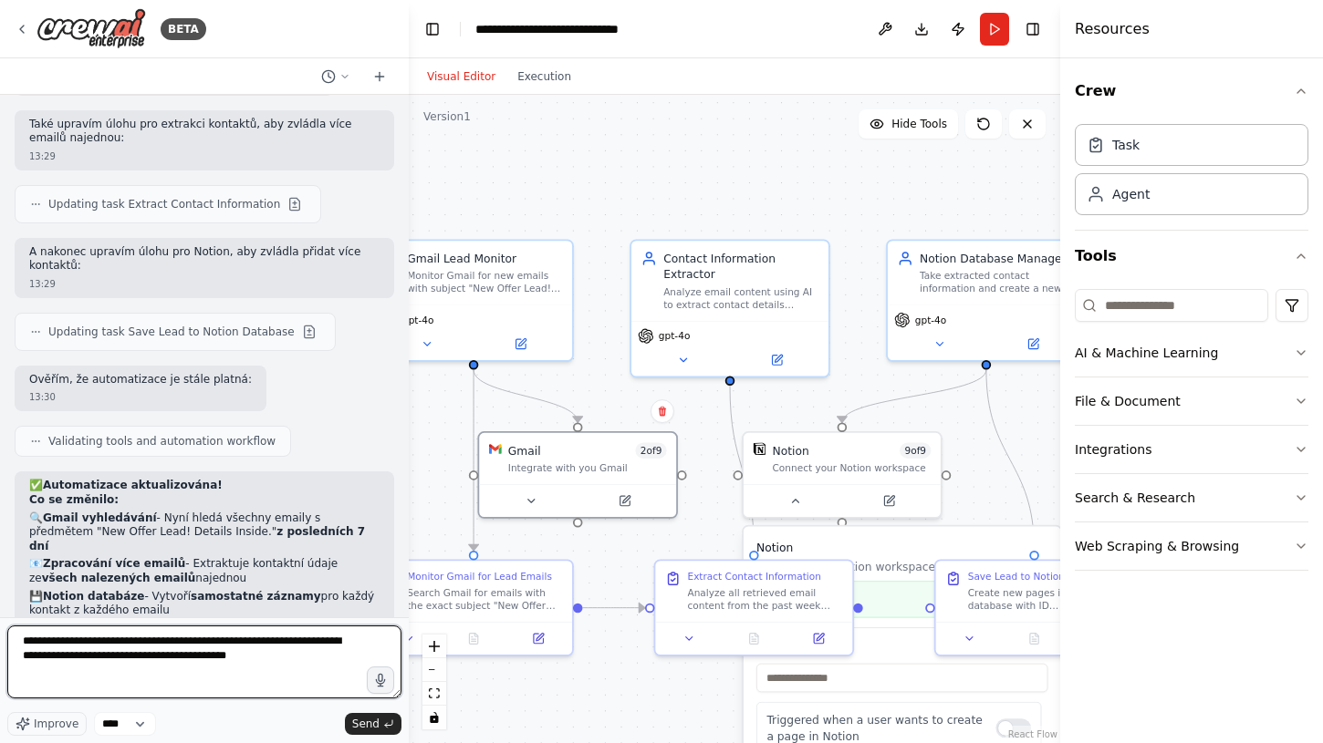
type textarea "**********"
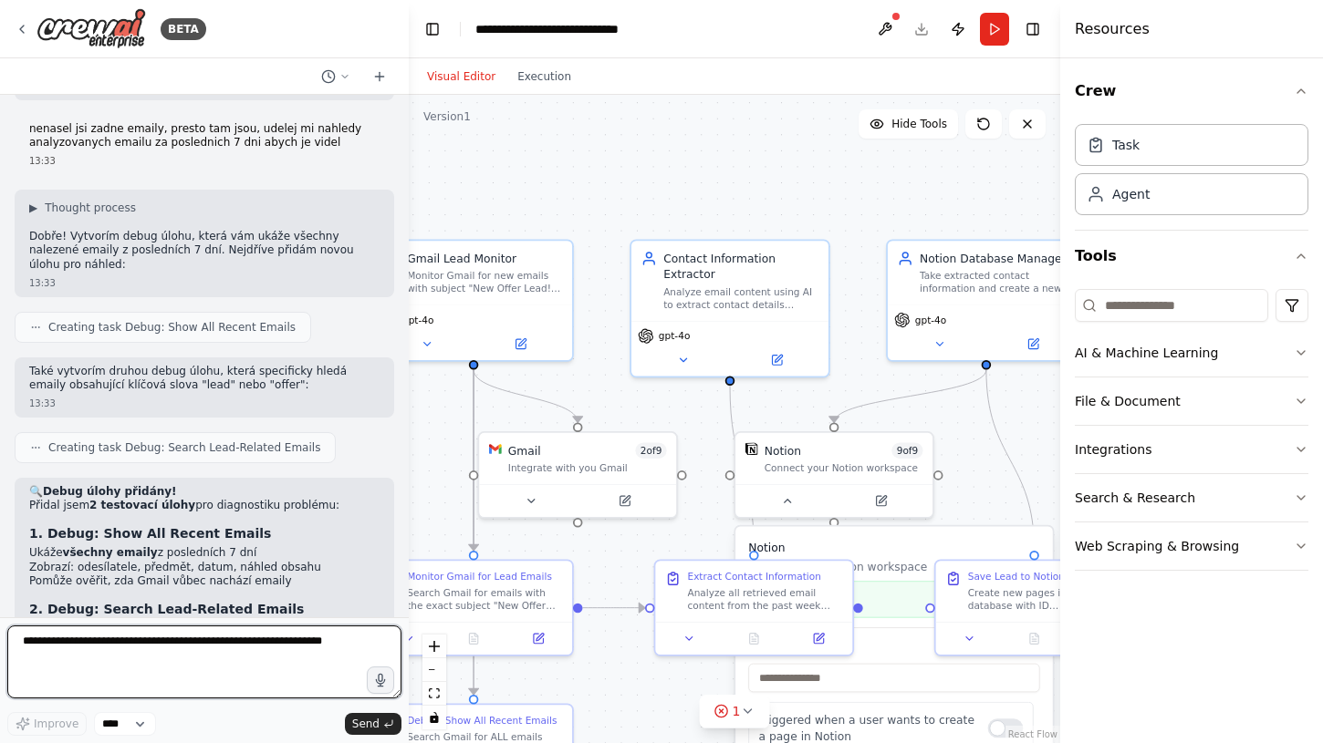
scroll to position [3642, 0]
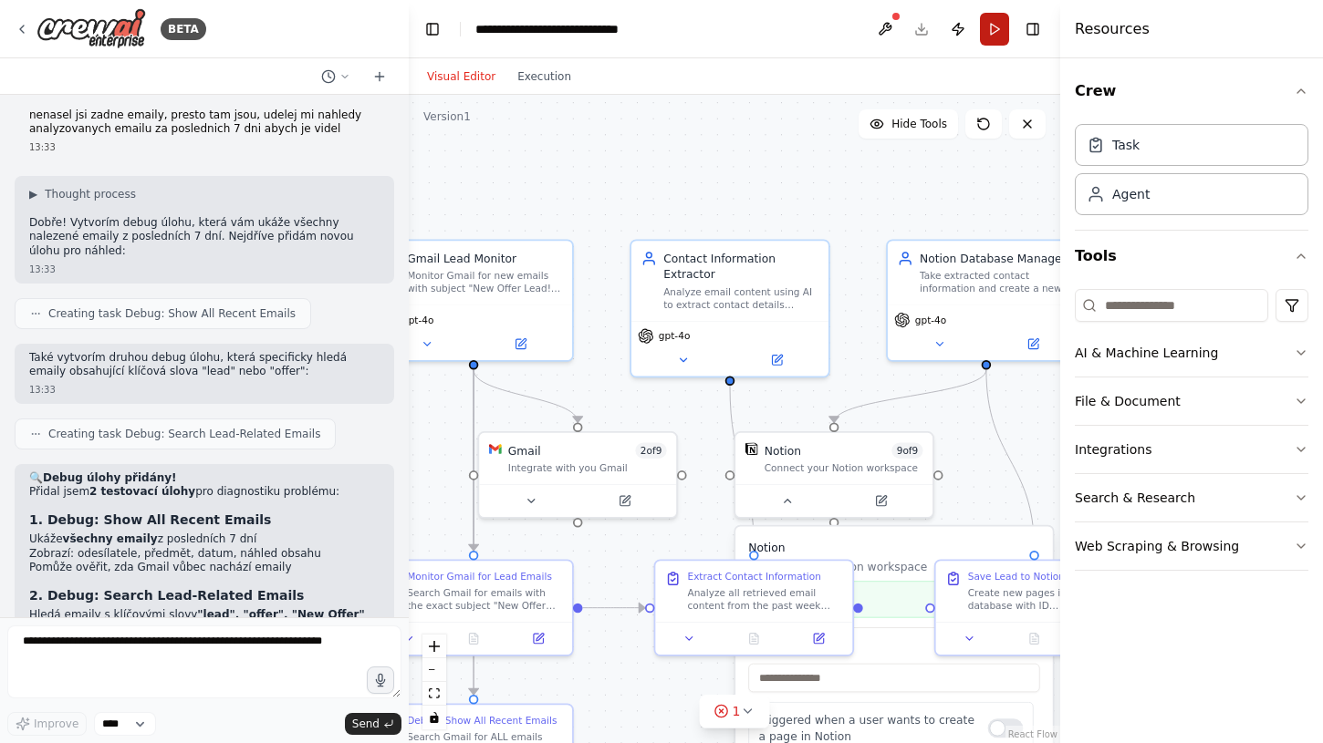
click at [991, 35] on button "Run" at bounding box center [994, 29] width 29 height 33
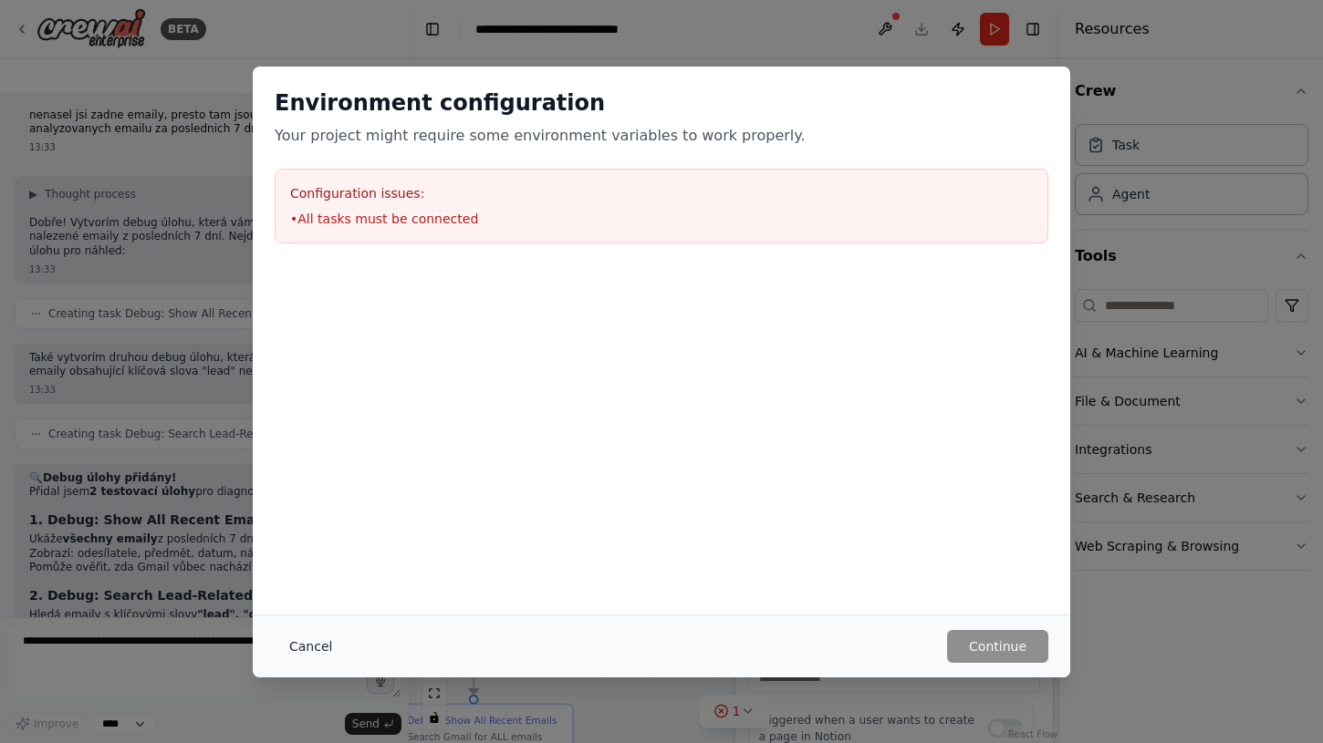
click at [310, 648] on button "Cancel" at bounding box center [311, 646] width 72 height 33
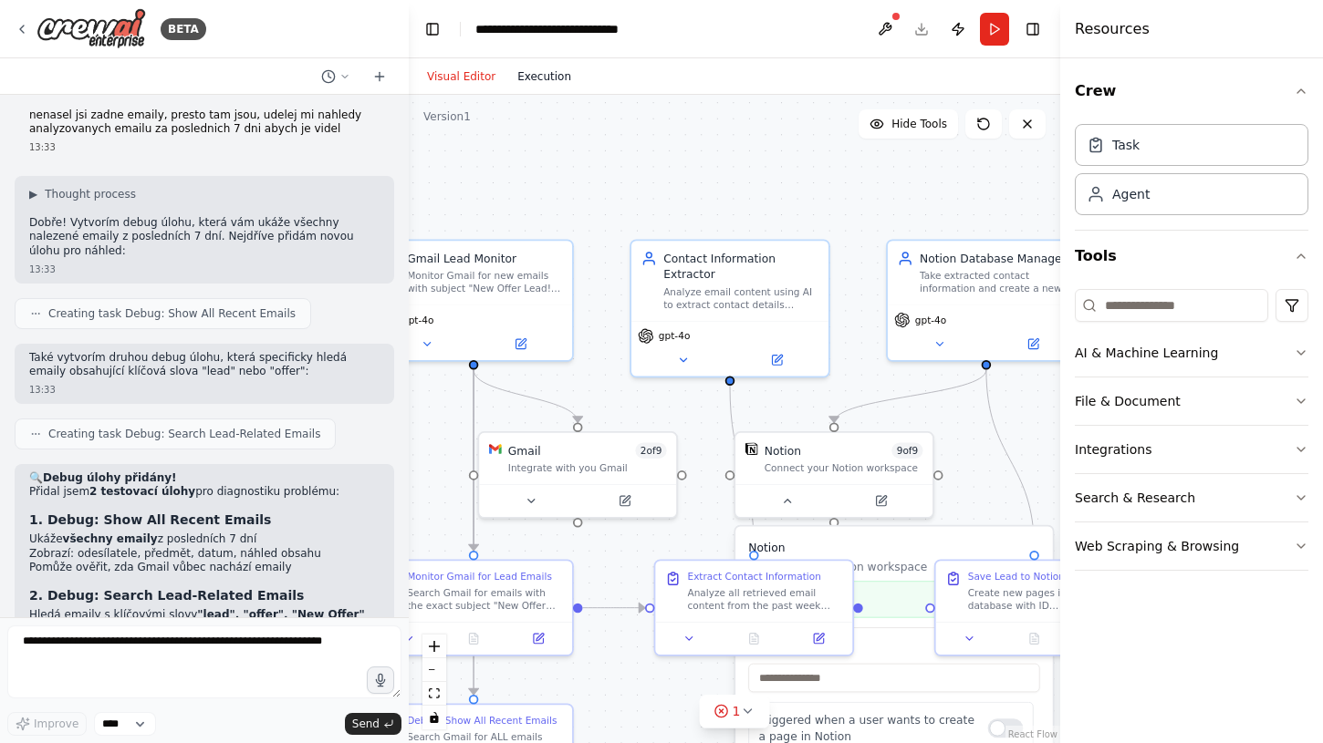
click at [549, 71] on button "Execution" at bounding box center [544, 77] width 76 height 22
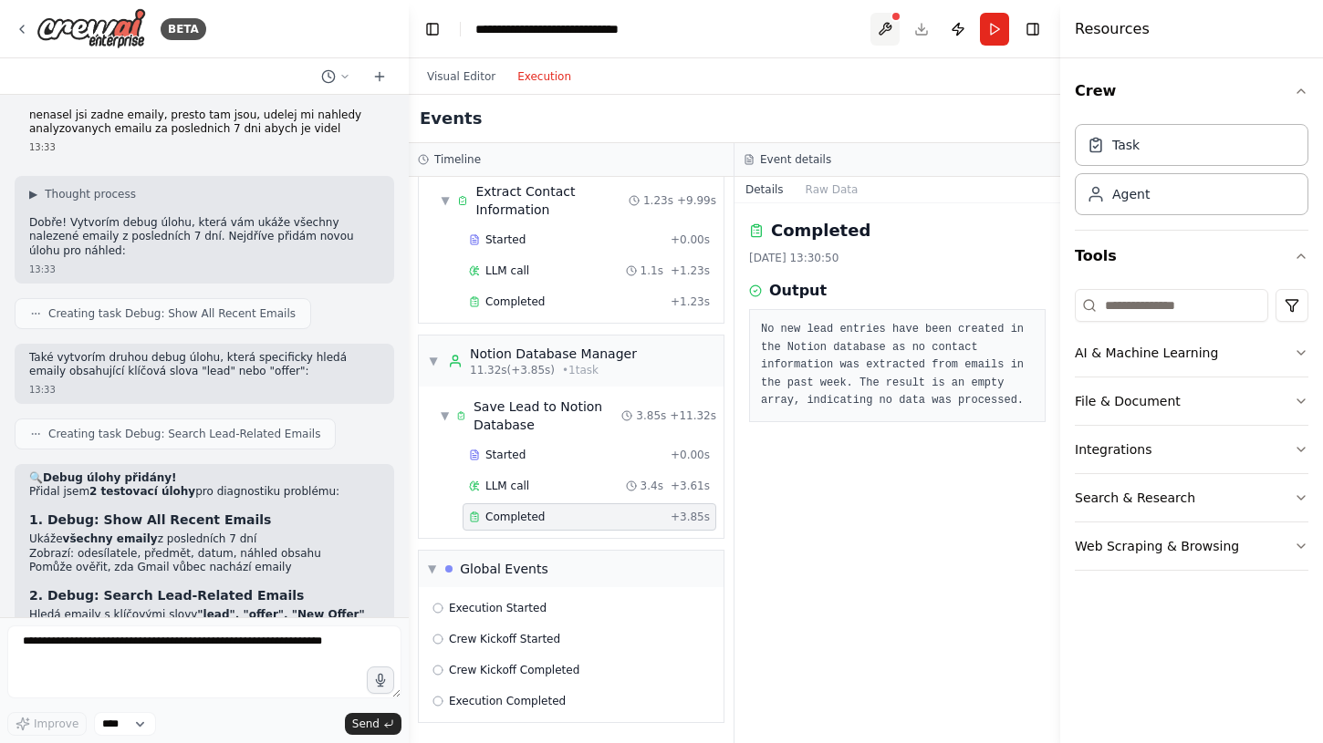
click at [886, 27] on button at bounding box center [884, 29] width 29 height 33
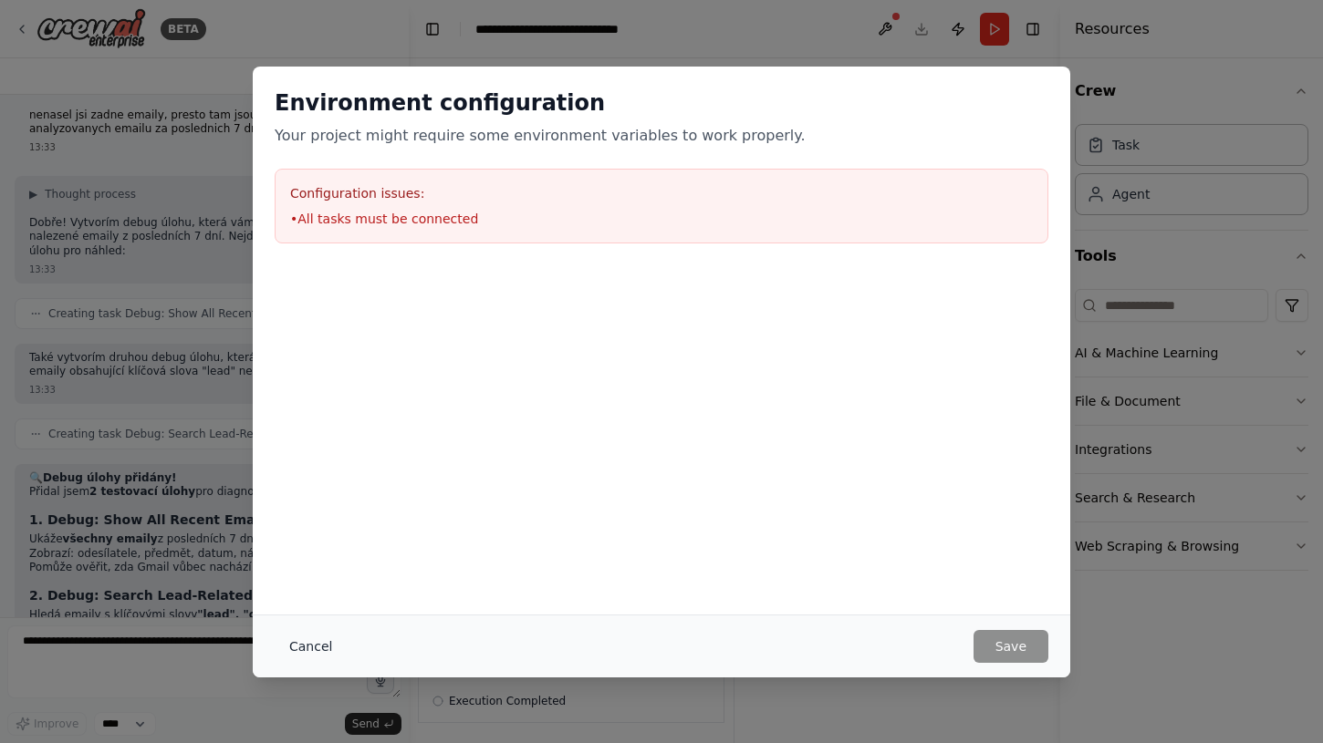
click at [321, 646] on button "Cancel" at bounding box center [311, 646] width 72 height 33
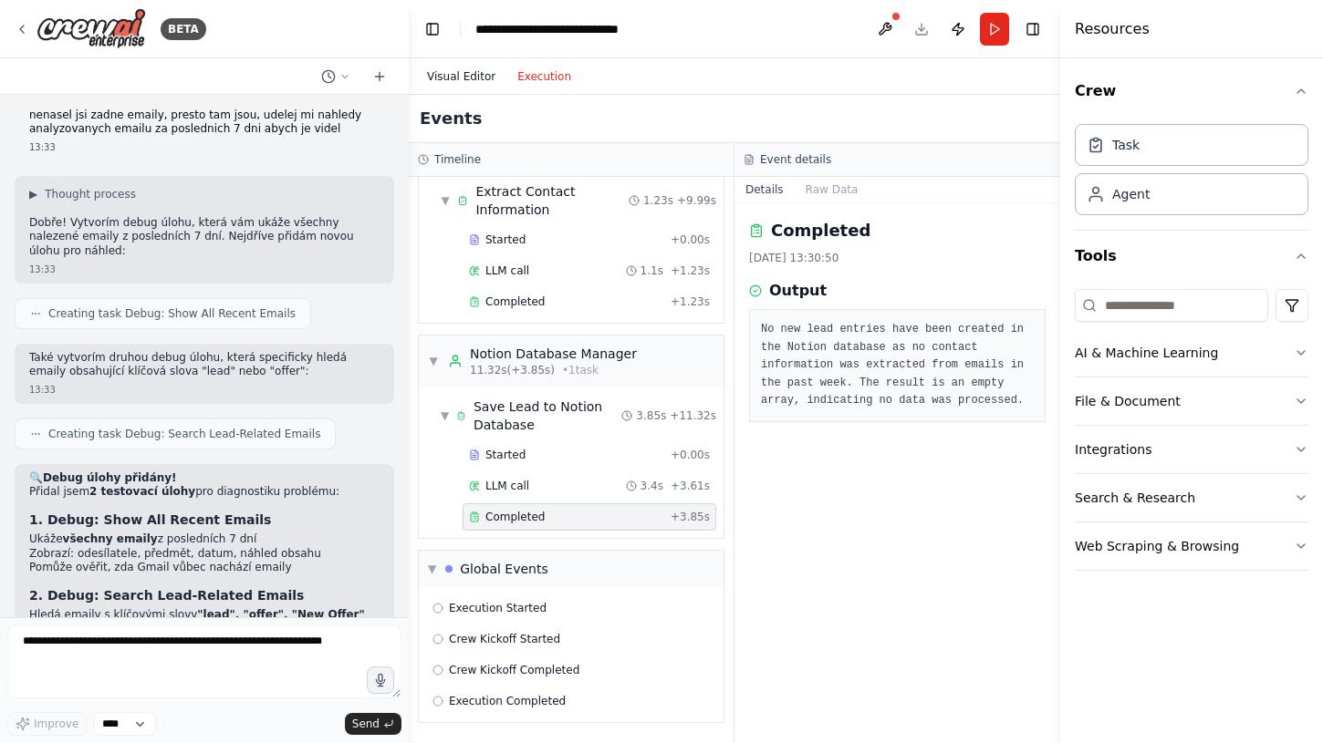
click at [457, 82] on button "Visual Editor" at bounding box center [461, 77] width 90 height 22
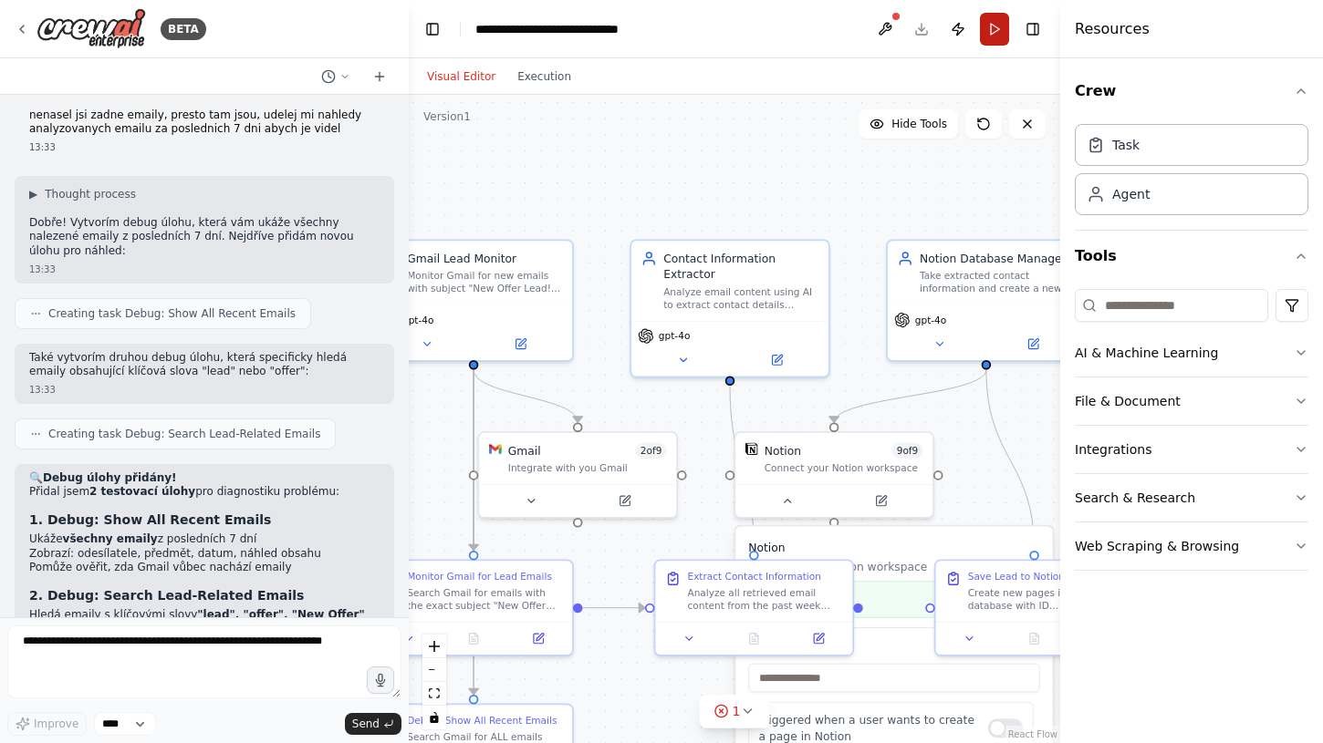
click at [989, 29] on button "Run" at bounding box center [994, 29] width 29 height 33
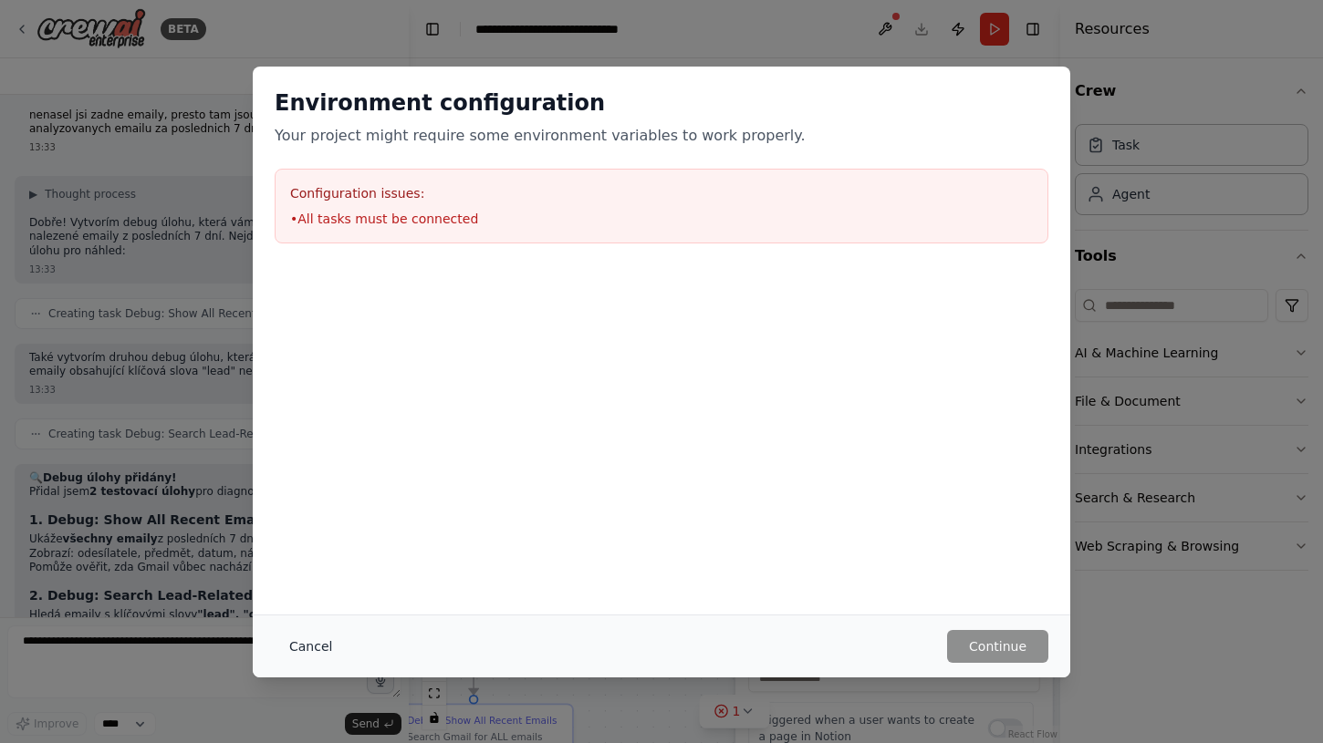
click at [310, 643] on button "Cancel" at bounding box center [311, 646] width 72 height 33
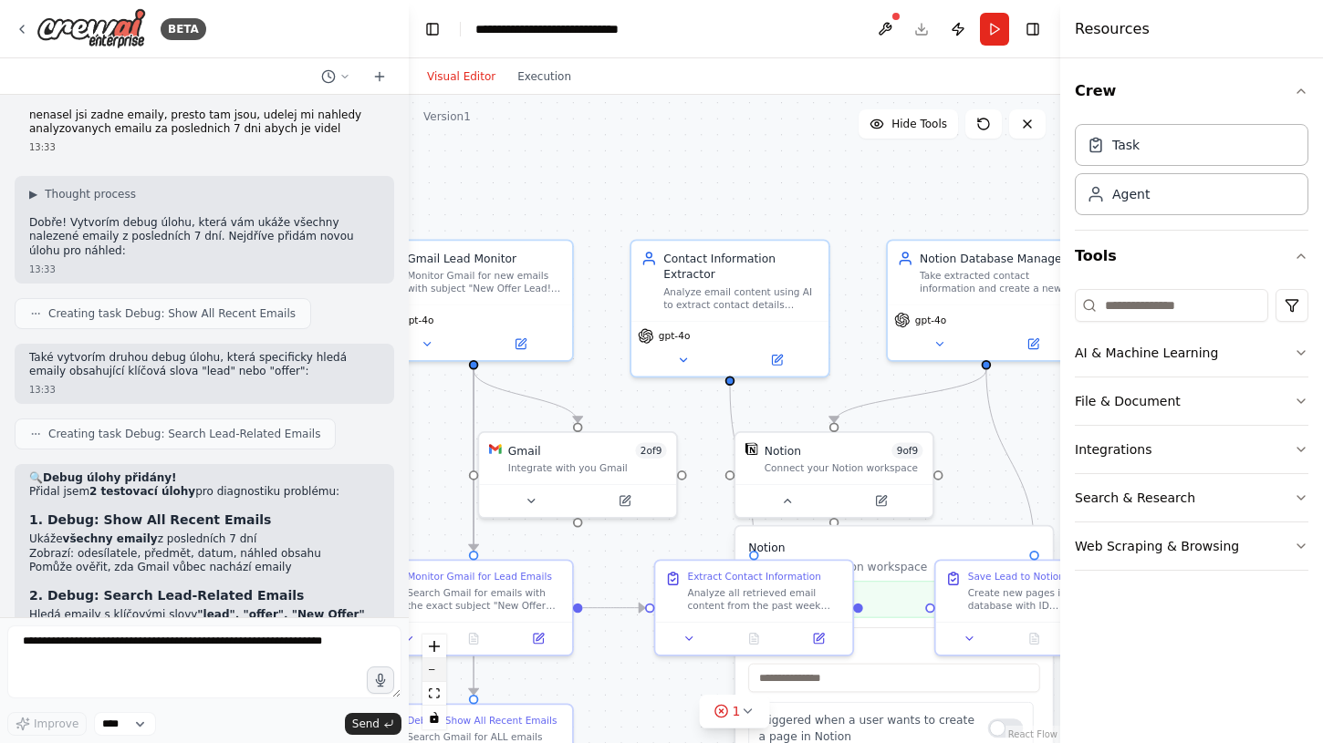
click at [438, 677] on button "zoom out" at bounding box center [434, 671] width 24 height 24
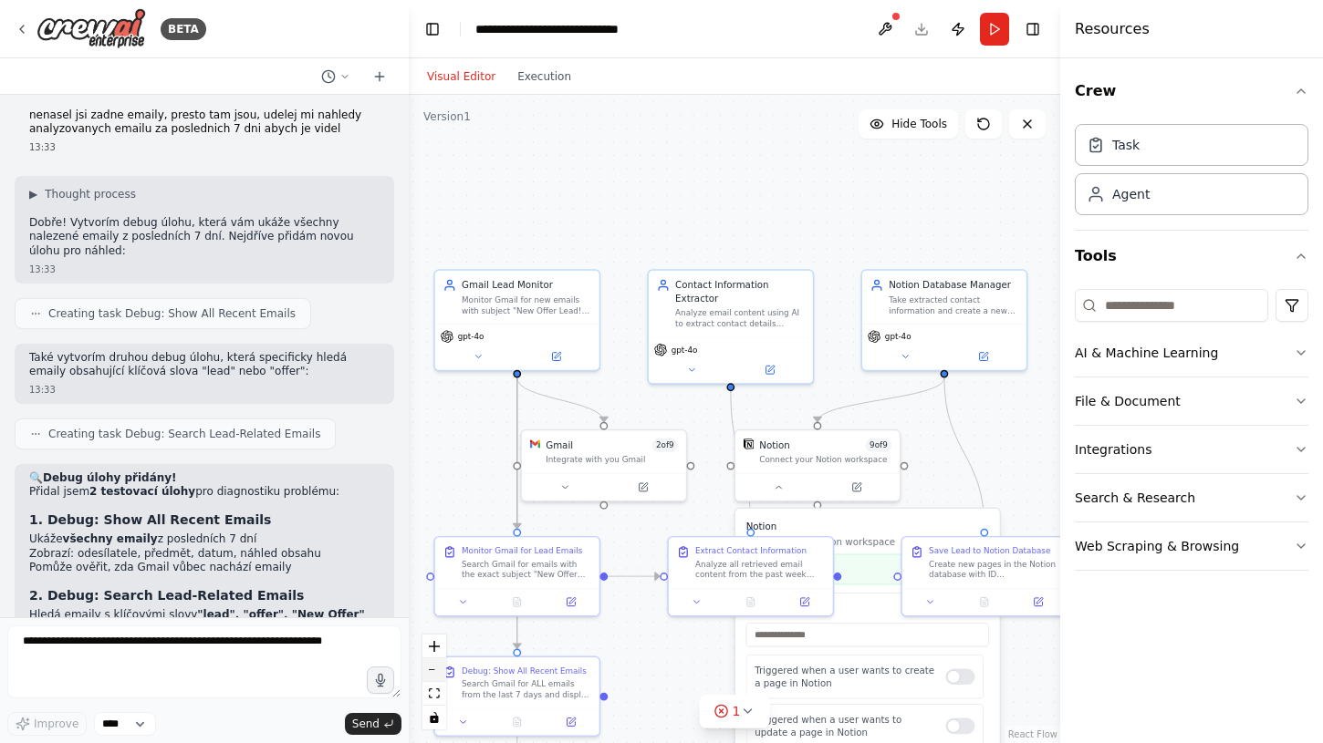
click at [438, 677] on button "zoom out" at bounding box center [434, 671] width 24 height 24
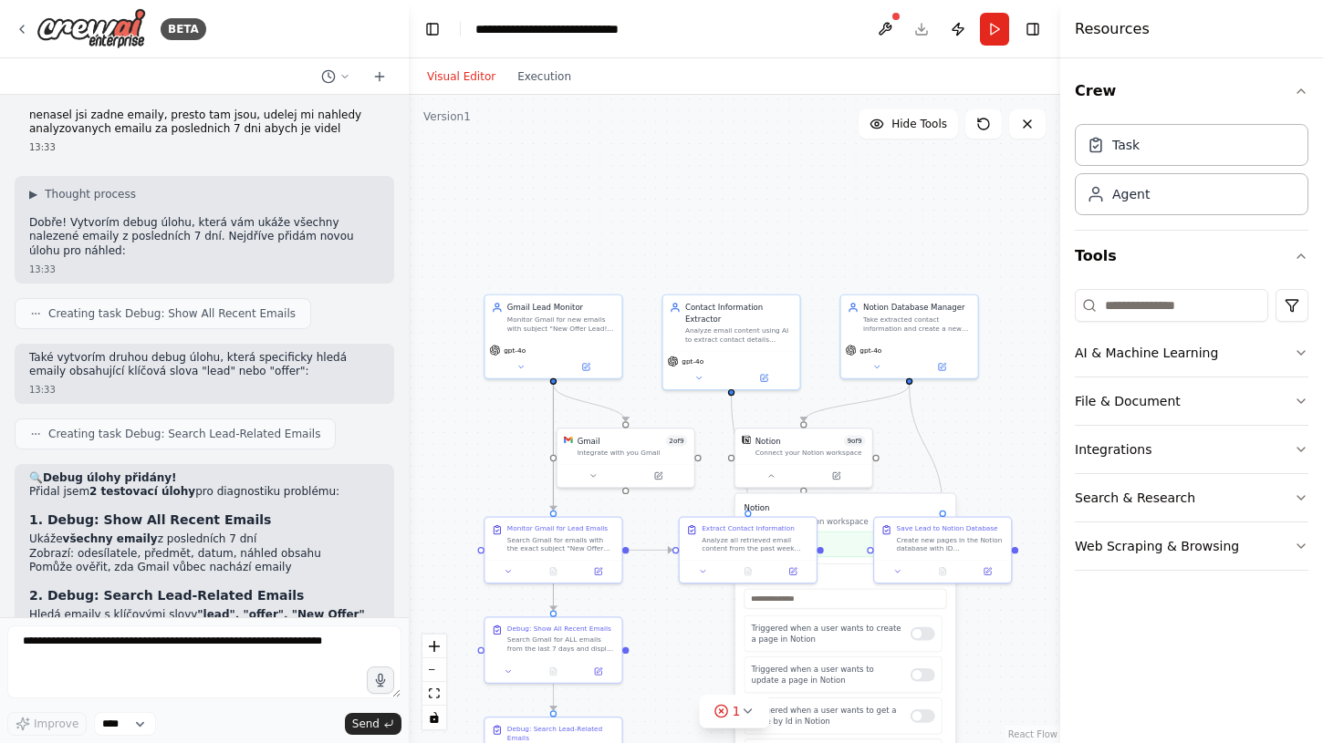
click at [821, 238] on div ".deletable-edge-delete-btn { width: 20px; height: 20px; border: 0px solid #ffff…" at bounding box center [734, 419] width 651 height 649
click at [927, 127] on span "Hide Tools" at bounding box center [919, 124] width 56 height 15
click at [927, 127] on span "Show Tools" at bounding box center [917, 124] width 60 height 15
click at [927, 127] on span "Hide Tools" at bounding box center [919, 124] width 56 height 15
click at [927, 127] on span "Show Tools" at bounding box center [917, 124] width 60 height 15
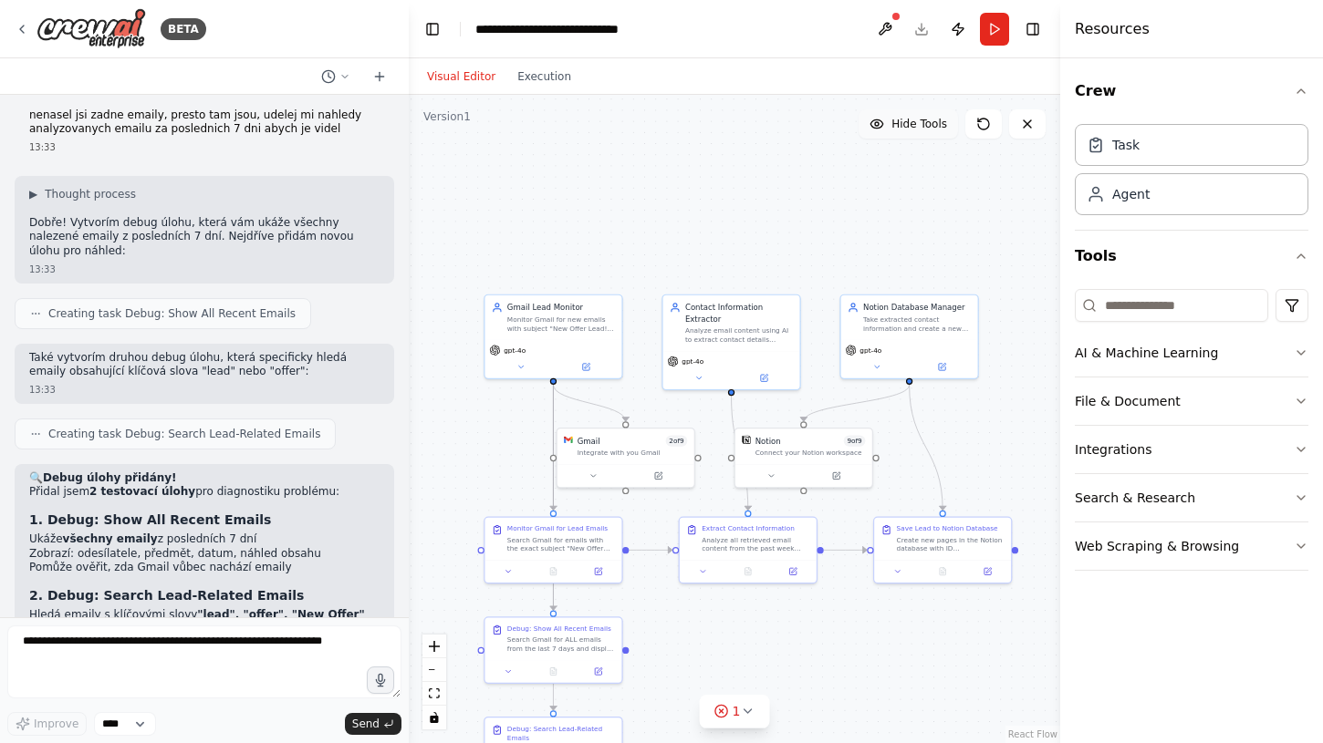
click at [927, 127] on span "Hide Tools" at bounding box center [919, 124] width 56 height 15
click at [927, 127] on span "Show Tools" at bounding box center [917, 124] width 60 height 15
click at [927, 127] on span "Hide Tools" at bounding box center [919, 124] width 56 height 15
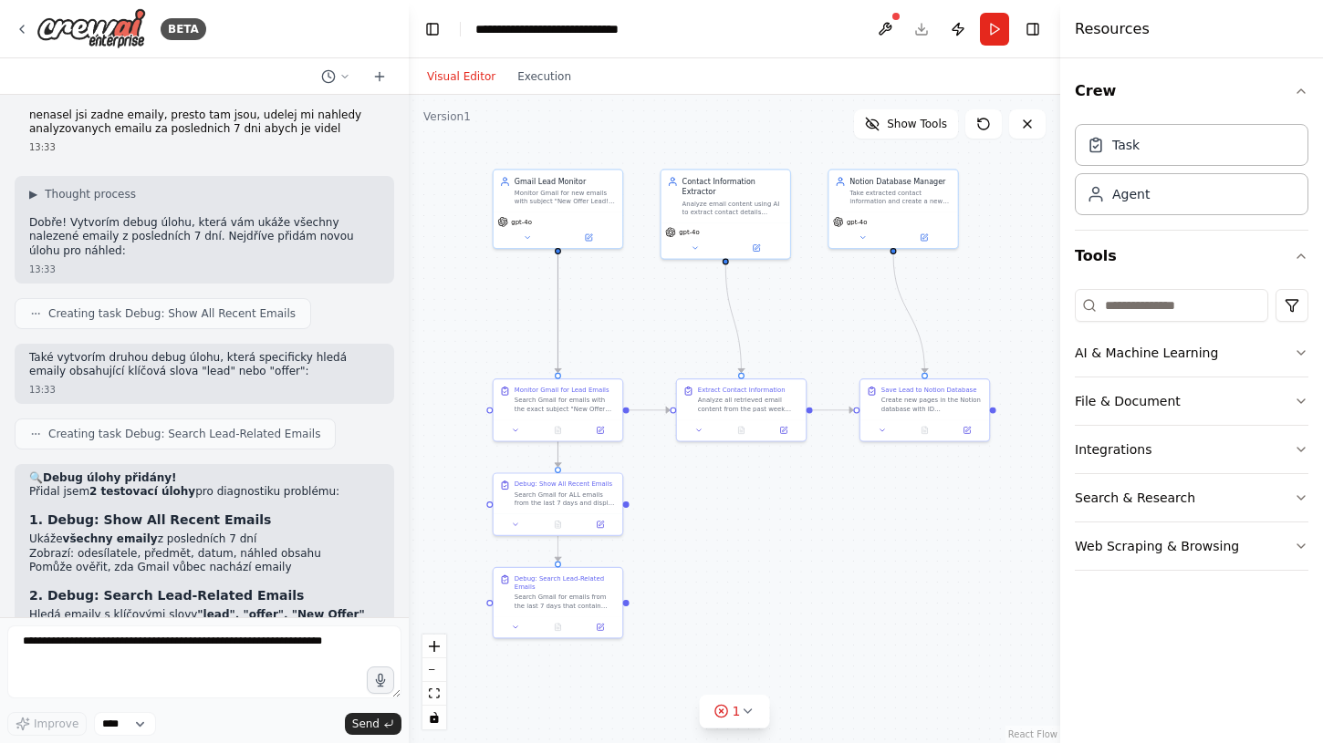
drag, startPoint x: 720, startPoint y: 220, endPoint x: 720, endPoint y: 93, distance: 126.8
click at [720, 93] on div "Visual Editor Execution Version 1 Show Tools .deletable-edge-delete-btn { width…" at bounding box center [734, 400] width 651 height 685
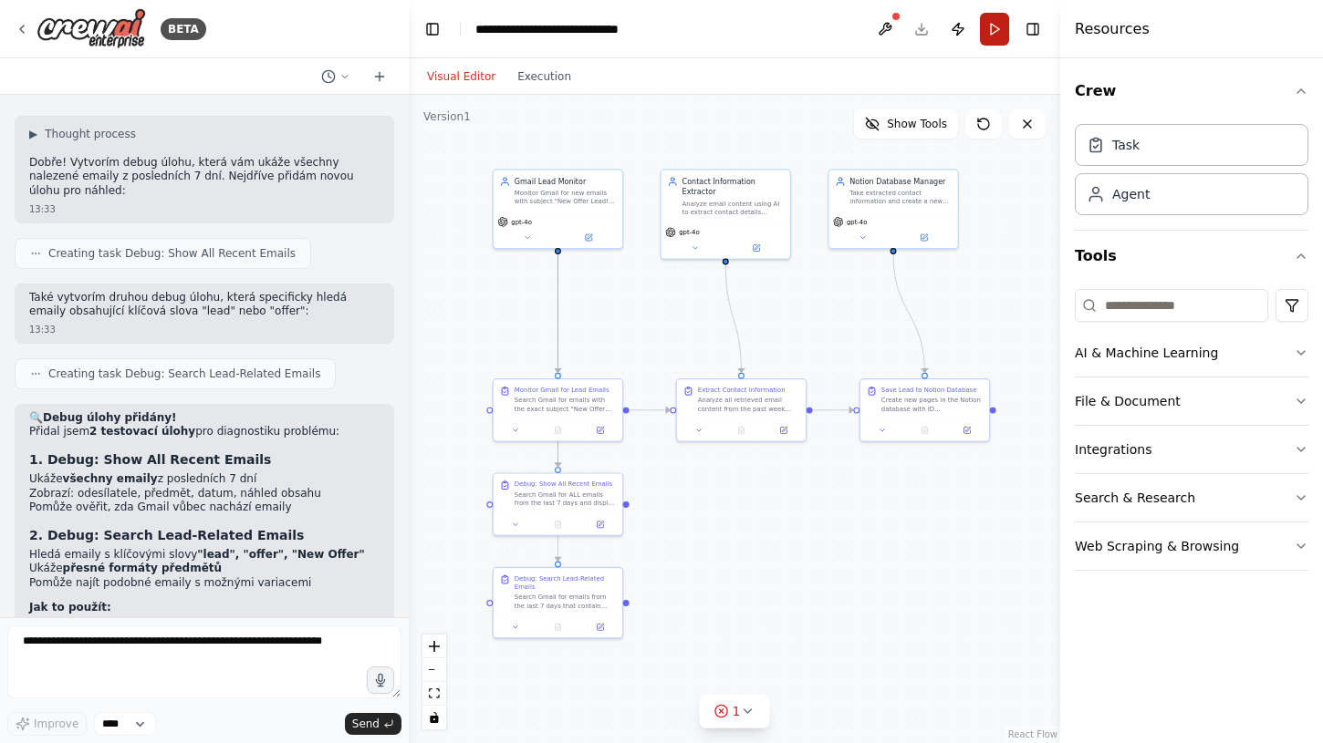
scroll to position [3716, 0]
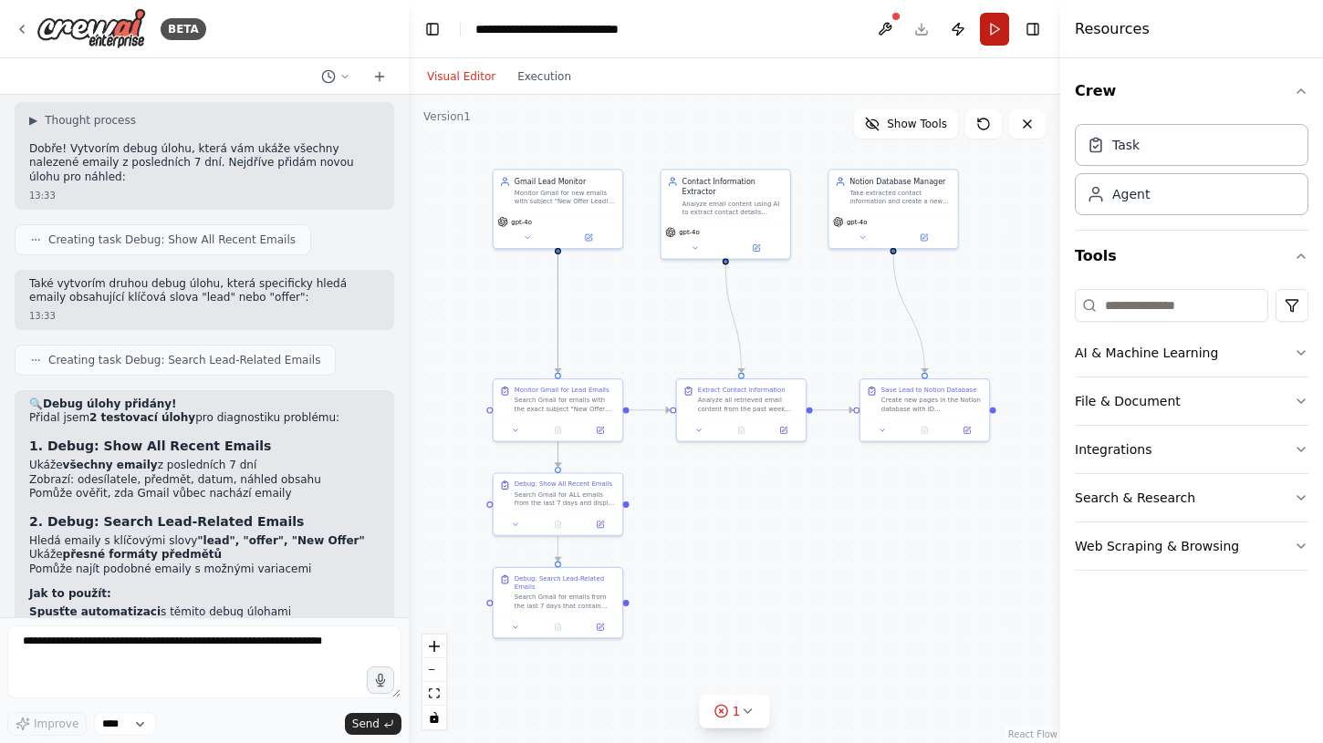
click at [998, 32] on button "Run" at bounding box center [994, 29] width 29 height 33
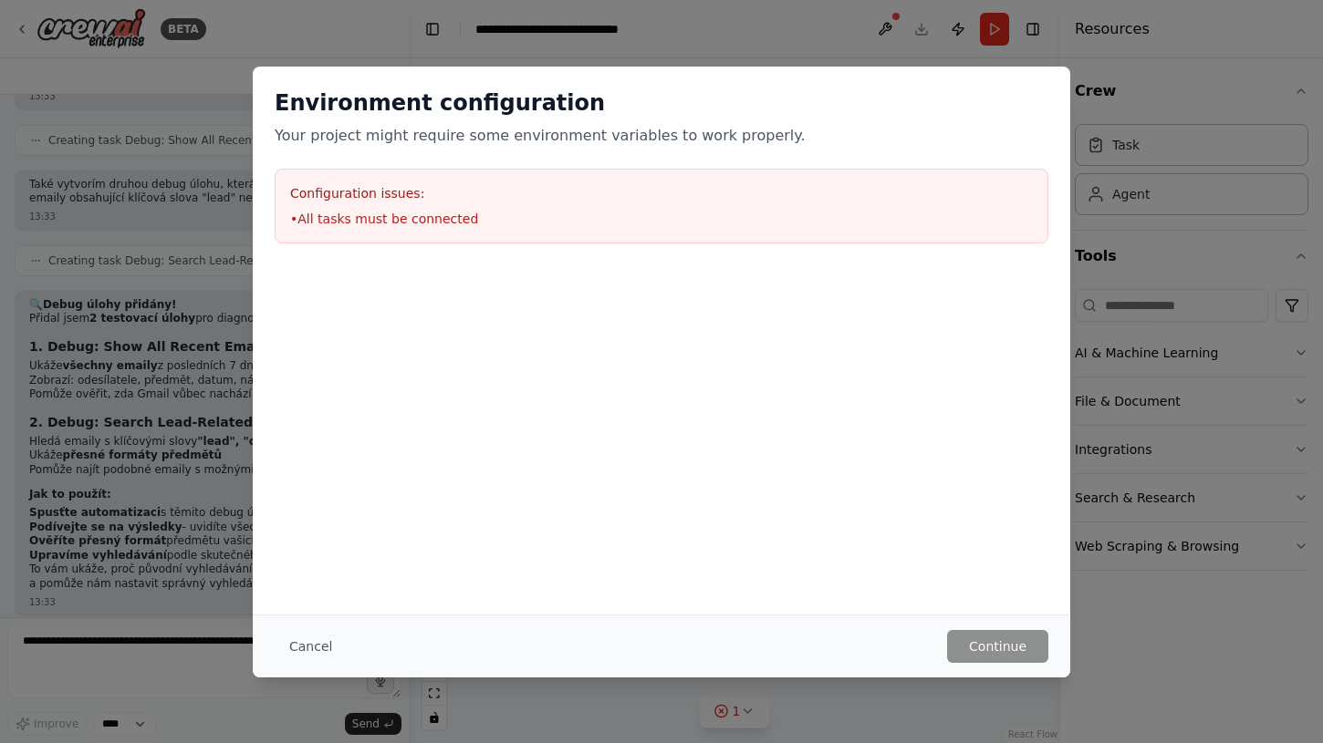
scroll to position [3642, 0]
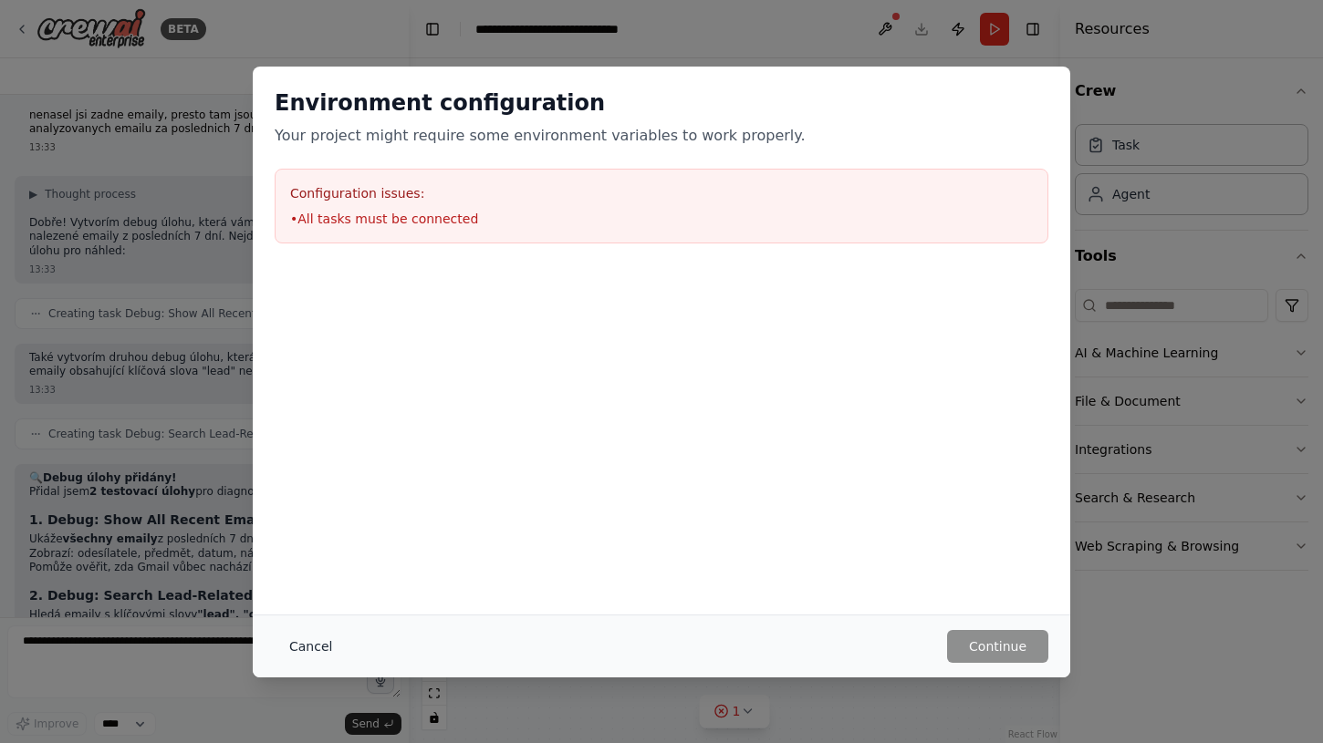
click at [317, 649] on button "Cancel" at bounding box center [311, 646] width 72 height 33
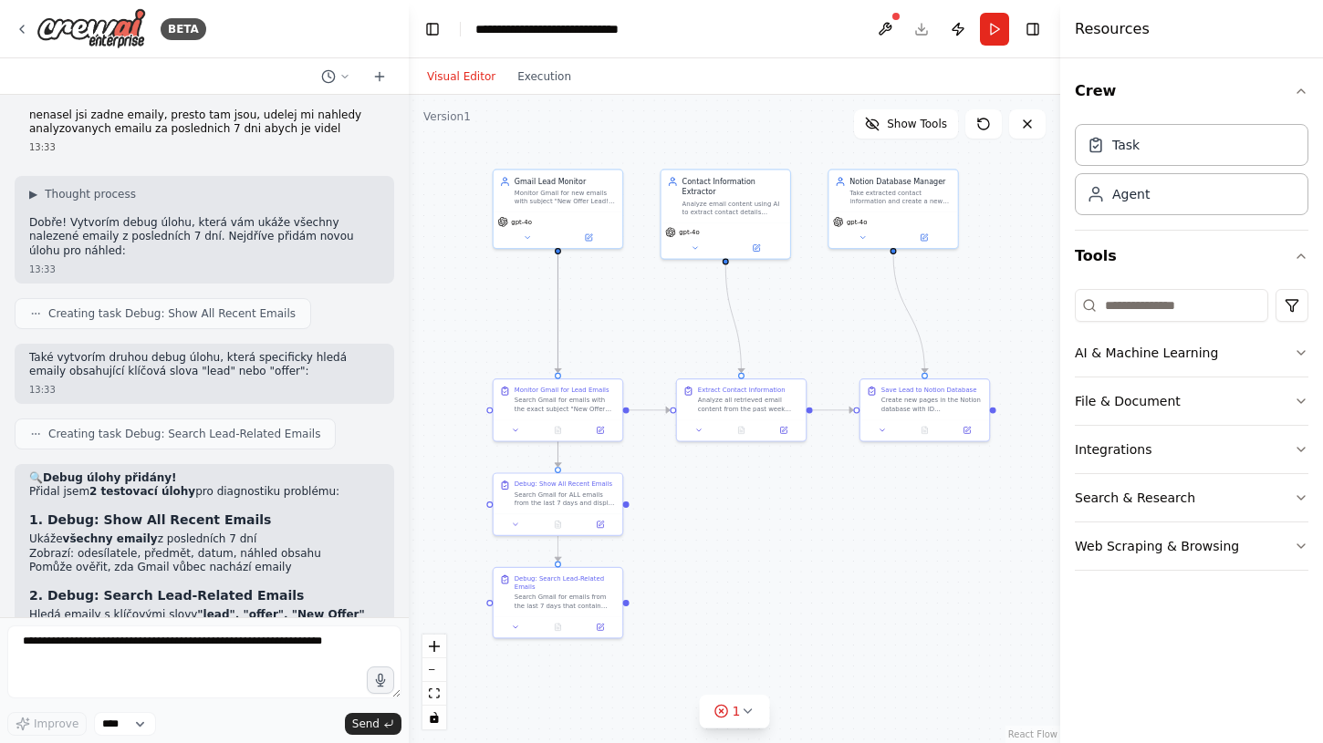
scroll to position [0, 0]
click at [991, 30] on button "Run" at bounding box center [994, 29] width 29 height 33
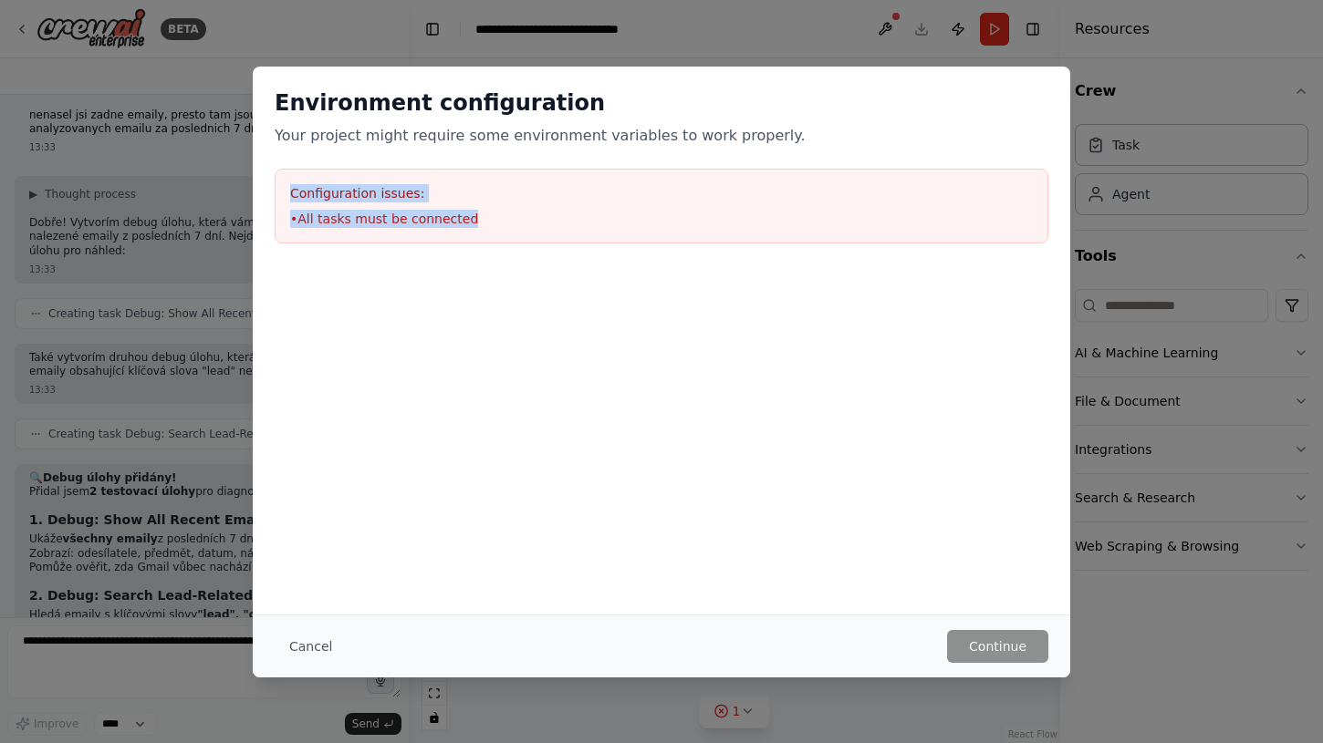
drag, startPoint x: 470, startPoint y: 222, endPoint x: 275, endPoint y: 195, distance: 196.1
click at [275, 195] on div "Configuration issues: • All tasks must be connected" at bounding box center [661, 206] width 773 height 75
copy div "Configuration issues: • All tasks must be connected"
click at [294, 652] on button "Cancel" at bounding box center [311, 646] width 72 height 33
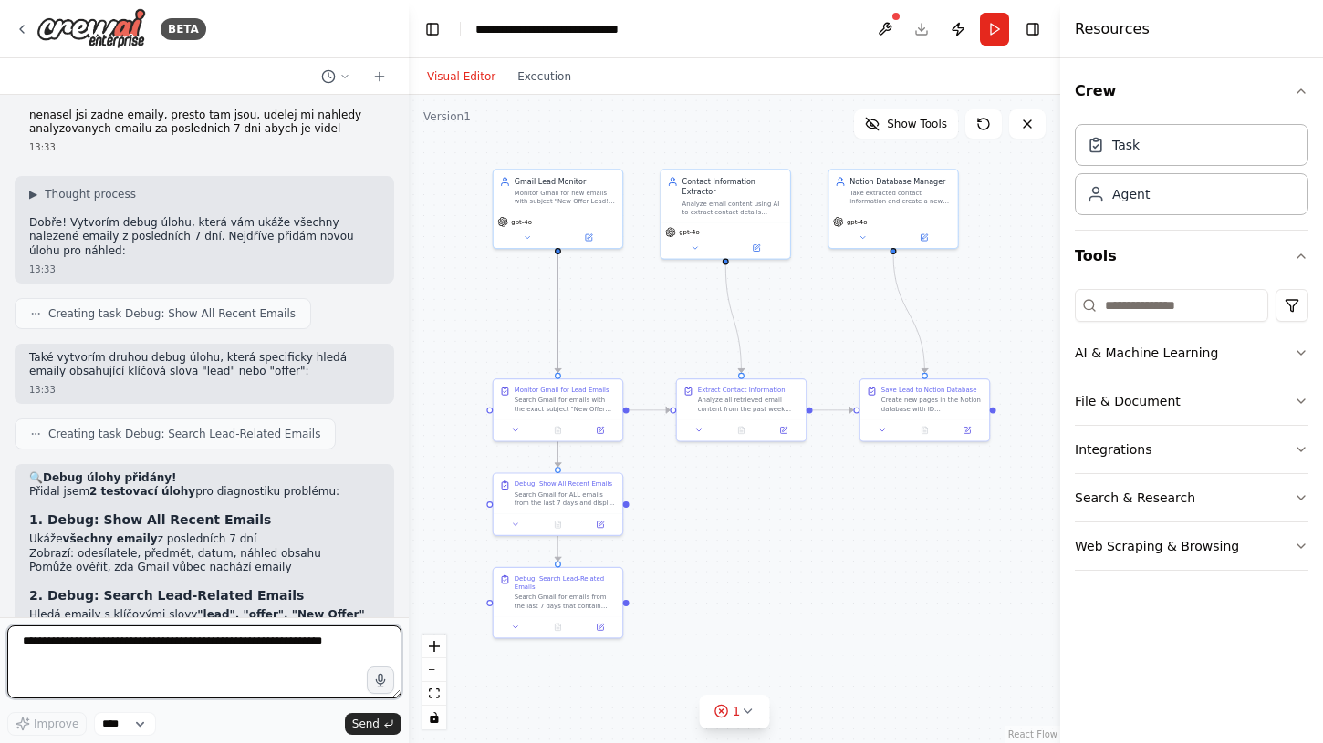
click at [229, 646] on textarea at bounding box center [204, 662] width 394 height 73
paste textarea "**********"
type textarea "**********"
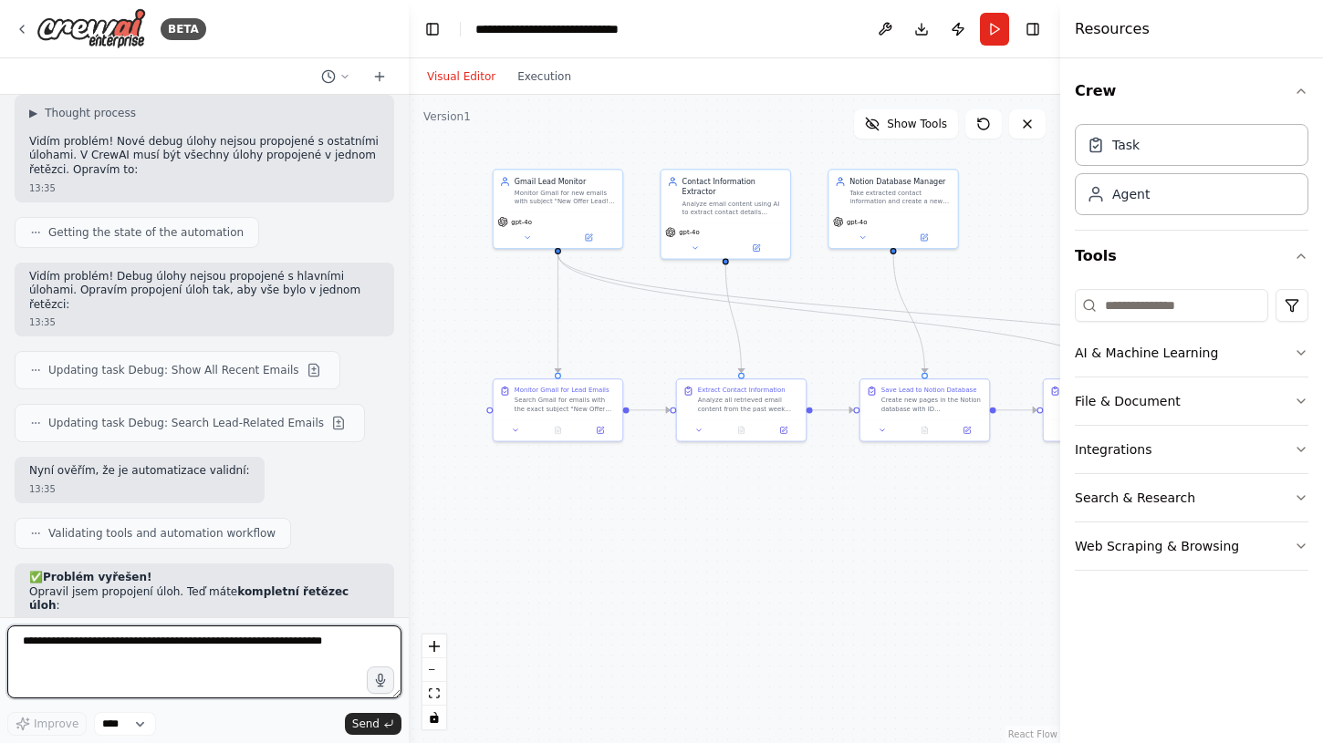
scroll to position [4444, 0]
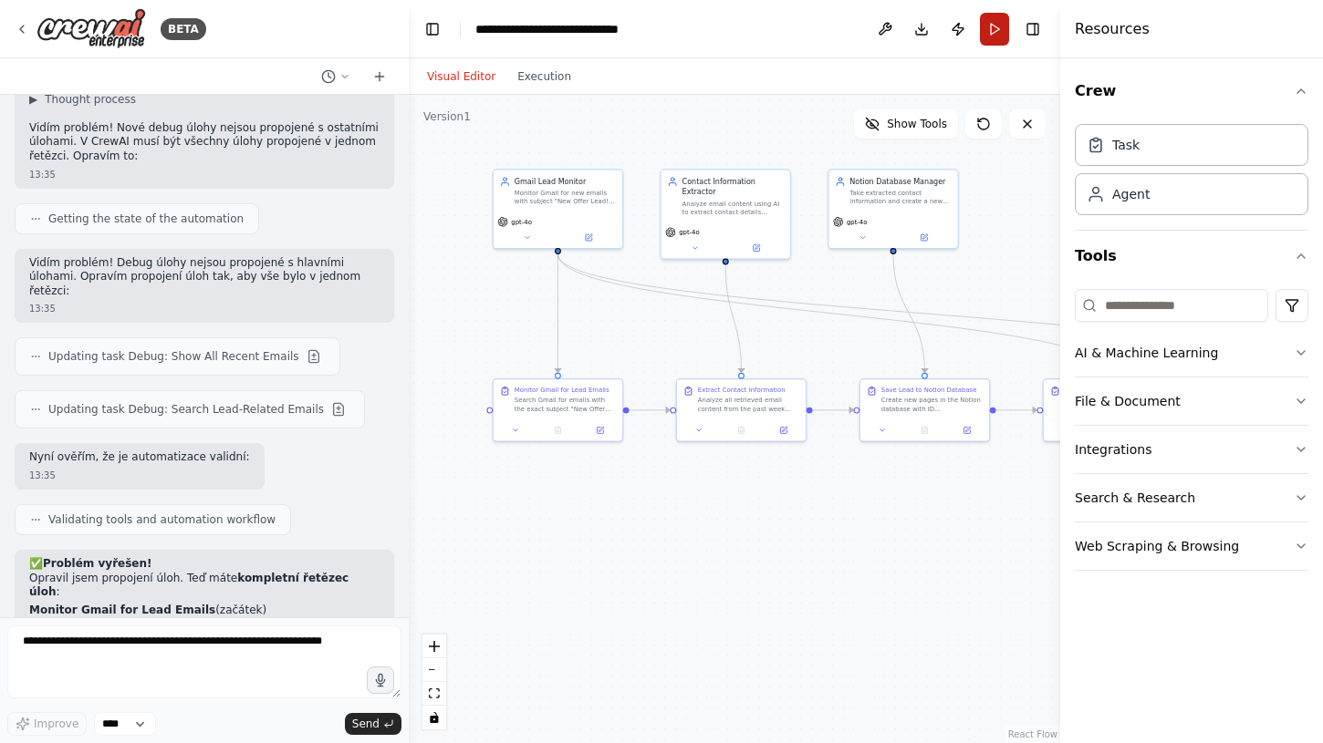
click at [991, 27] on button "Run" at bounding box center [994, 29] width 29 height 33
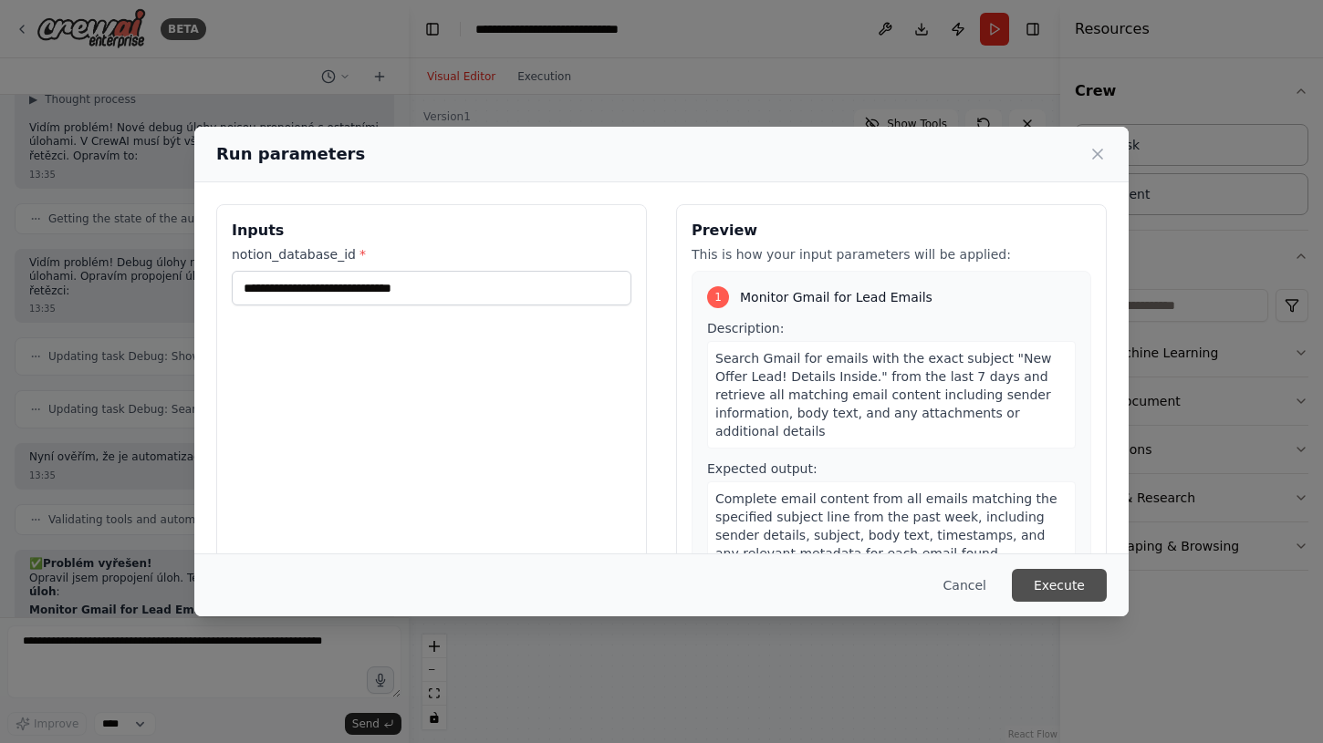
click at [1051, 589] on button "Execute" at bounding box center [1059, 585] width 95 height 33
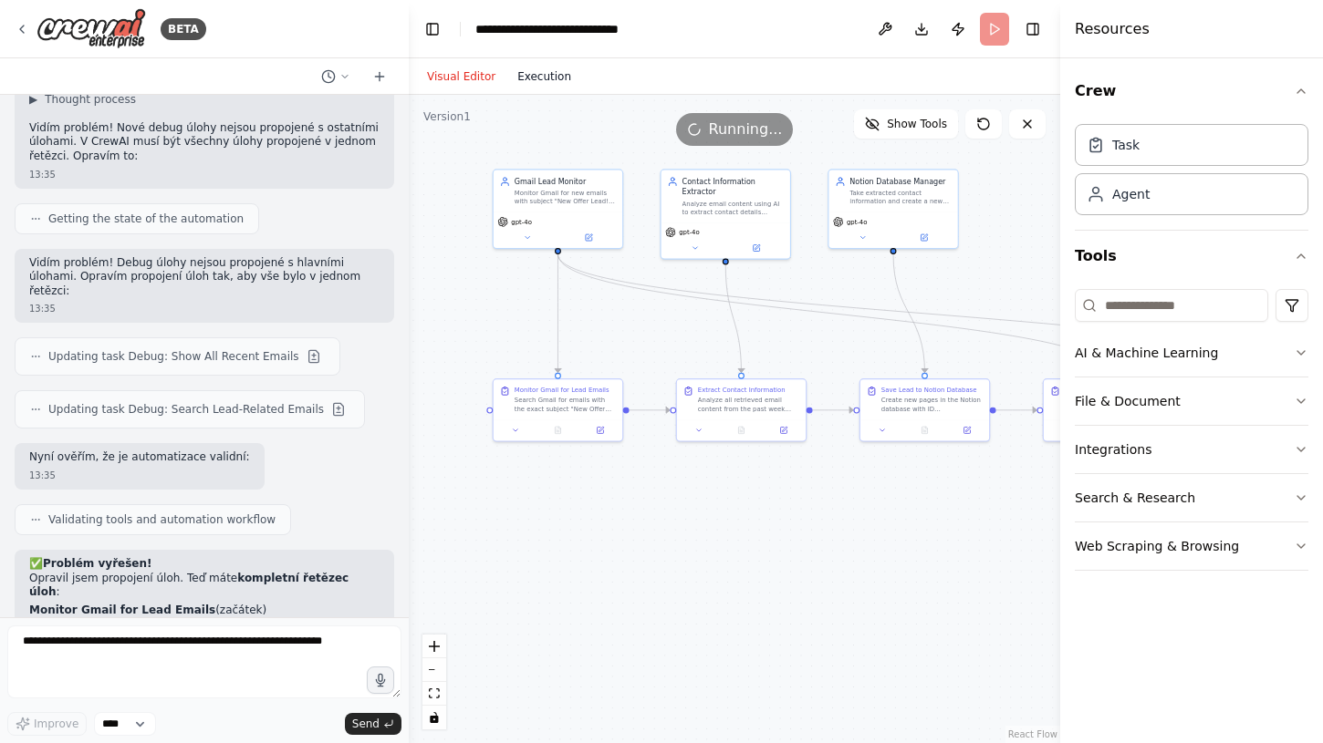
click at [541, 75] on button "Execution" at bounding box center [544, 77] width 76 height 22
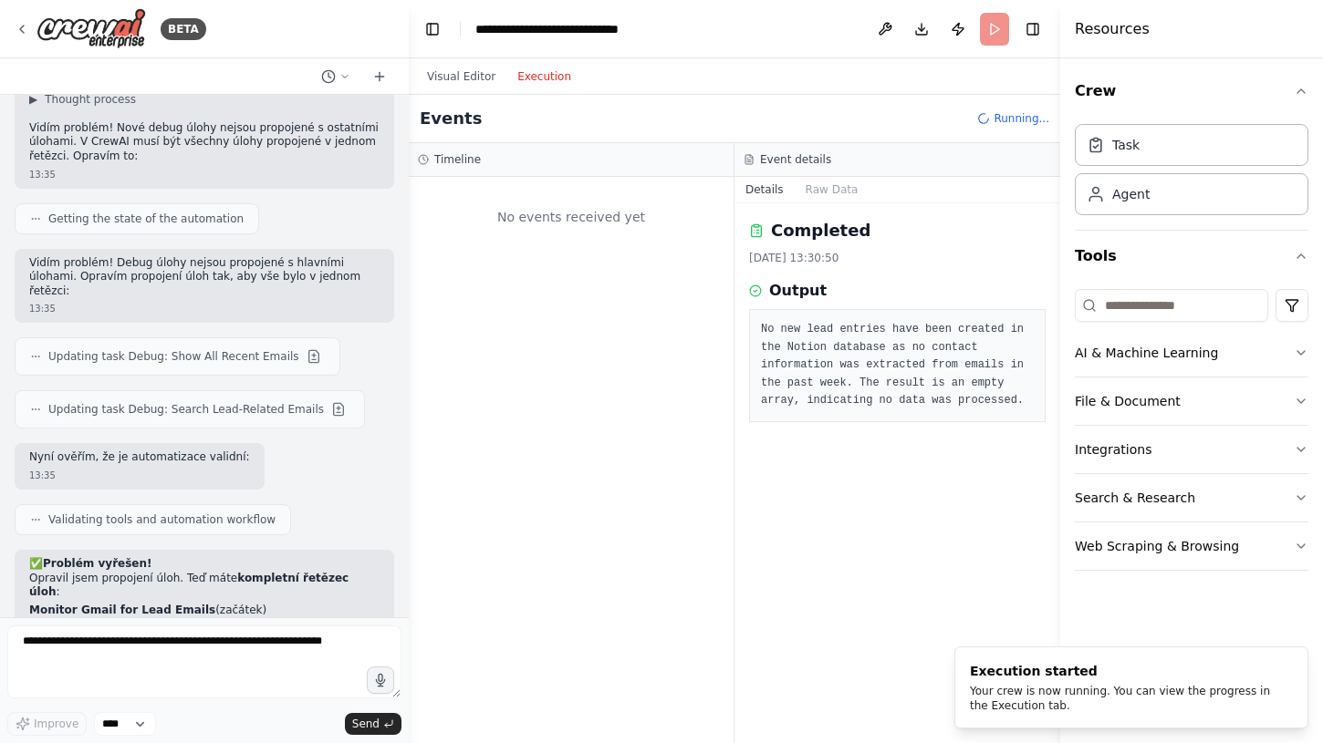
scroll to position [0, 0]
click at [493, 241] on span "Execution Started" at bounding box center [498, 244] width 98 height 15
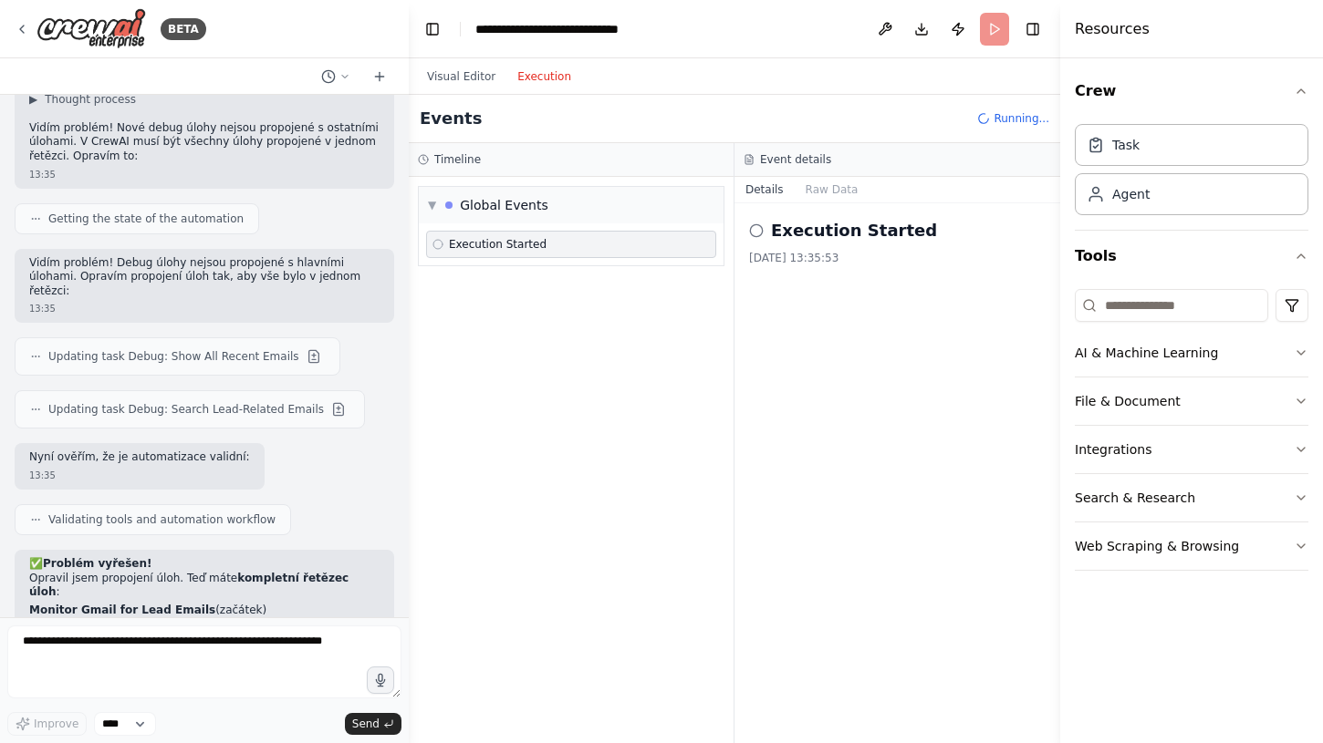
click at [452, 243] on span "Execution Started" at bounding box center [498, 244] width 98 height 15
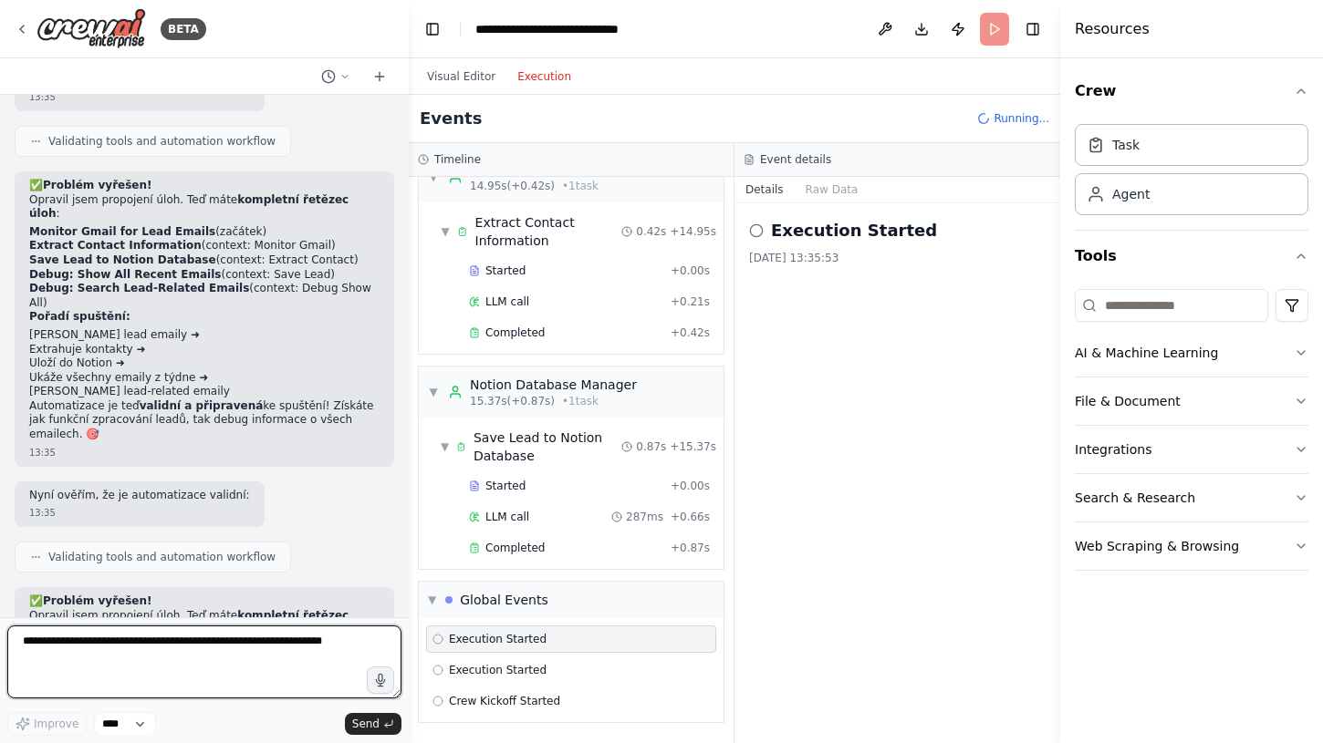
scroll to position [813, 0]
click at [524, 548] on span "Completed" at bounding box center [514, 548] width 59 height 15
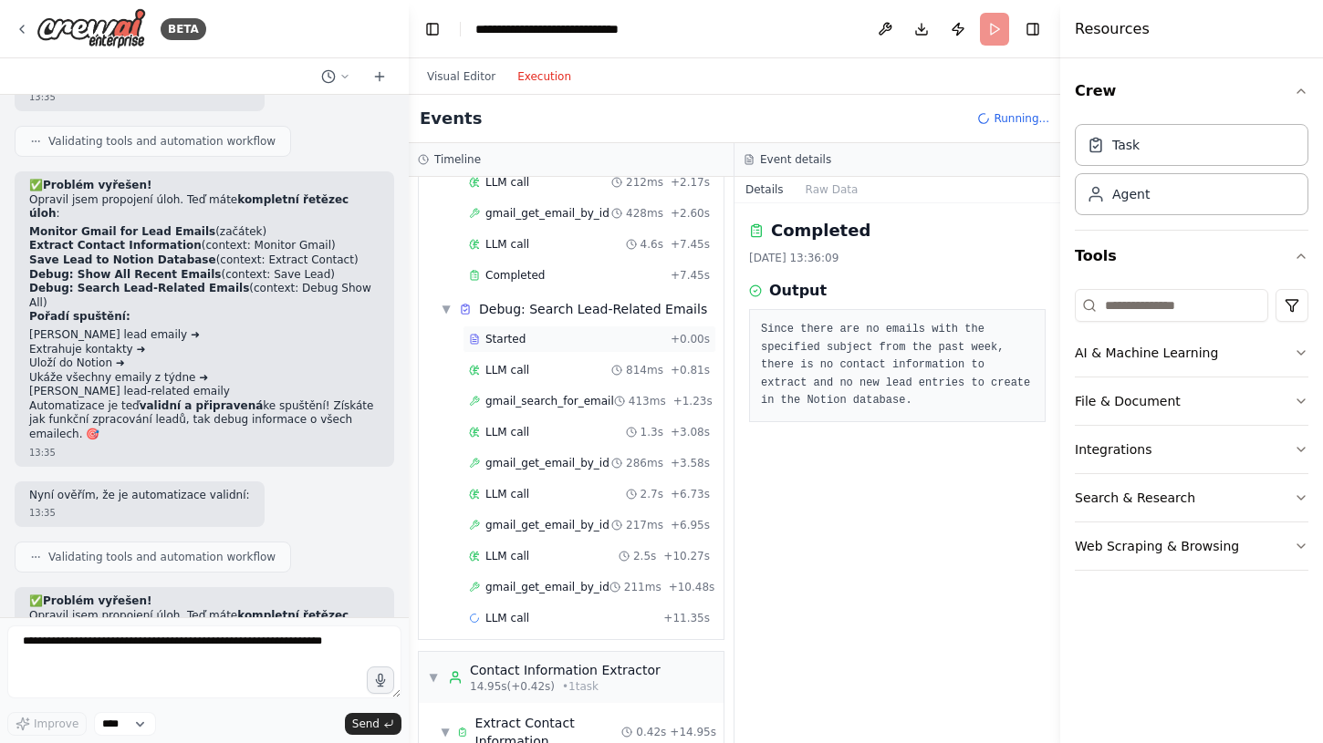
scroll to position [465, 0]
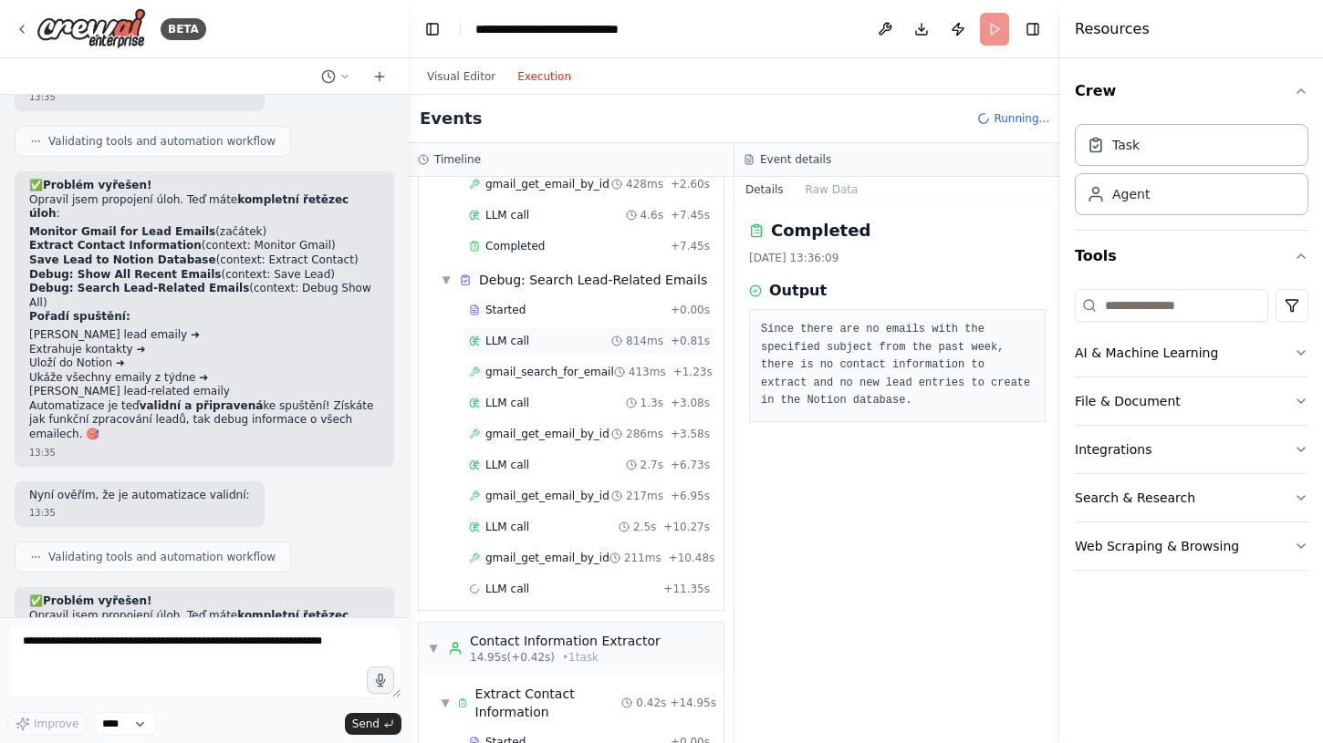
click at [544, 342] on div "LLM call 814ms + 0.81s" at bounding box center [589, 341] width 241 height 15
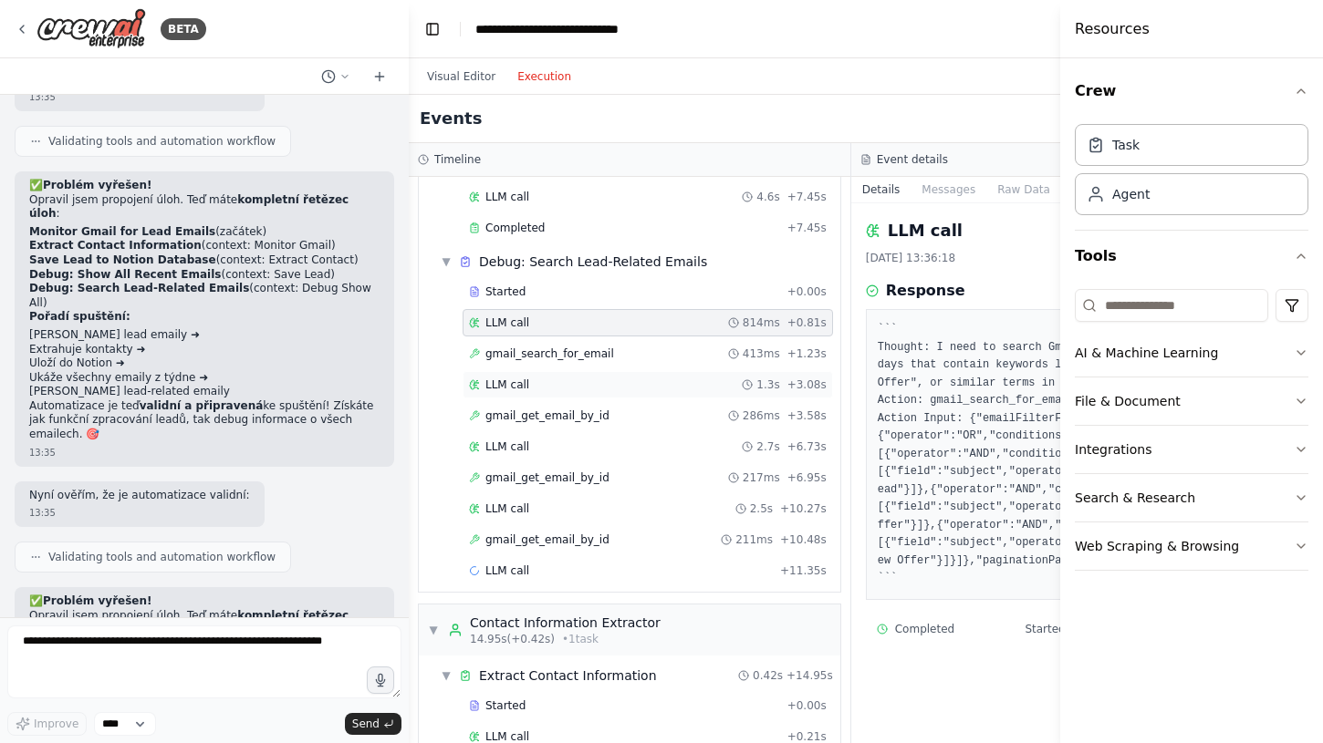
click at [526, 389] on span "LLM call" at bounding box center [507, 385] width 44 height 15
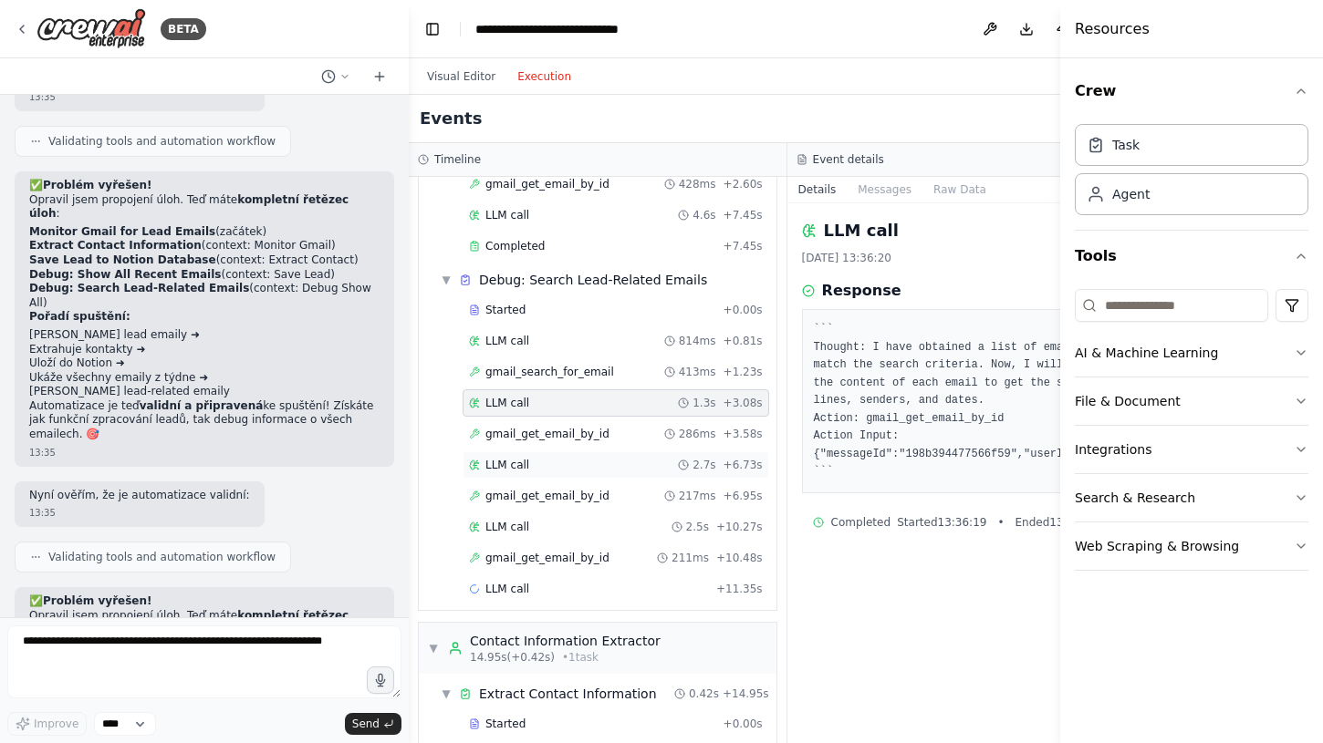
click at [542, 458] on div "LLM call 2.7s + 6.73s" at bounding box center [616, 465] width 294 height 15
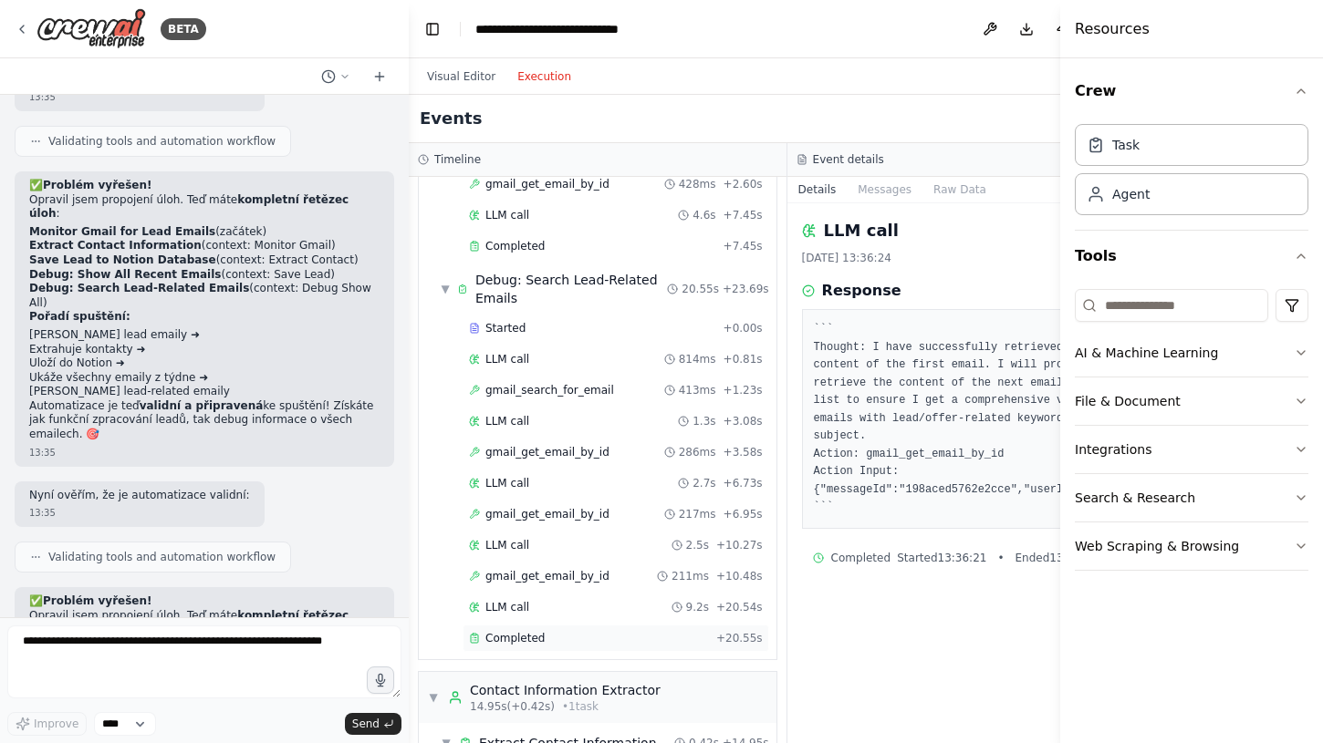
click at [539, 631] on span "Completed" at bounding box center [514, 638] width 59 height 15
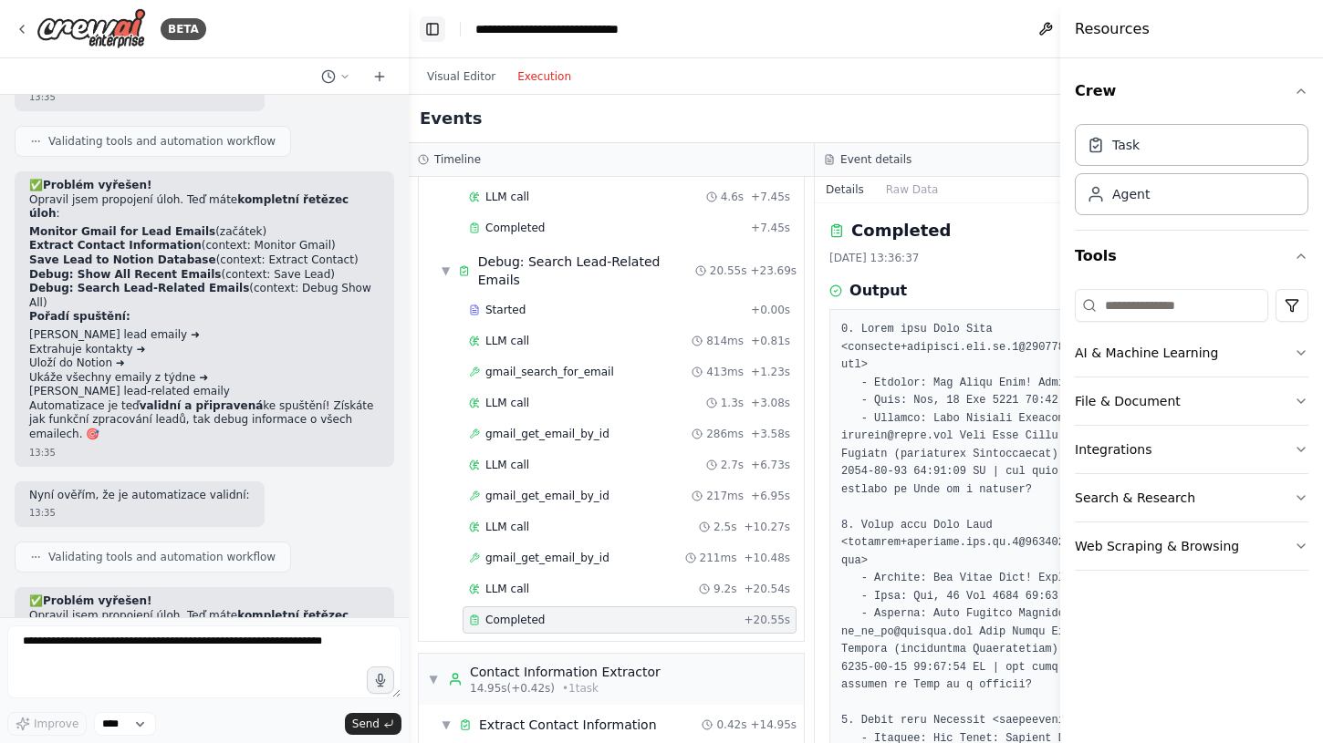
click at [435, 36] on button "Toggle Left Sidebar" at bounding box center [433, 29] width 26 height 26
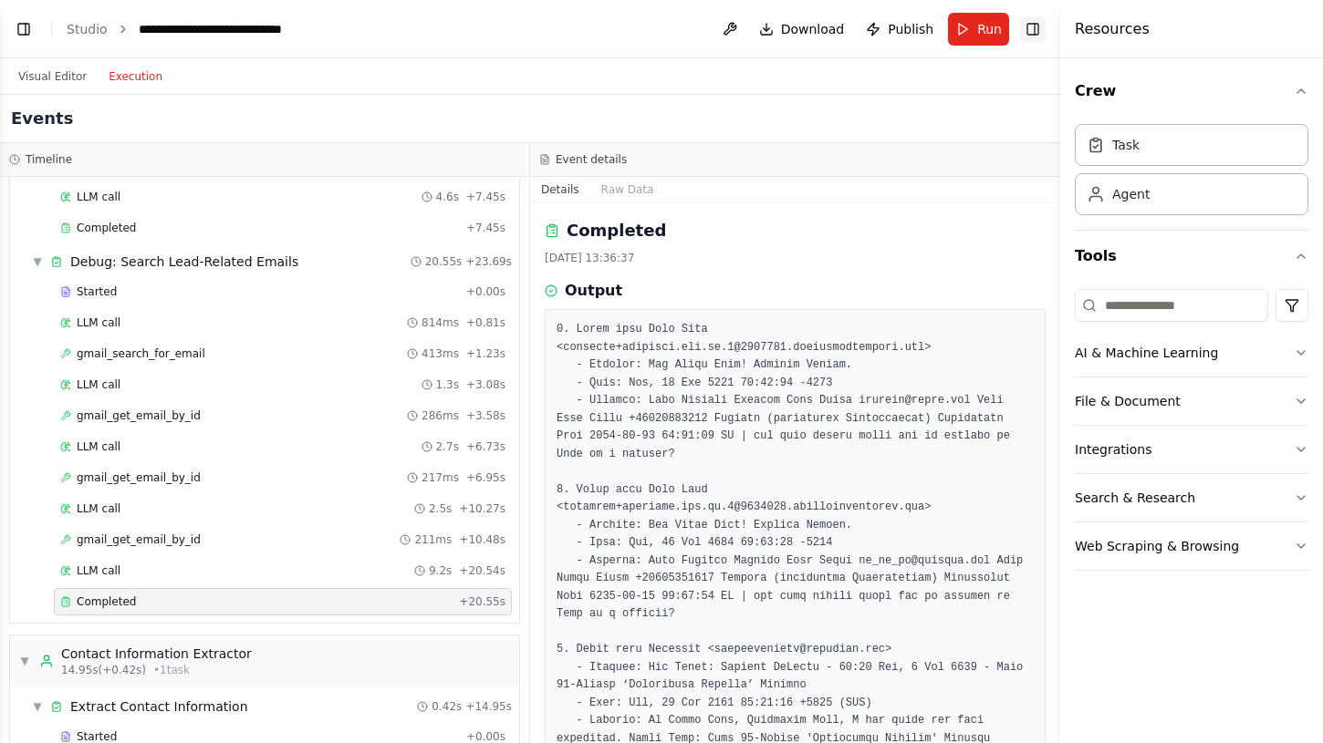
click at [1034, 27] on button "Toggle Right Sidebar" at bounding box center [1033, 29] width 26 height 26
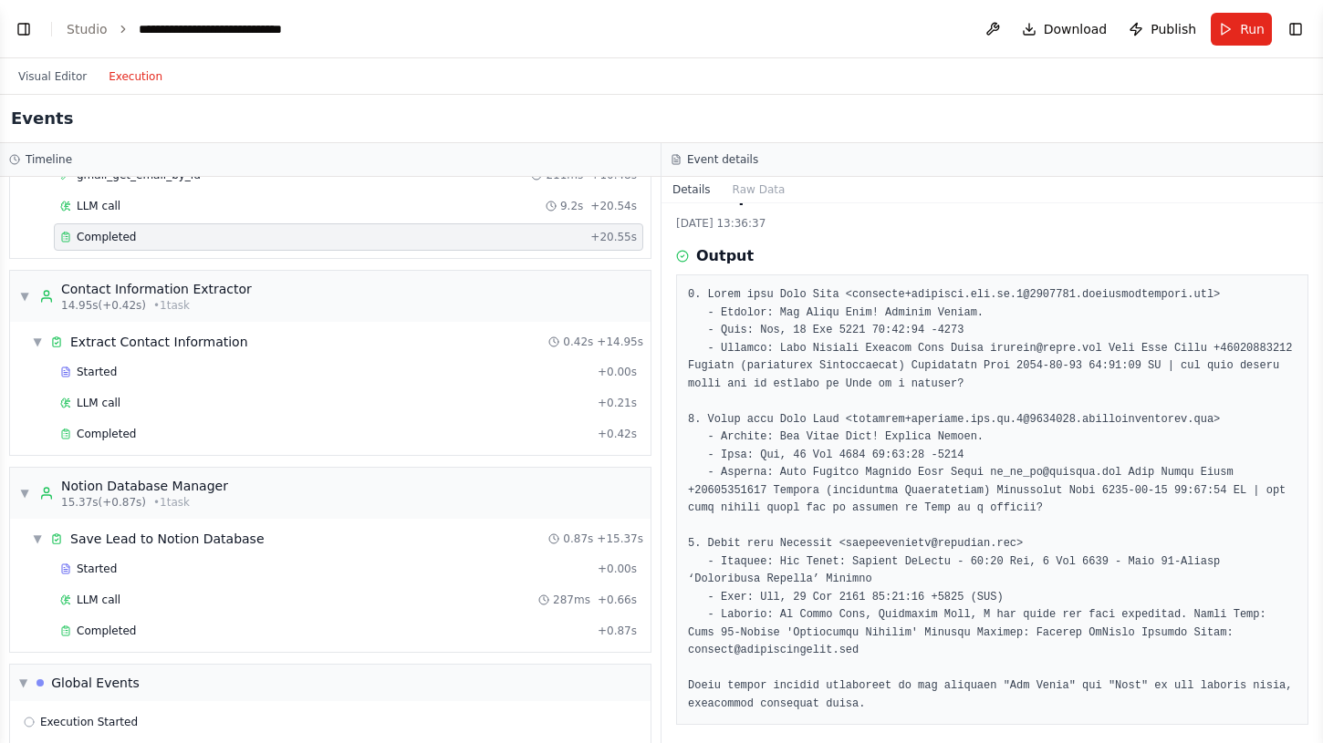
scroll to position [841, 0]
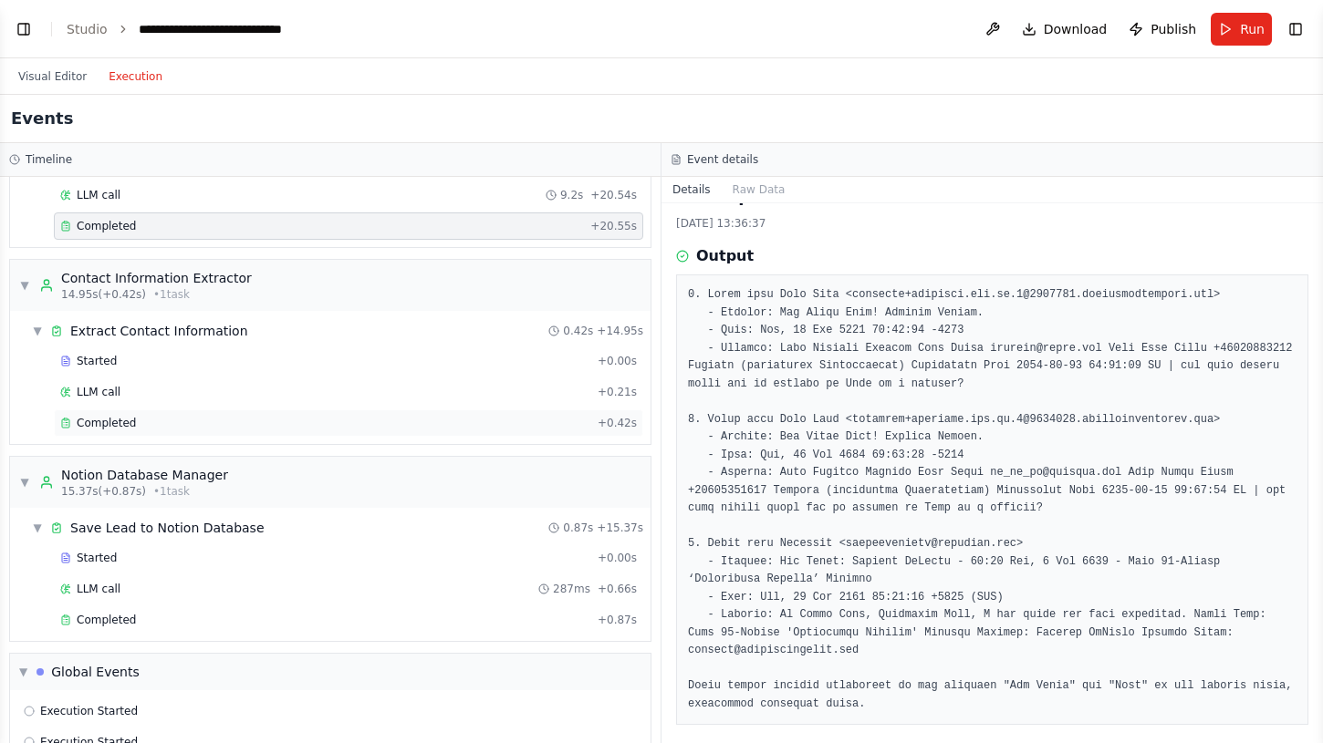
click at [104, 425] on span "Completed" at bounding box center [106, 423] width 59 height 15
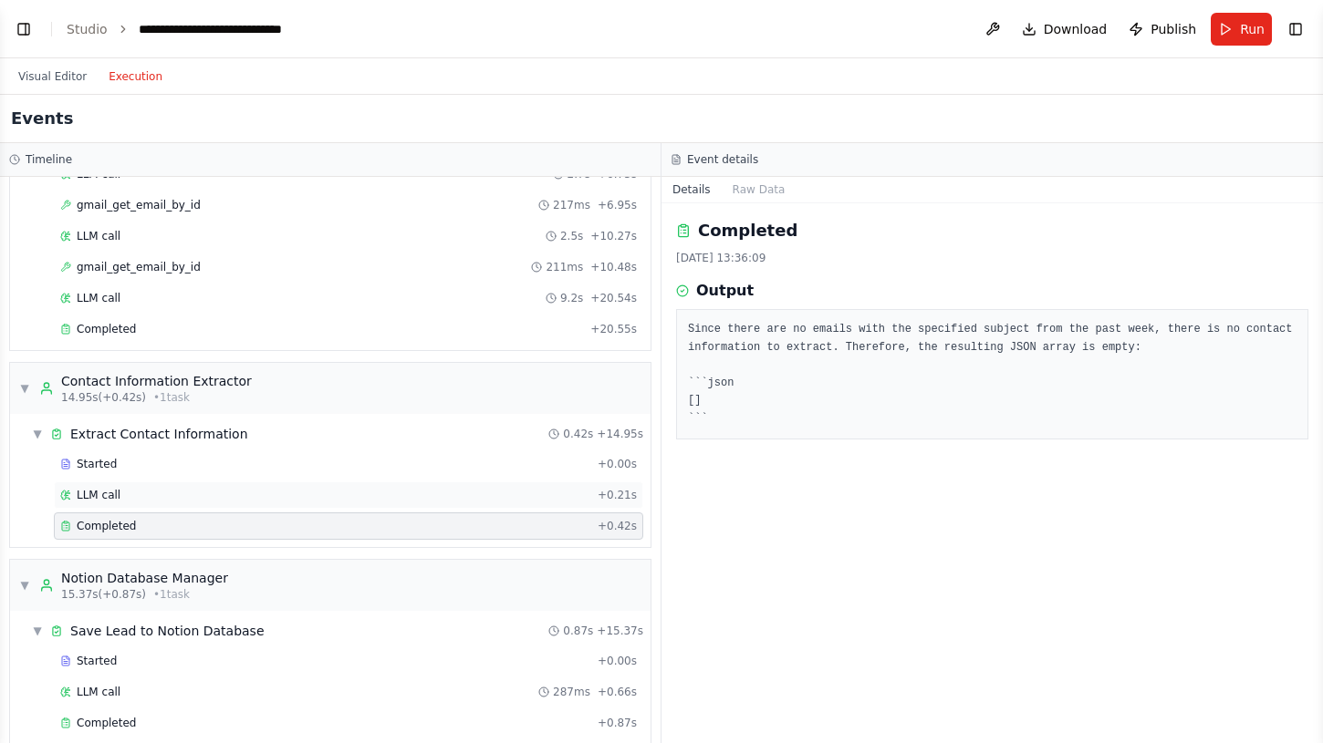
scroll to position [696, 0]
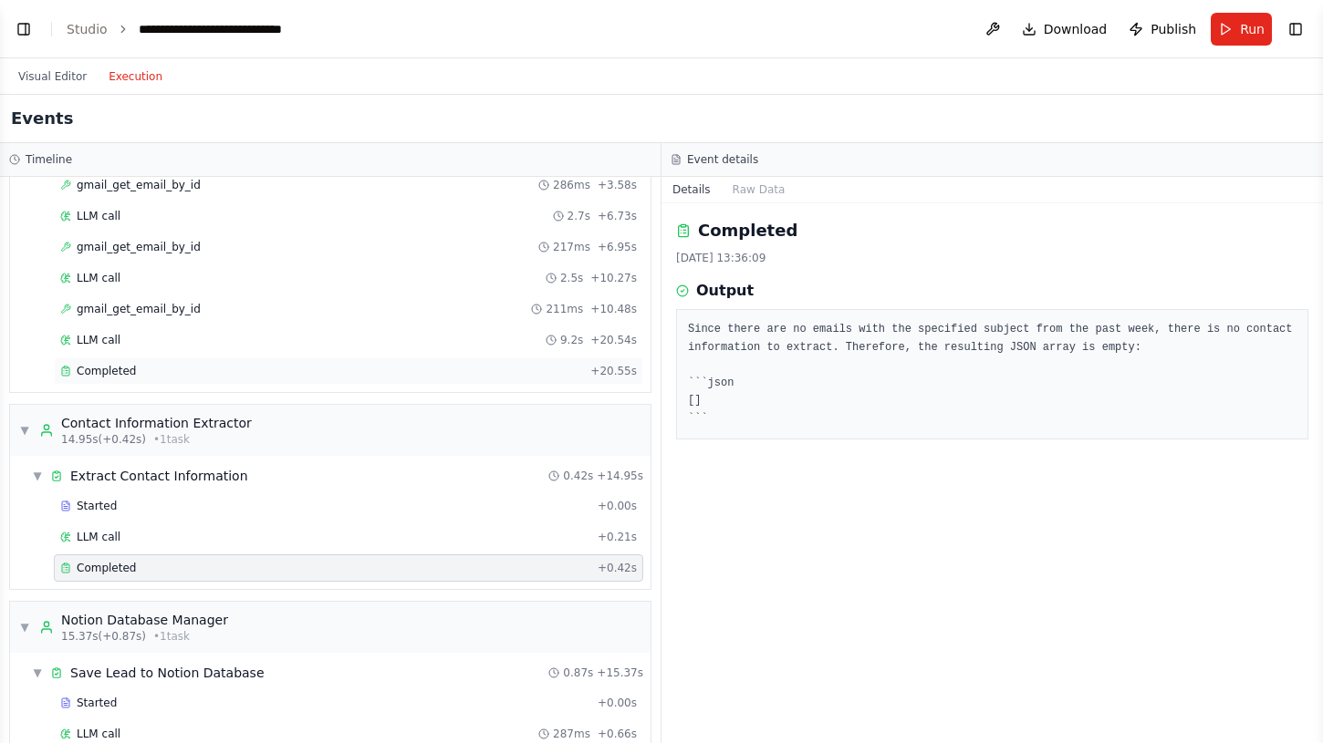
click at [112, 374] on span "Completed" at bounding box center [106, 371] width 59 height 15
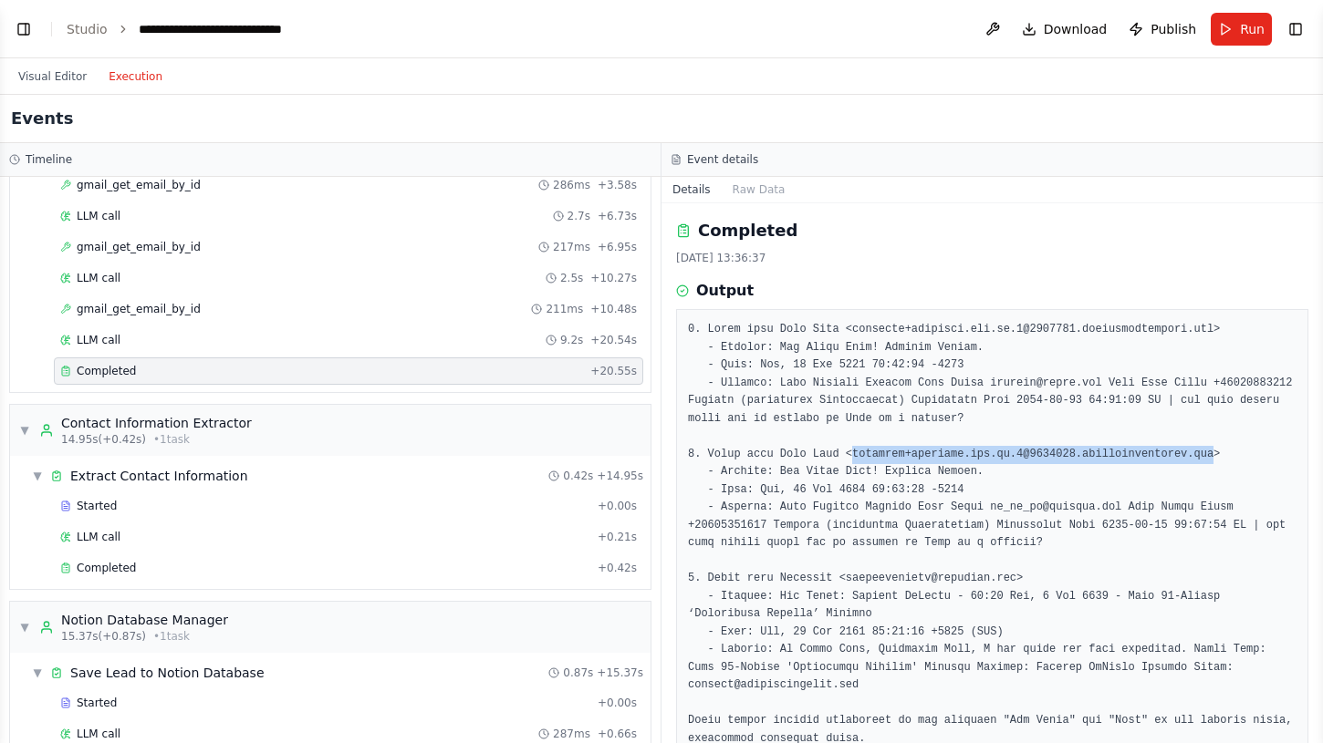
drag, startPoint x: 1228, startPoint y: 448, endPoint x: 858, endPoint y: 455, distance: 369.5
click at [858, 455] on pre at bounding box center [992, 534] width 608 height 427
copy pre "[EMAIL_ADDRESS][DOMAIN_NAME]"
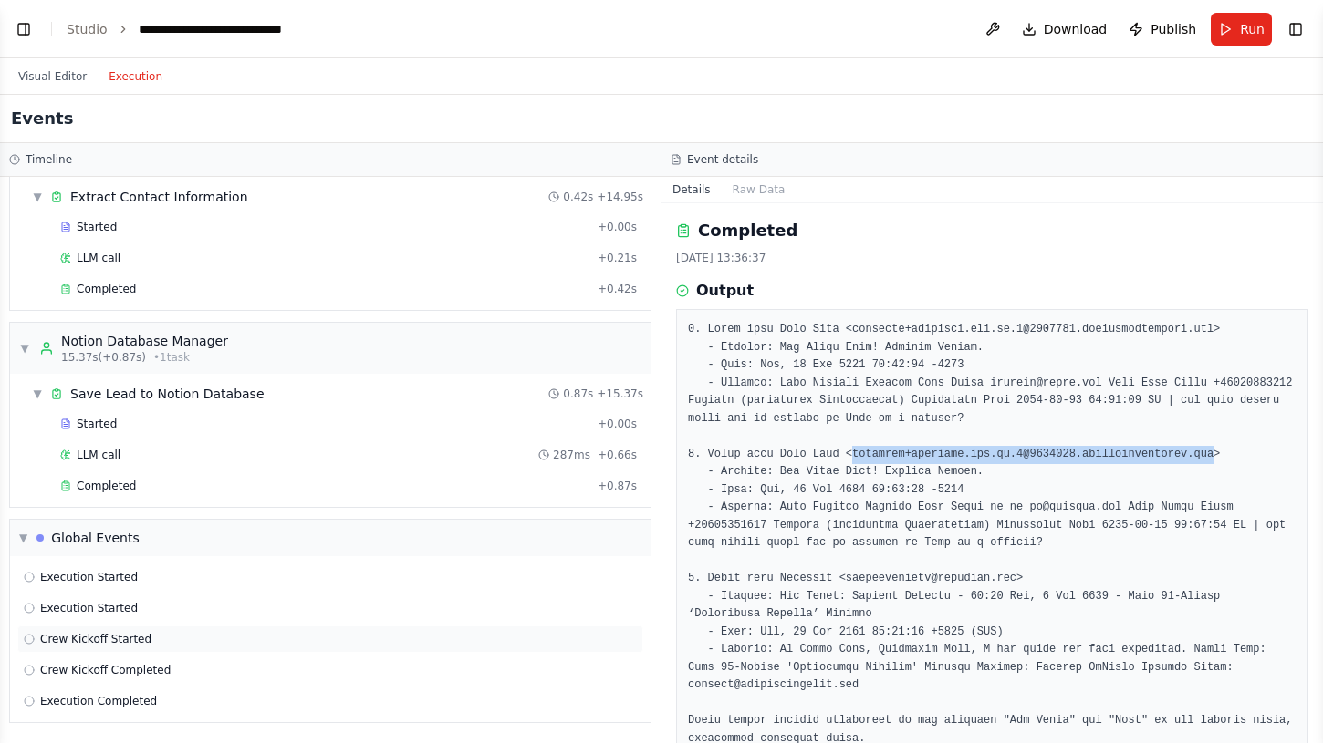
scroll to position [975, 0]
click at [112, 481] on span "Completed" at bounding box center [106, 486] width 59 height 15
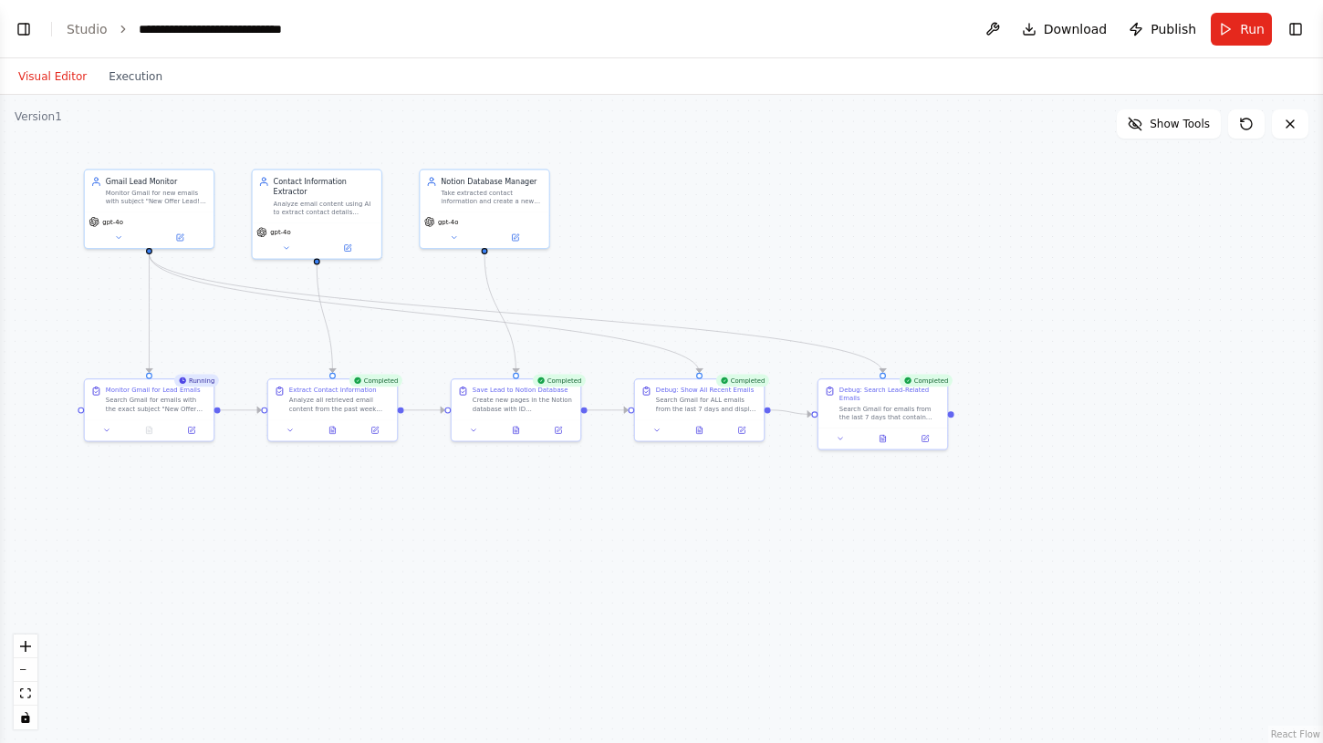
click at [70, 73] on button "Visual Editor" at bounding box center [52, 77] width 90 height 22
click at [34, 26] on button "Toggle Left Sidebar" at bounding box center [24, 29] width 26 height 26
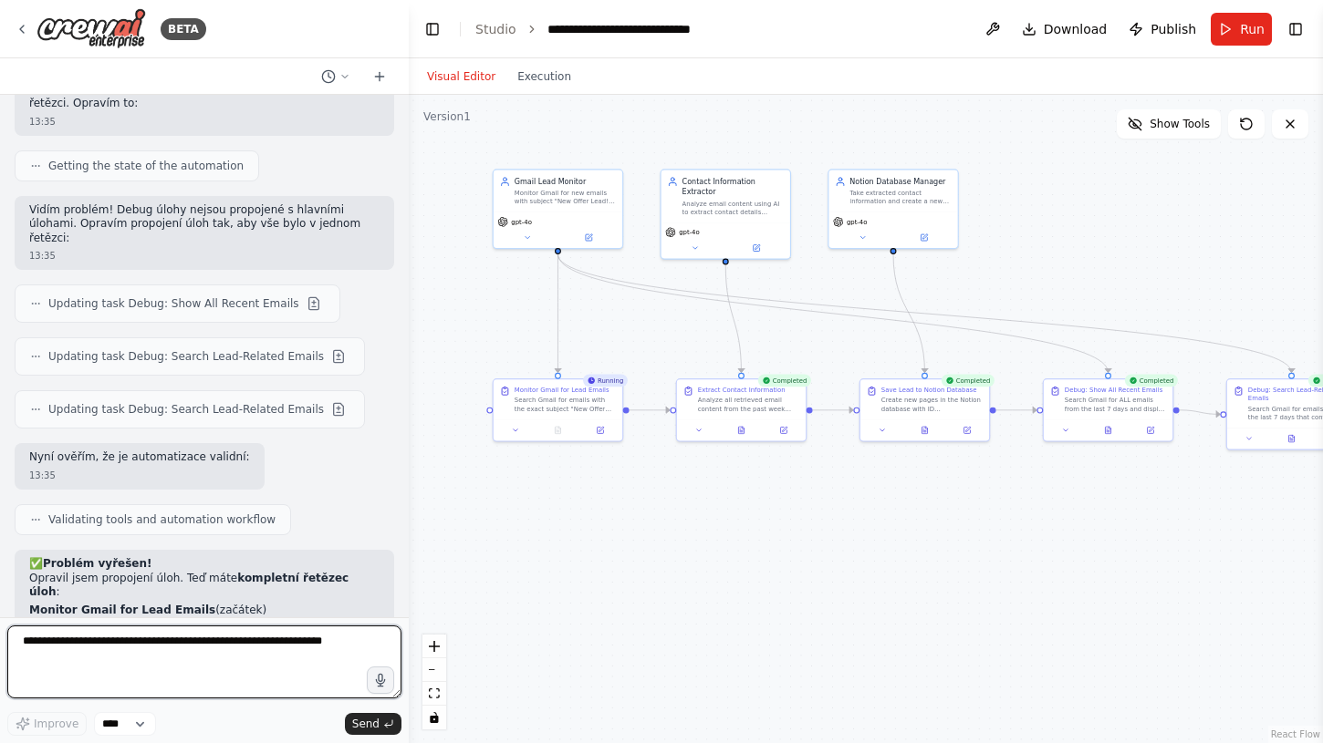
click at [141, 652] on textarea at bounding box center [204, 662] width 394 height 73
paste textarea "**********"
type textarea "**********"
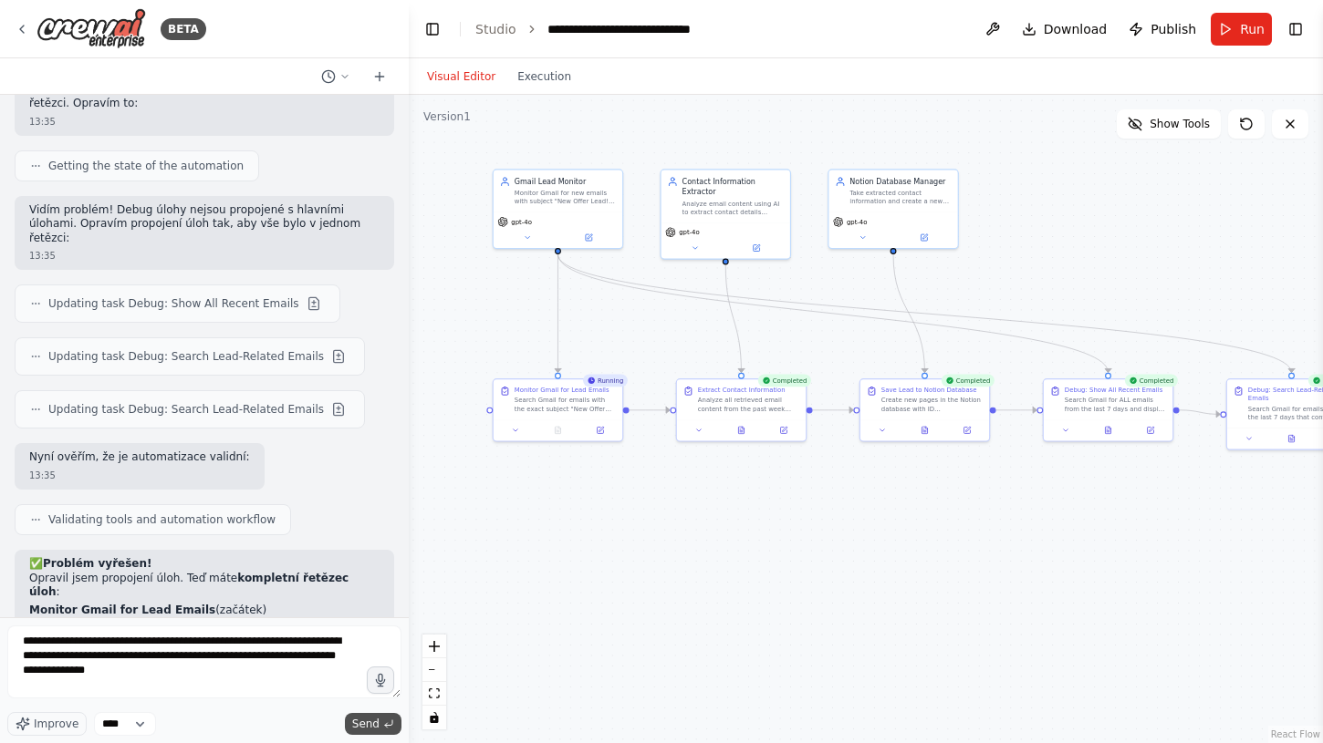
drag, startPoint x: 300, startPoint y: 600, endPoint x: 368, endPoint y: 719, distance: 136.9
click at [368, 719] on span "Send" at bounding box center [365, 724] width 27 height 15
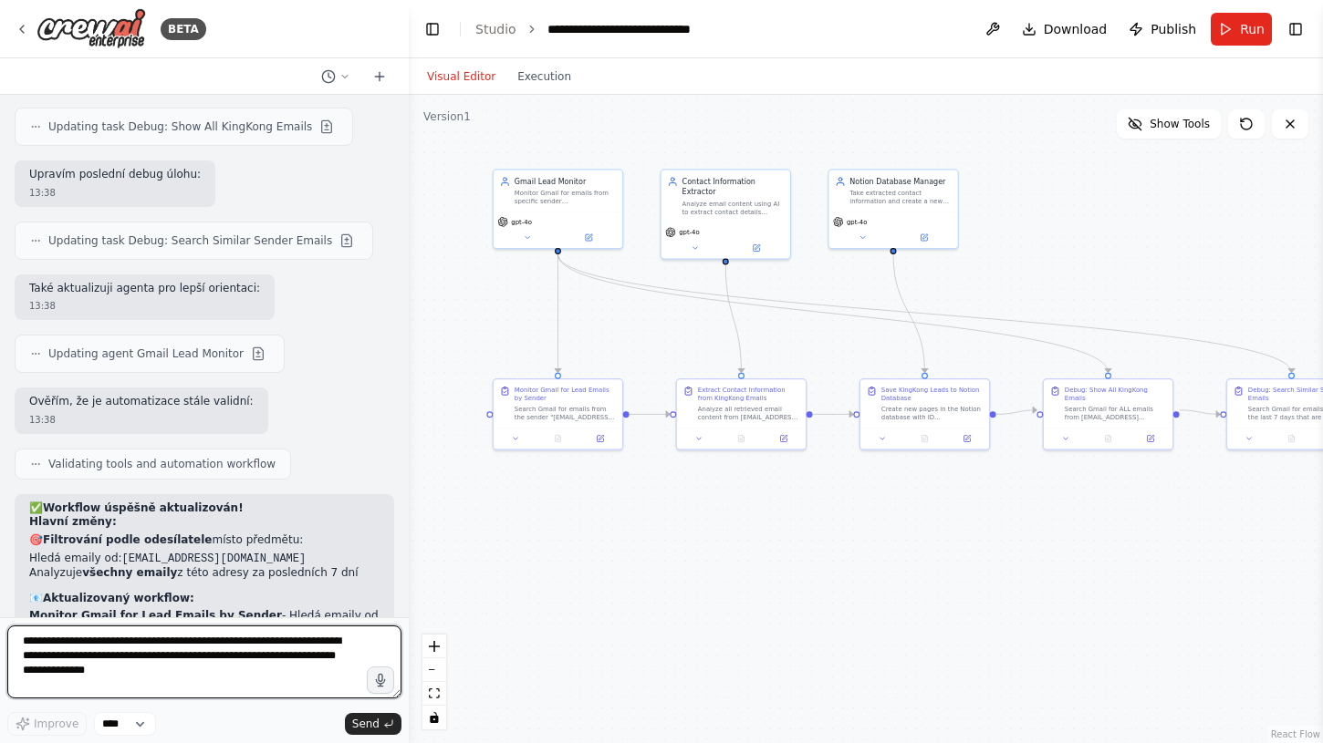
scroll to position [6042, 0]
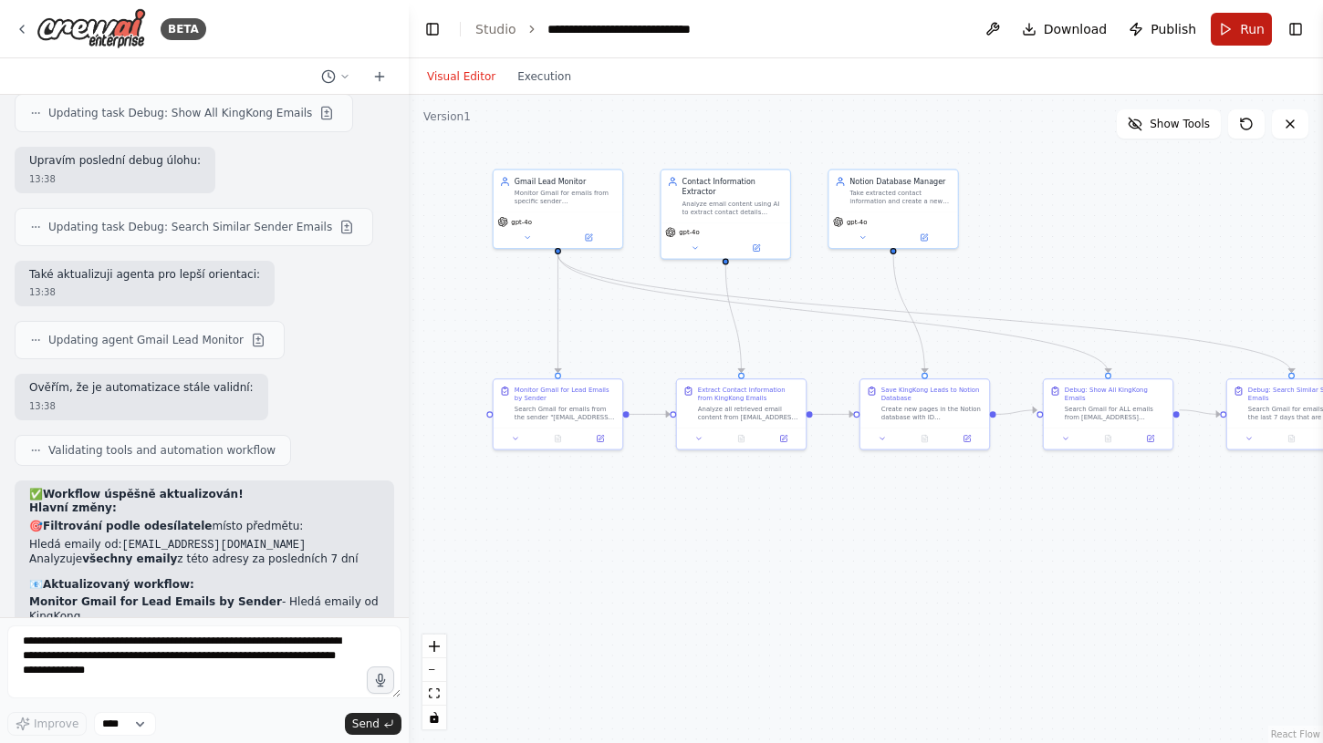
click at [1221, 33] on button "Run" at bounding box center [1240, 29] width 61 height 33
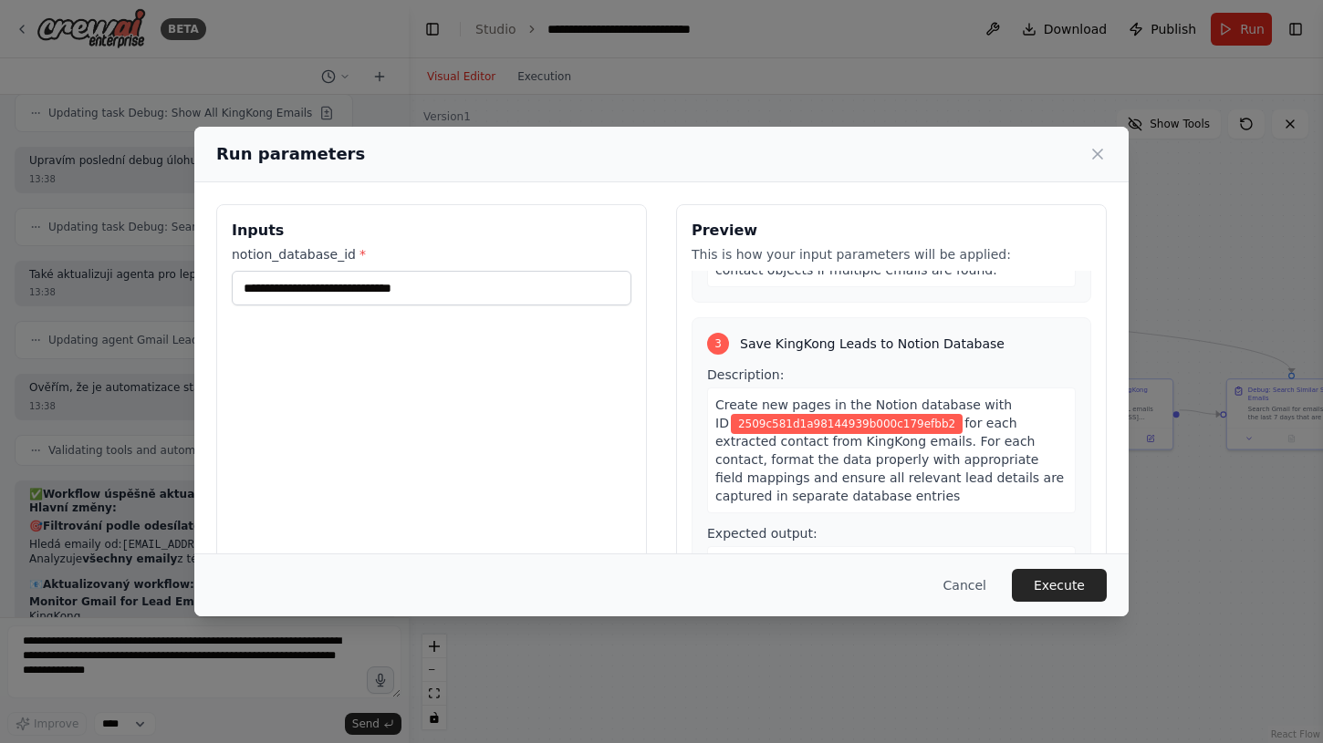
scroll to position [718, 0]
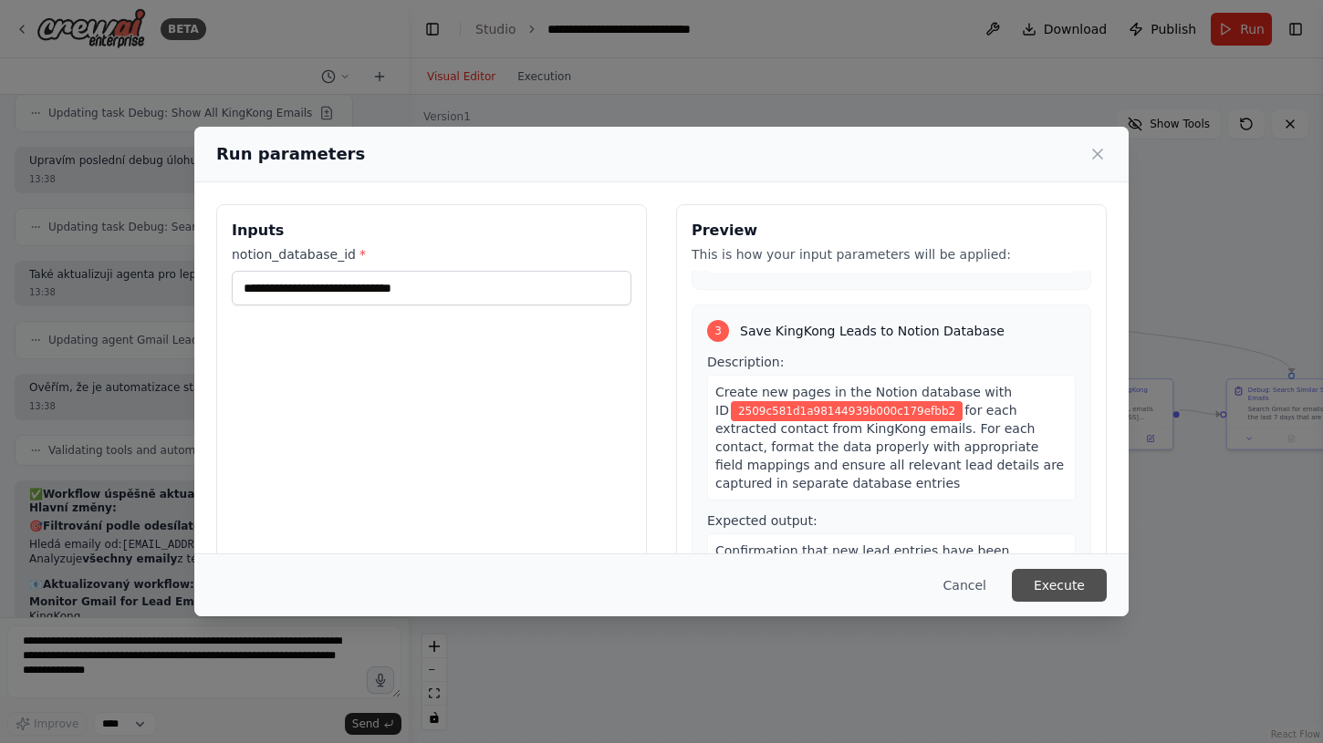
click at [1066, 585] on button "Execute" at bounding box center [1059, 585] width 95 height 33
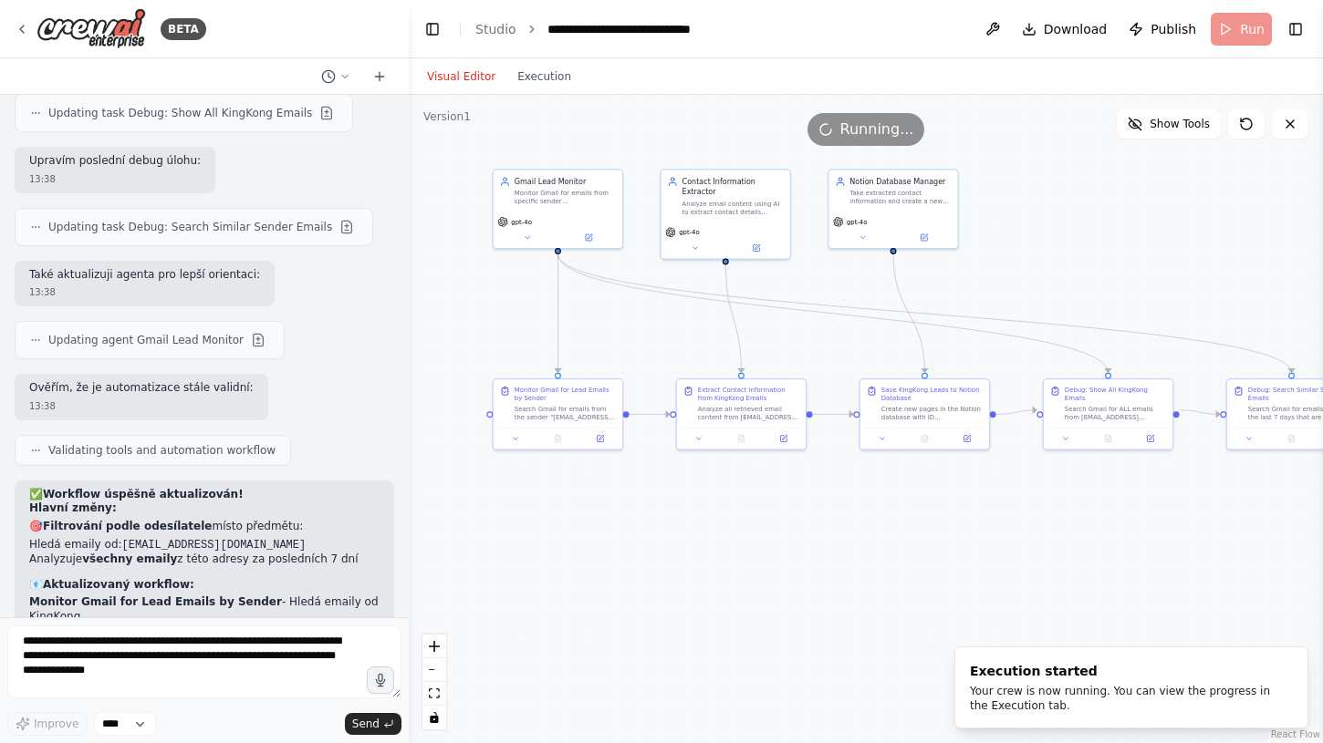
scroll to position [5851, 0]
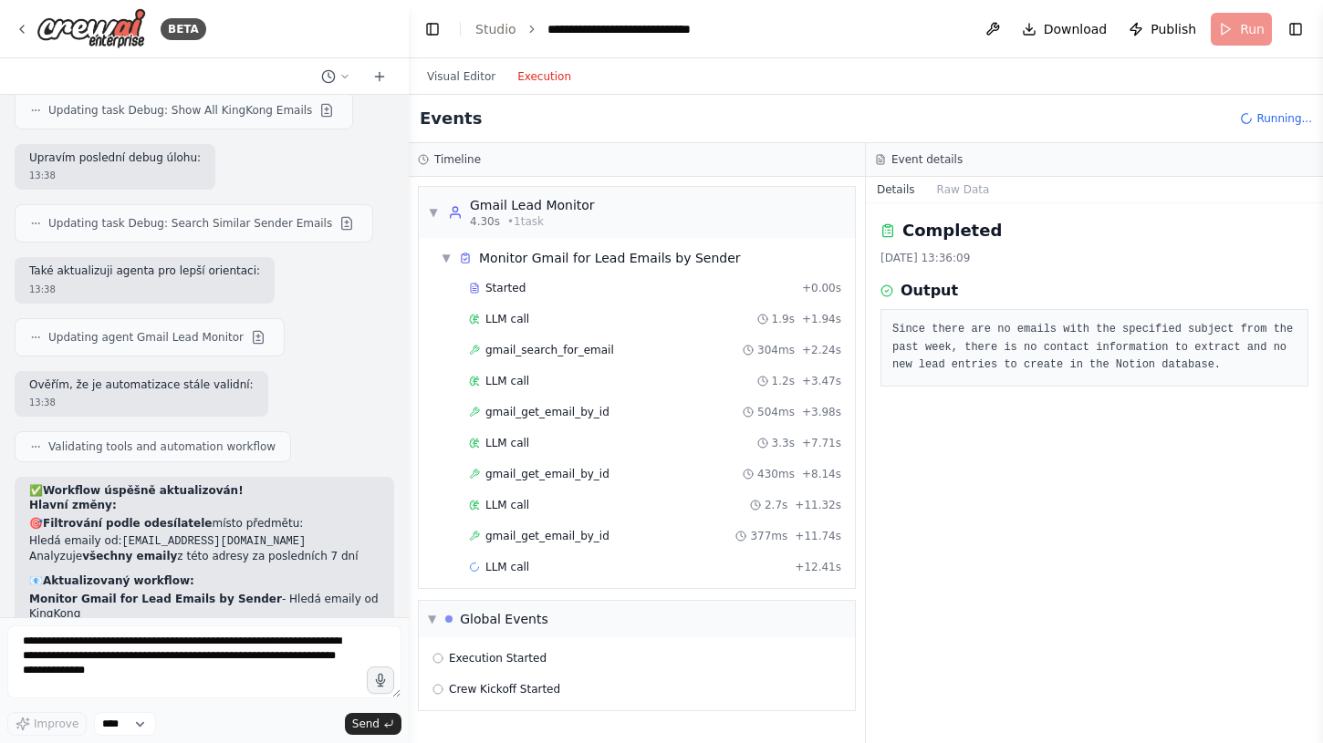
click at [543, 85] on button "Execution" at bounding box center [544, 77] width 76 height 22
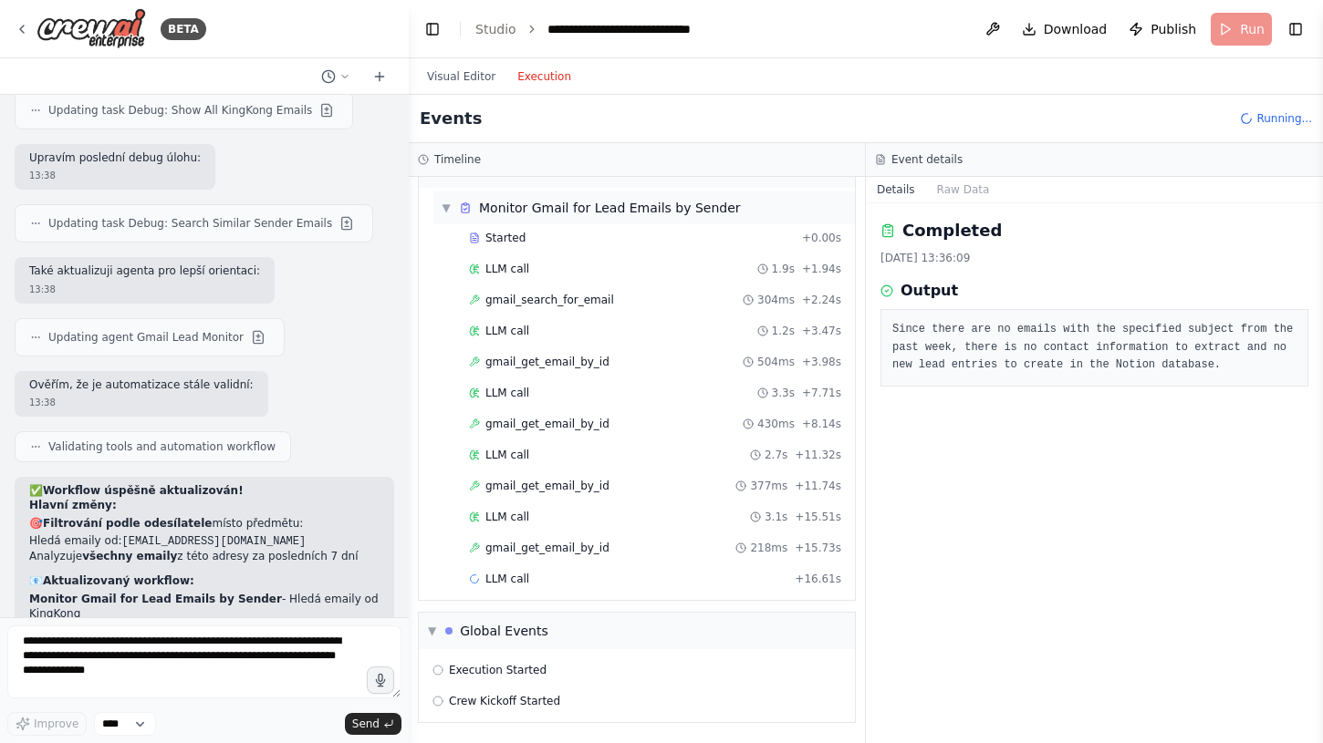
scroll to position [50, 0]
click at [535, 616] on span "gmail_get_email_by_id" at bounding box center [547, 610] width 124 height 15
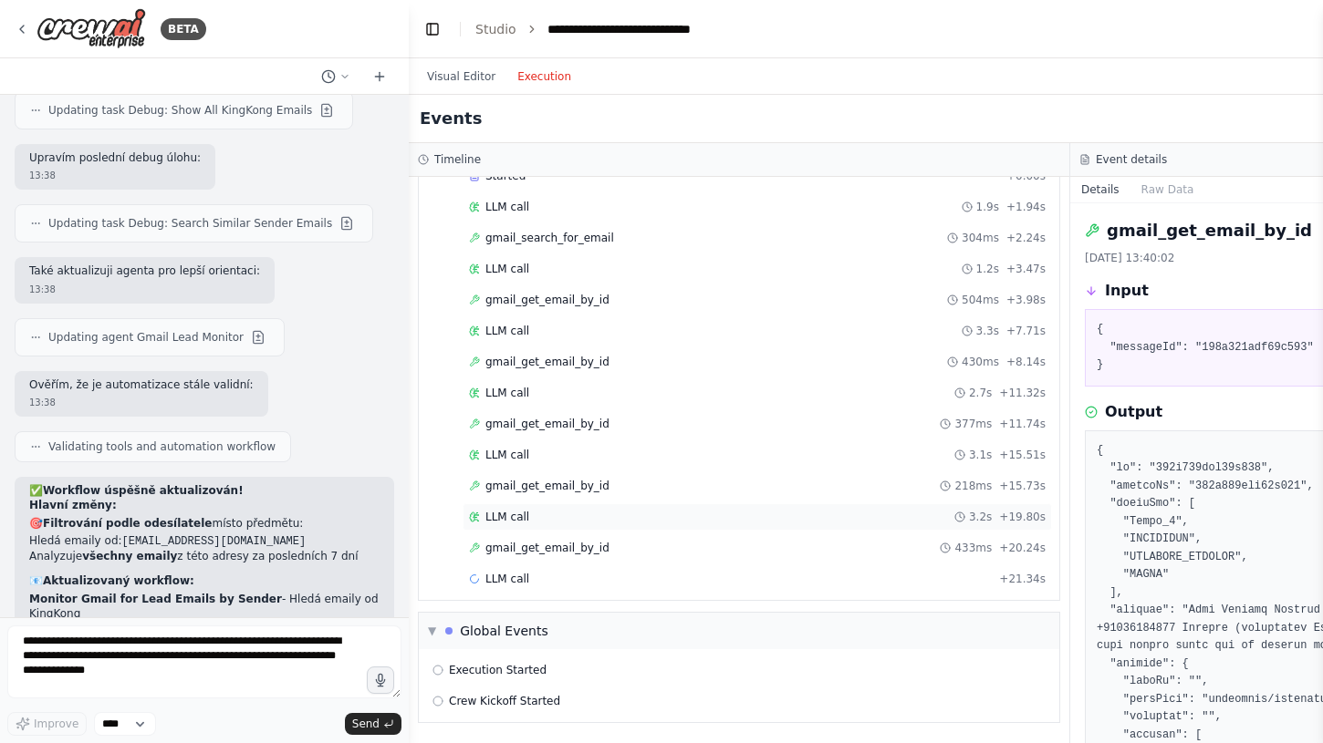
scroll to position [0, 0]
click at [500, 667] on span "Execution Started" at bounding box center [498, 670] width 98 height 15
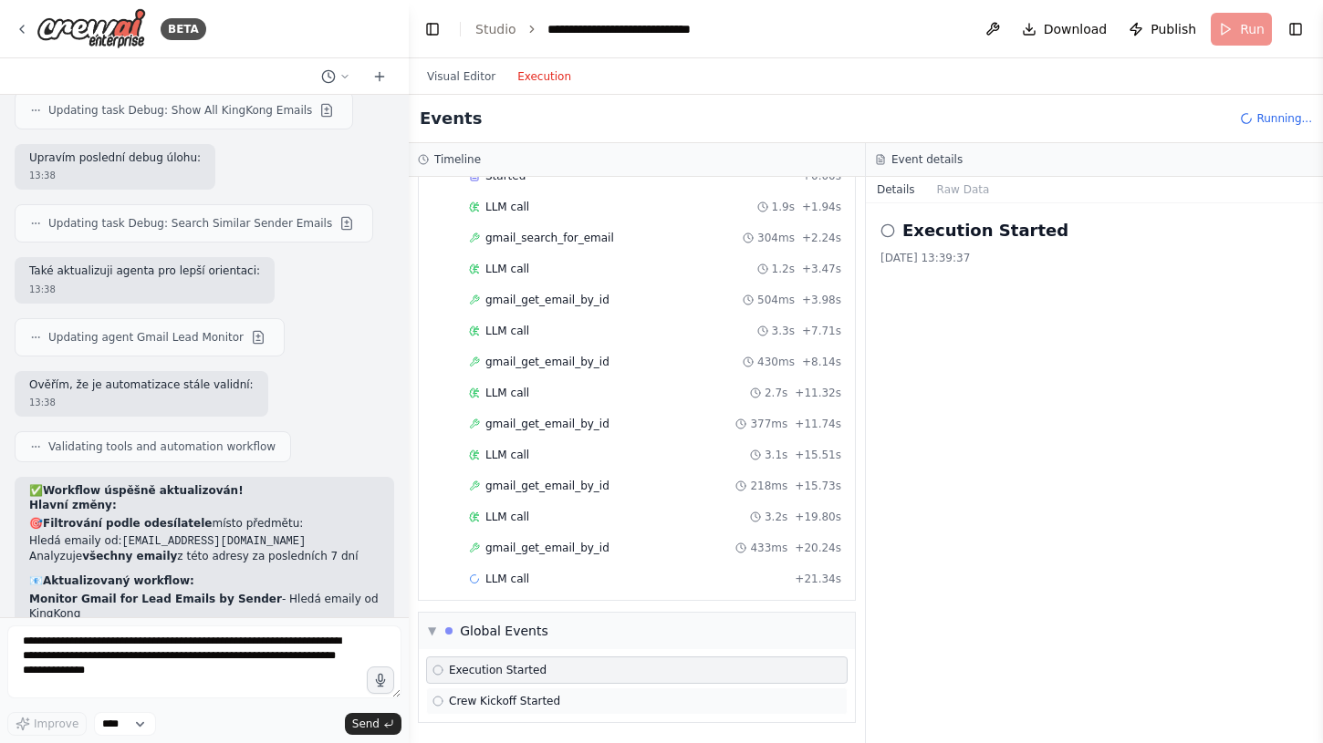
click at [492, 701] on span "Crew Kickoff Started" at bounding box center [504, 701] width 111 height 15
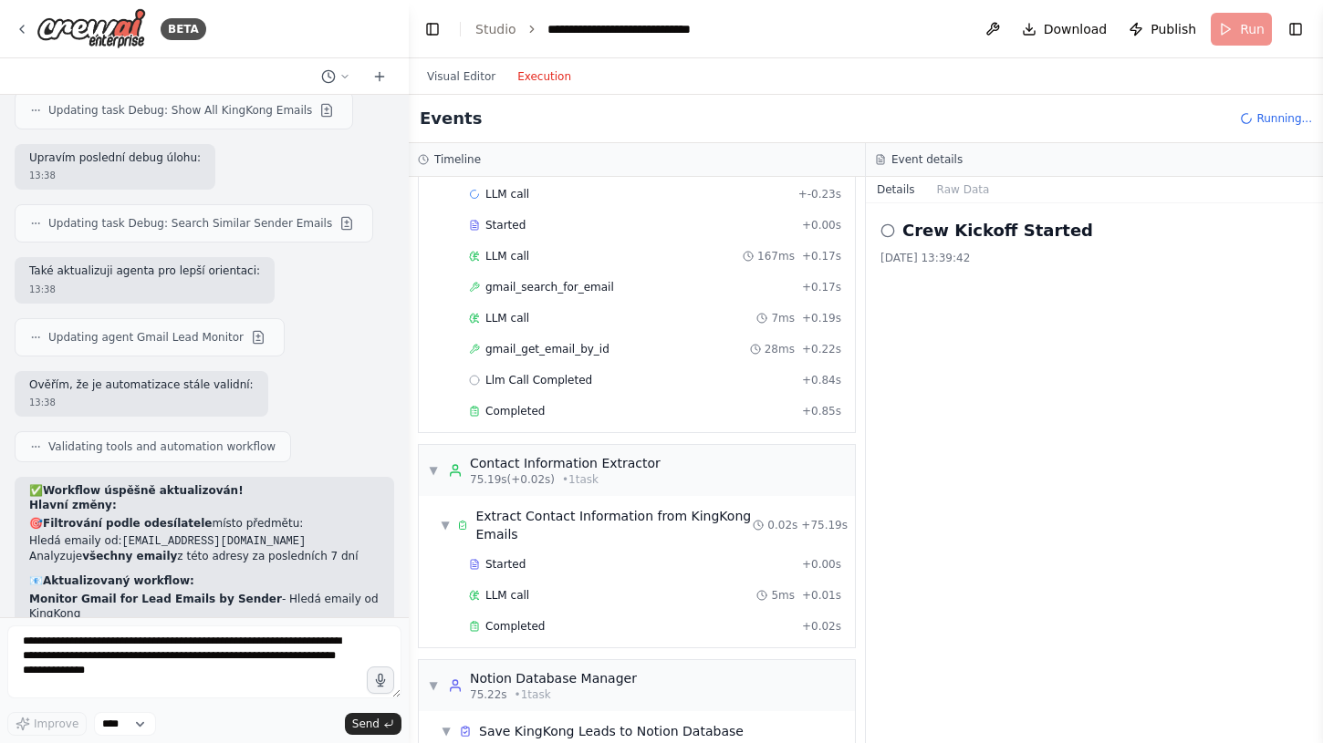
scroll to position [779, 0]
click at [507, 414] on span "Completed" at bounding box center [514, 408] width 59 height 15
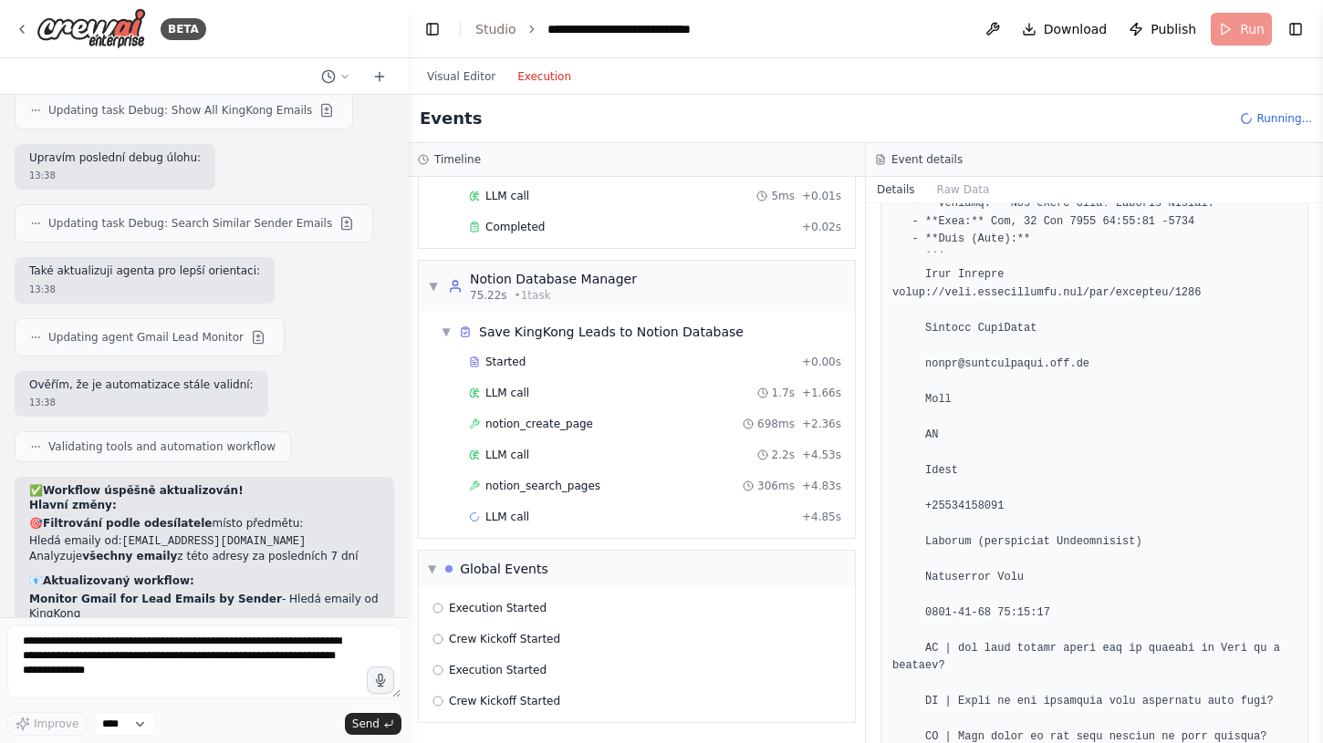
scroll to position [1176, 0]
click at [536, 488] on span "notion_search_pages" at bounding box center [542, 486] width 115 height 15
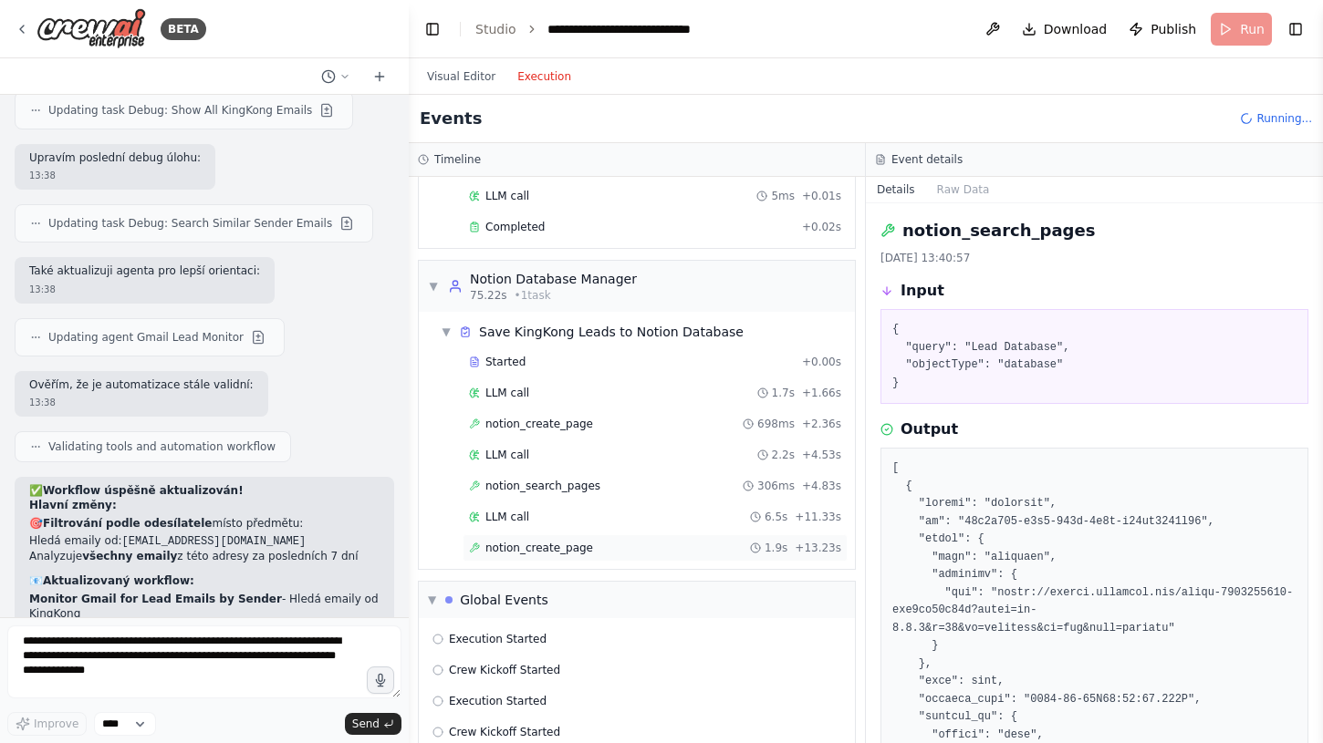
click at [514, 551] on span "notion_create_page" at bounding box center [539, 548] width 108 height 15
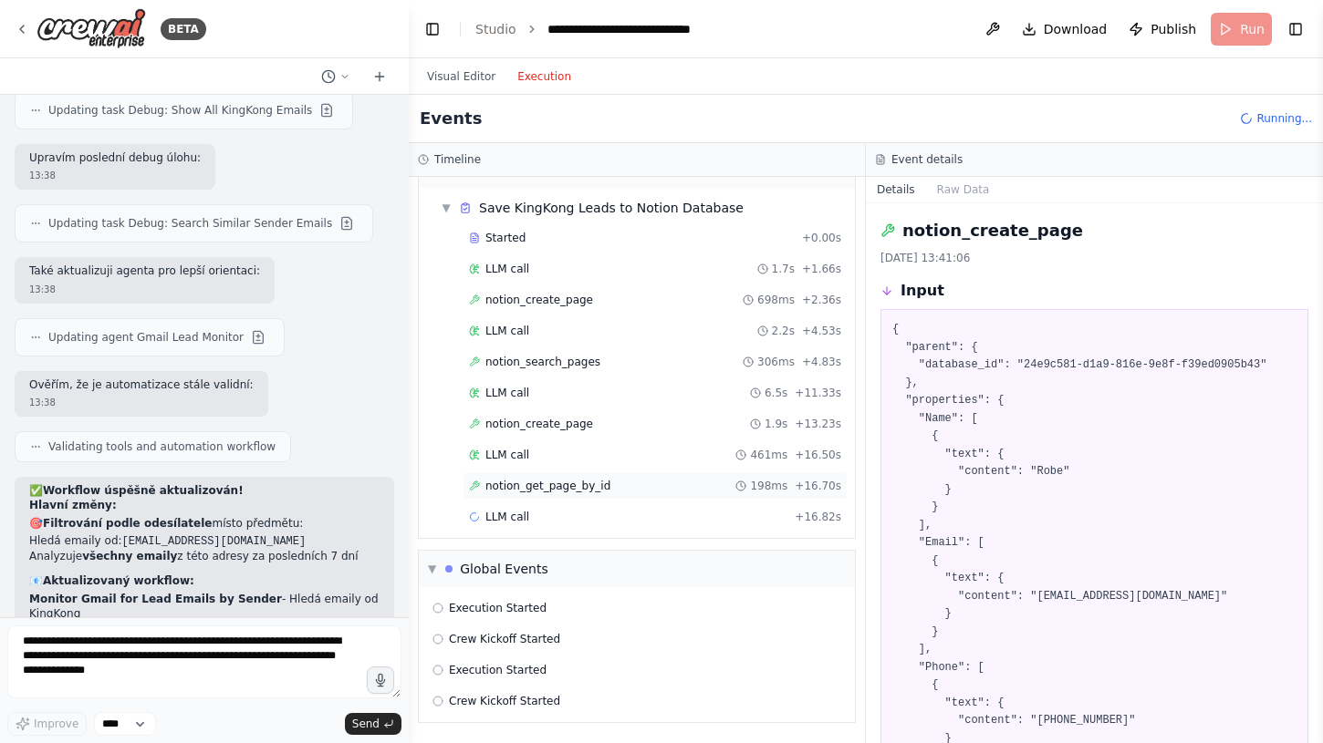
scroll to position [0, 0]
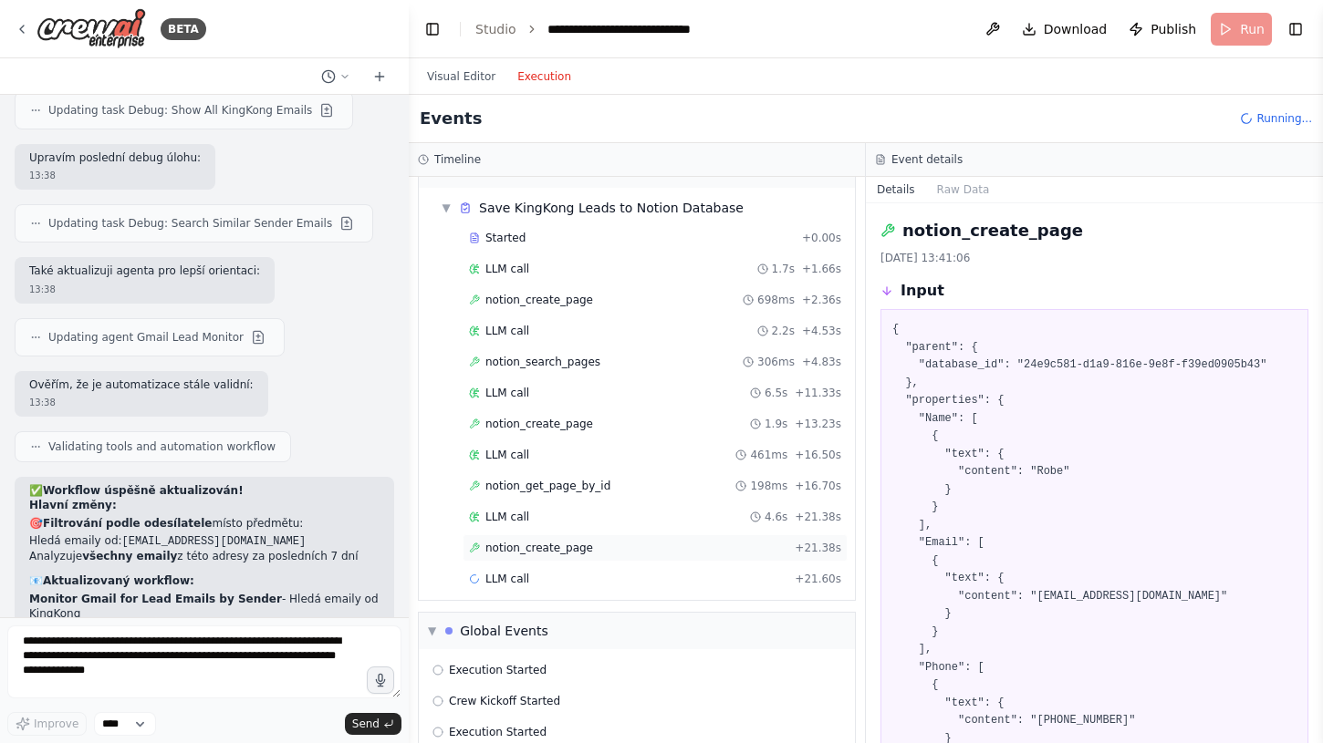
click at [514, 554] on span "notion_create_page" at bounding box center [539, 548] width 108 height 15
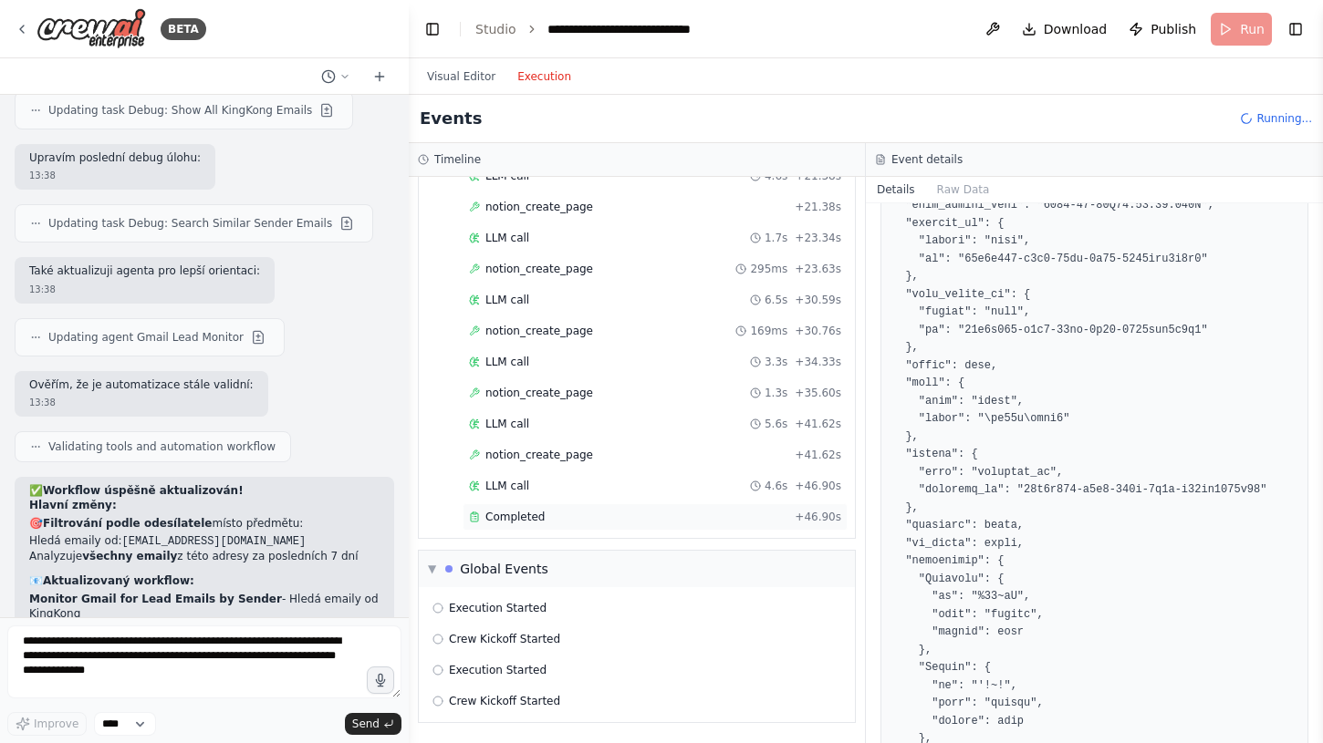
scroll to position [1736, 0]
click at [507, 518] on span "Completed" at bounding box center [514, 517] width 59 height 15
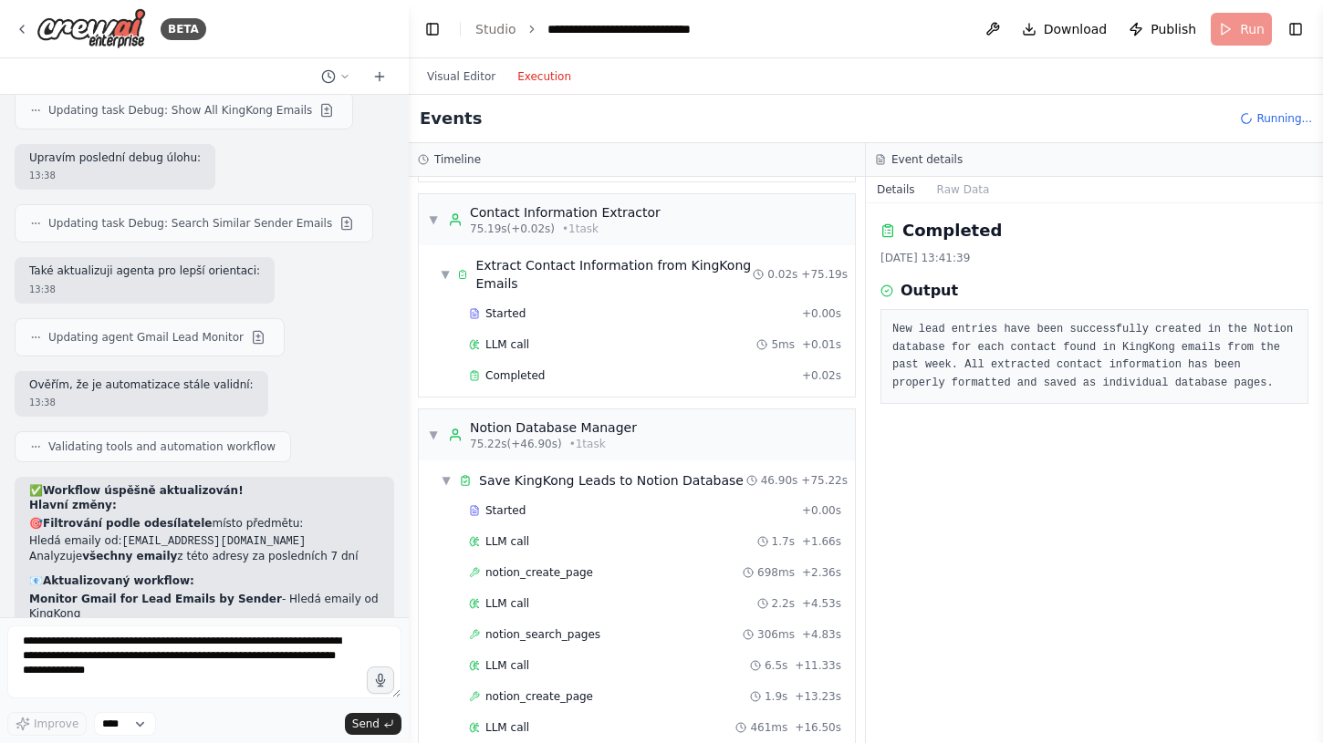
scroll to position [1372, 0]
click at [507, 362] on div "Completed + 0.02s" at bounding box center [654, 373] width 385 height 27
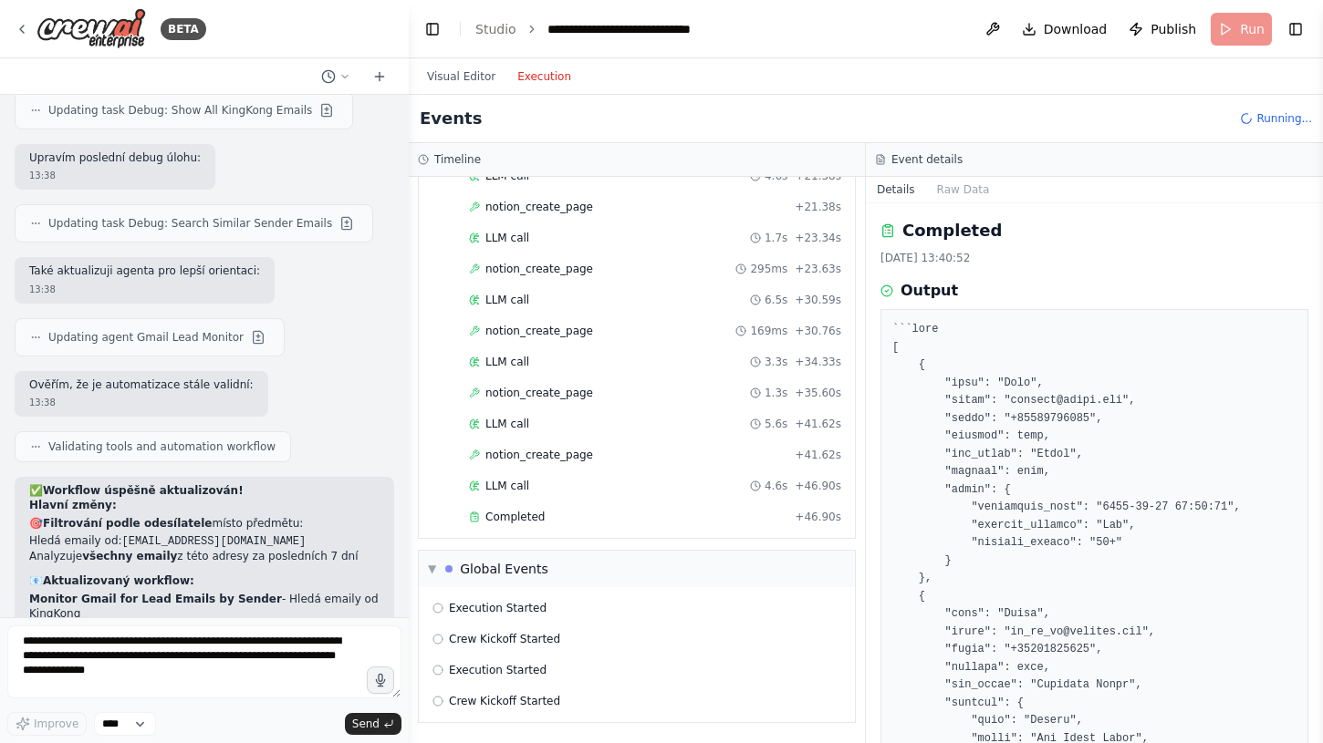
scroll to position [2046, 0]
click at [524, 518] on span "Completed" at bounding box center [514, 517] width 59 height 15
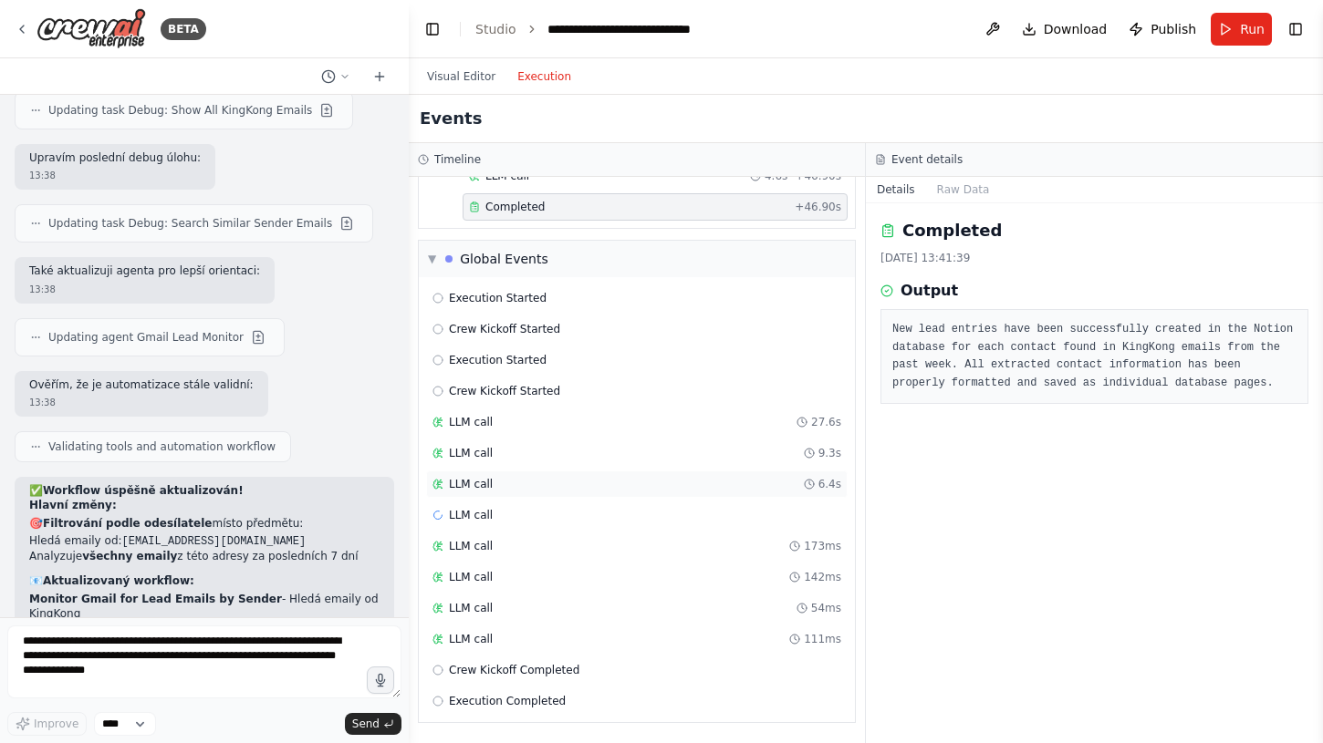
scroll to position [0, 0]
click at [516, 702] on span "Execution Completed" at bounding box center [507, 701] width 117 height 15
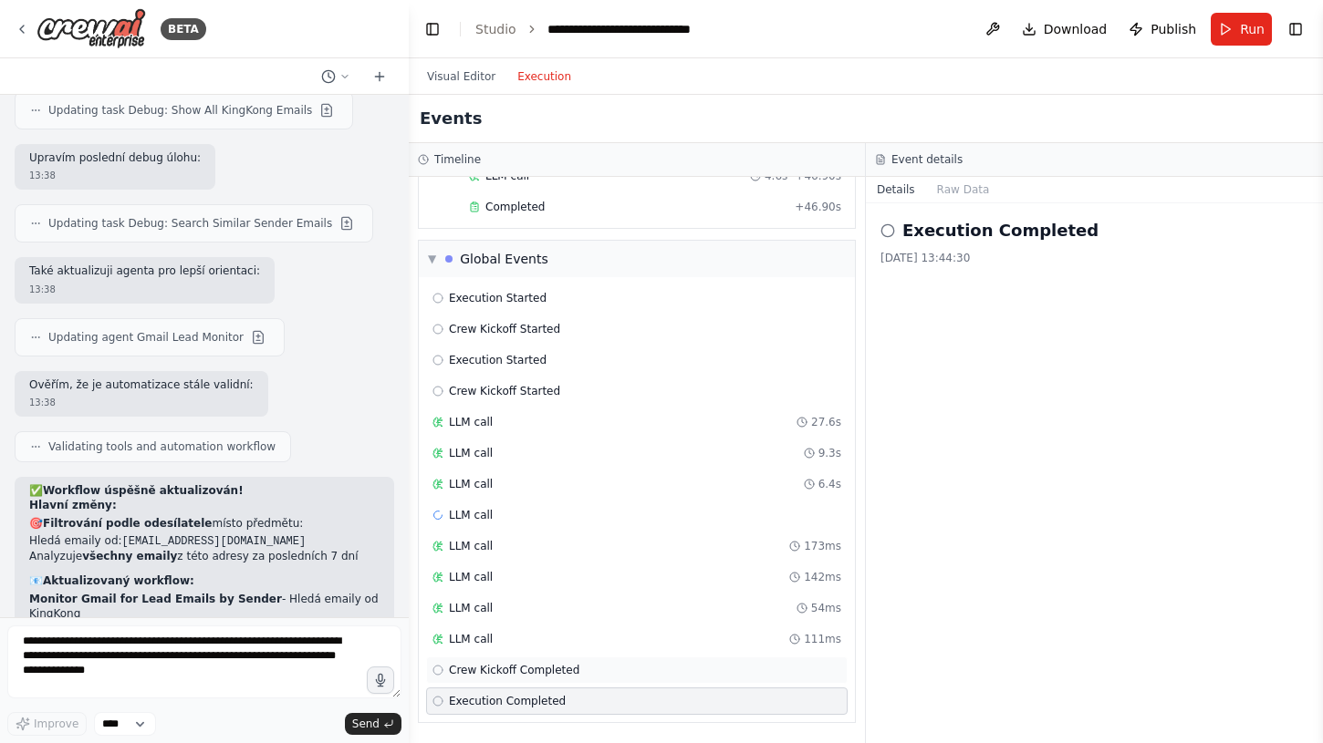
click at [527, 661] on div "Crew Kickoff Completed" at bounding box center [636, 670] width 421 height 27
click at [541, 635] on div "LLM call 111ms" at bounding box center [636, 639] width 409 height 15
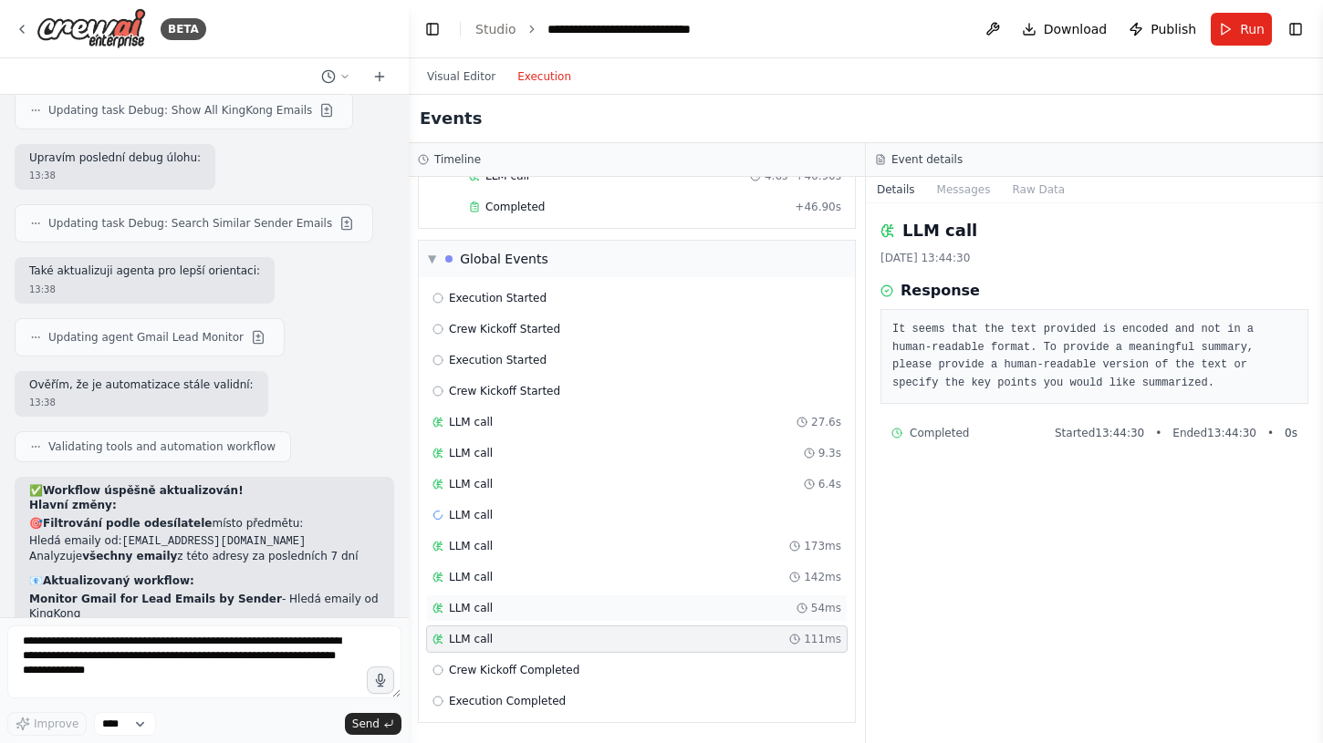
click at [555, 611] on div "LLM call 54ms" at bounding box center [636, 608] width 409 height 15
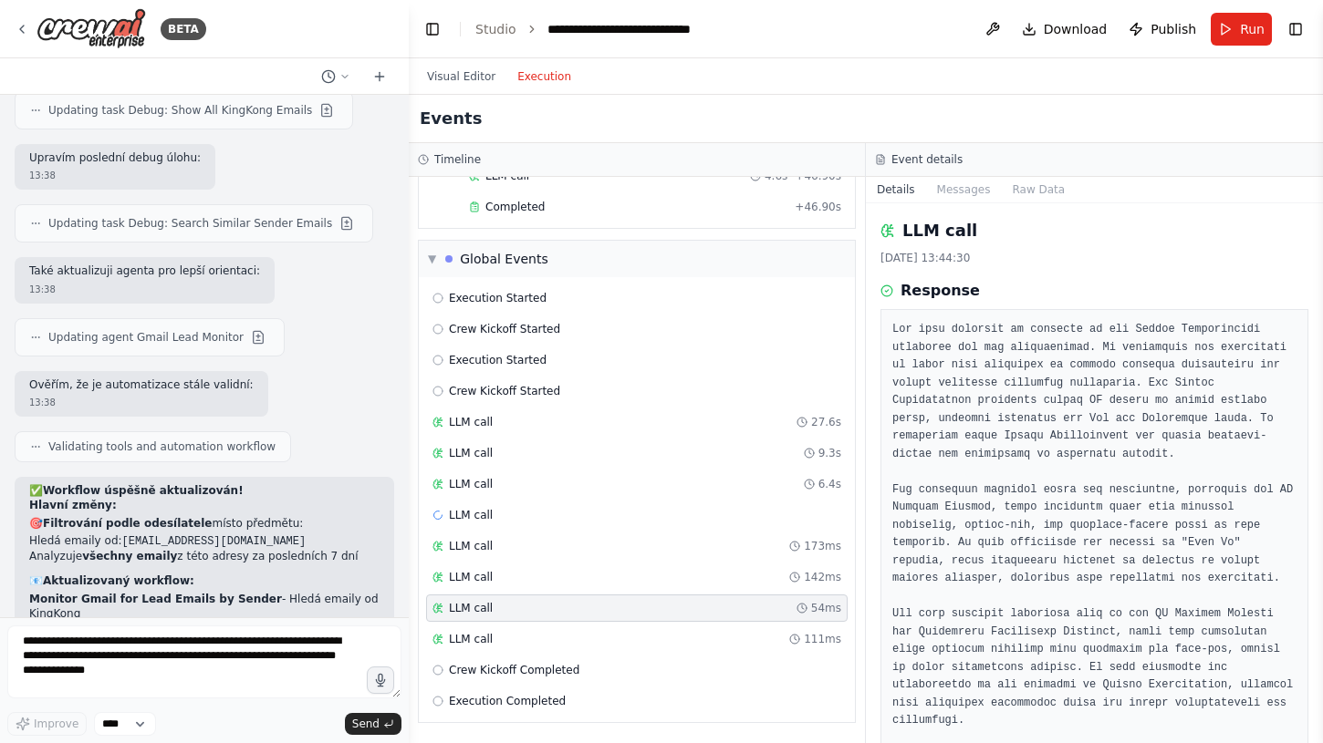
click at [530, 560] on div "Execution Started Crew Kickoff Started Execution Started Crew Kickoff Started L…" at bounding box center [637, 499] width 436 height 445
click at [537, 576] on div "LLM call 142ms" at bounding box center [636, 577] width 409 height 15
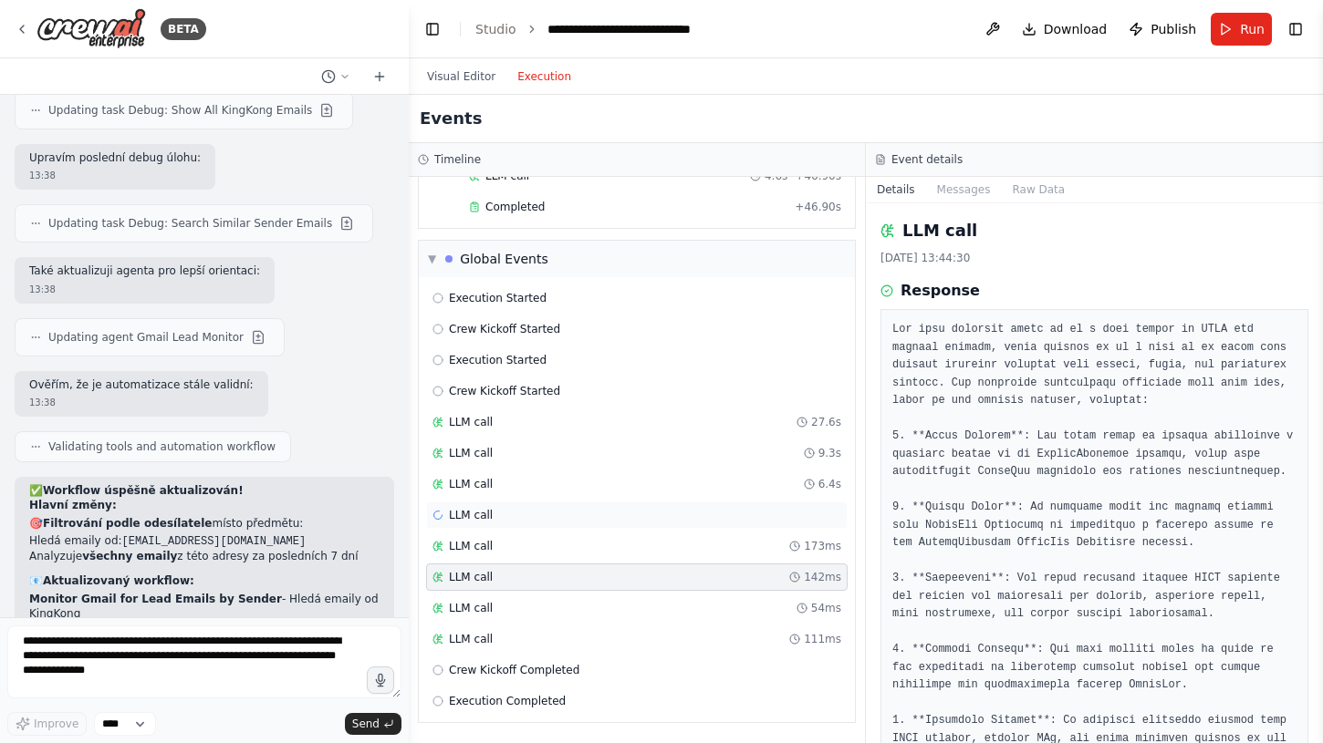
click at [539, 517] on div "LLM call" at bounding box center [636, 515] width 409 height 15
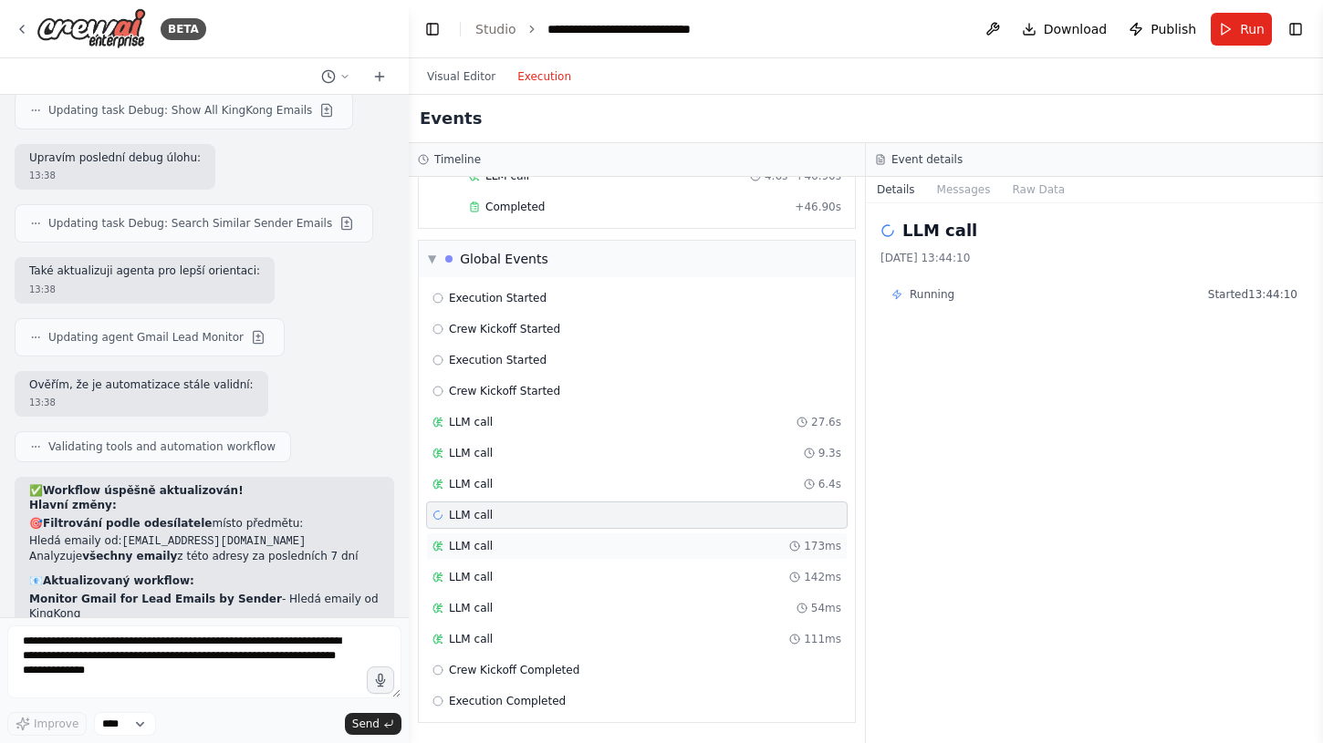
click at [537, 551] on div "LLM call 173ms" at bounding box center [636, 546] width 409 height 15
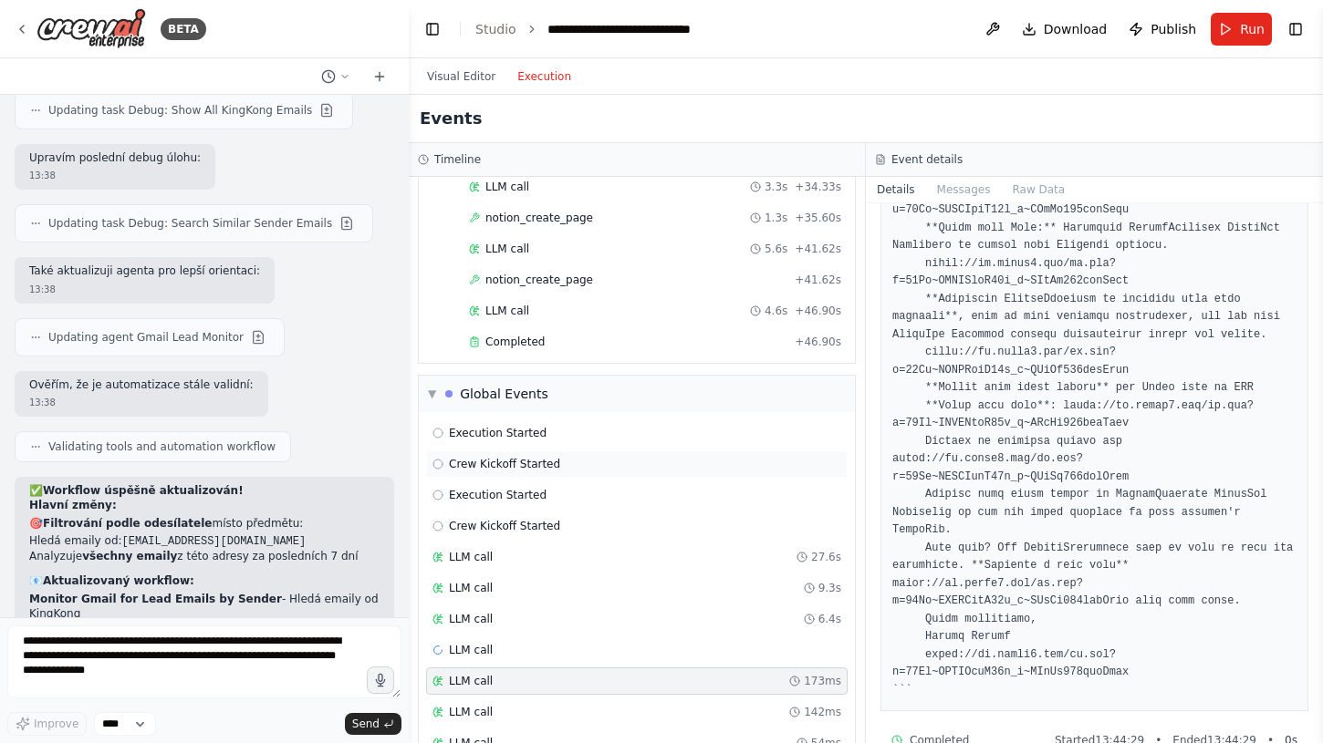
scroll to position [2860, 0]
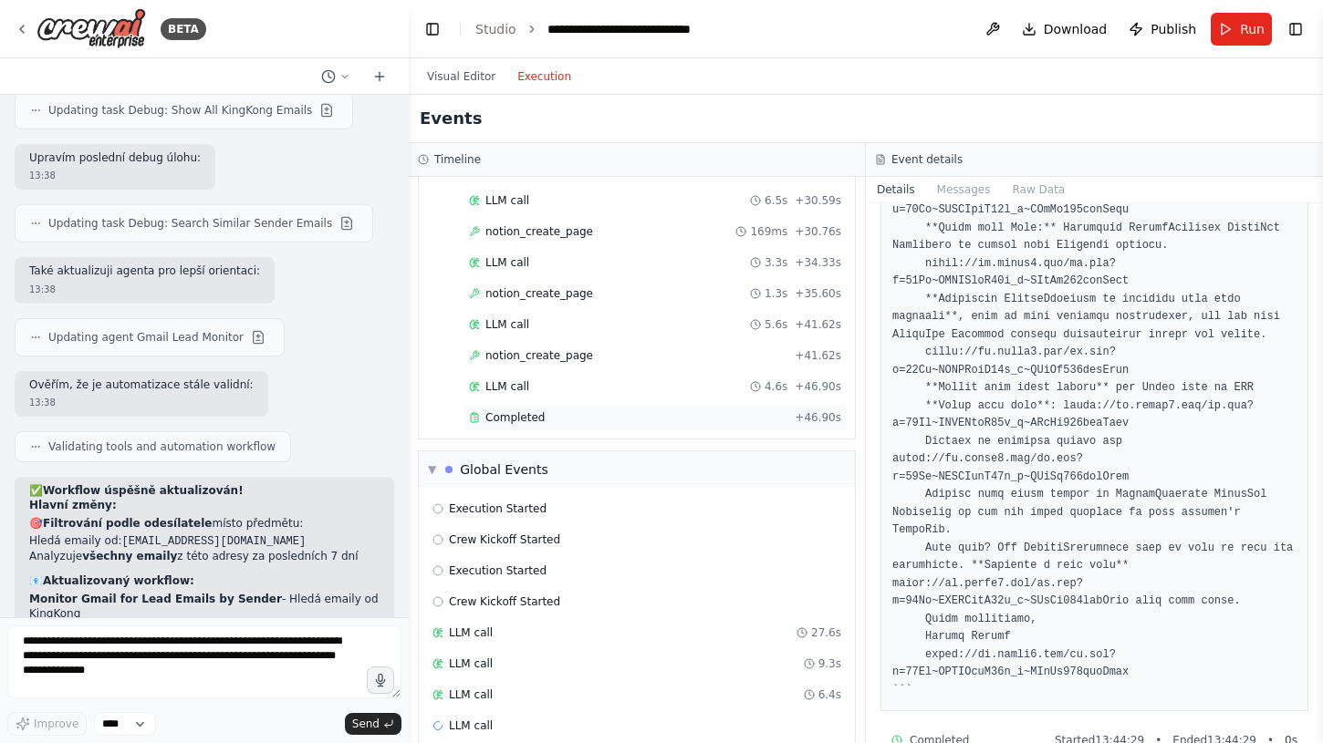
click at [524, 408] on div "Completed + 46.90s" at bounding box center [654, 417] width 385 height 27
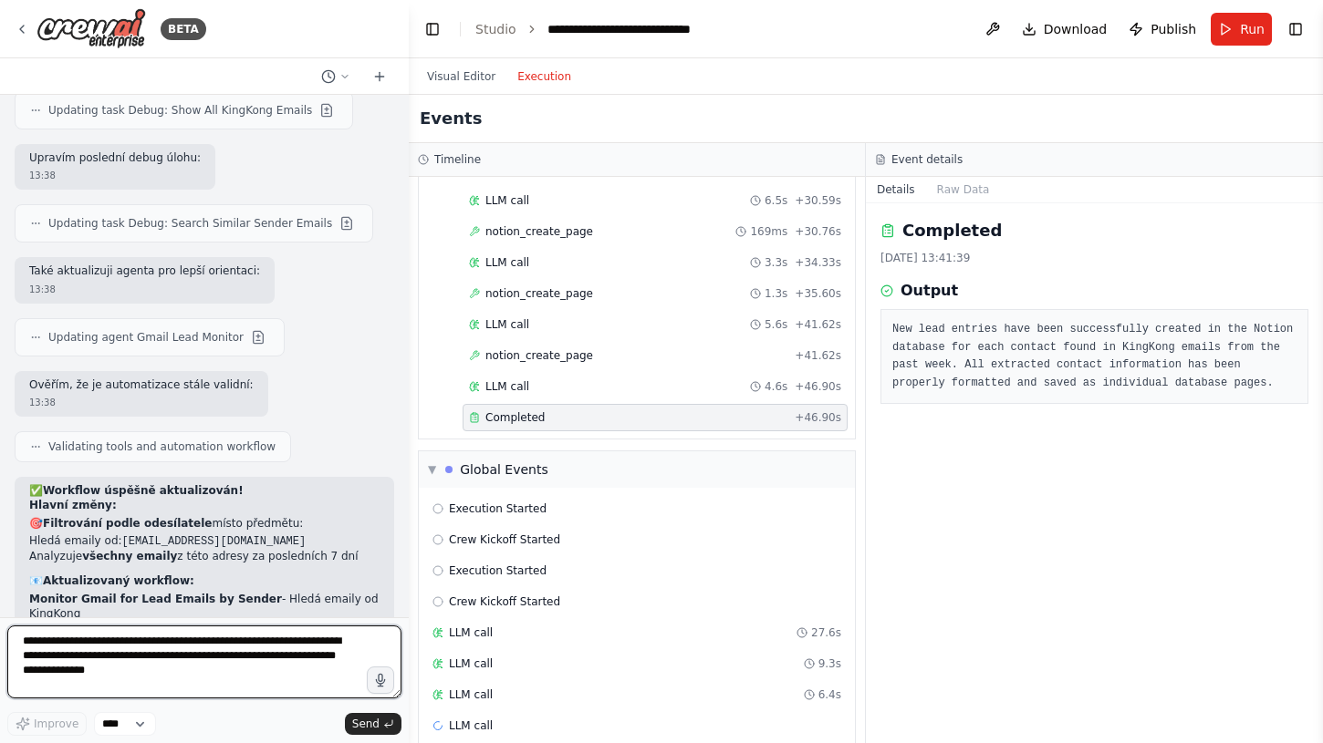
click at [166, 649] on textarea "**********" at bounding box center [204, 662] width 394 height 73
type textarea "**********"
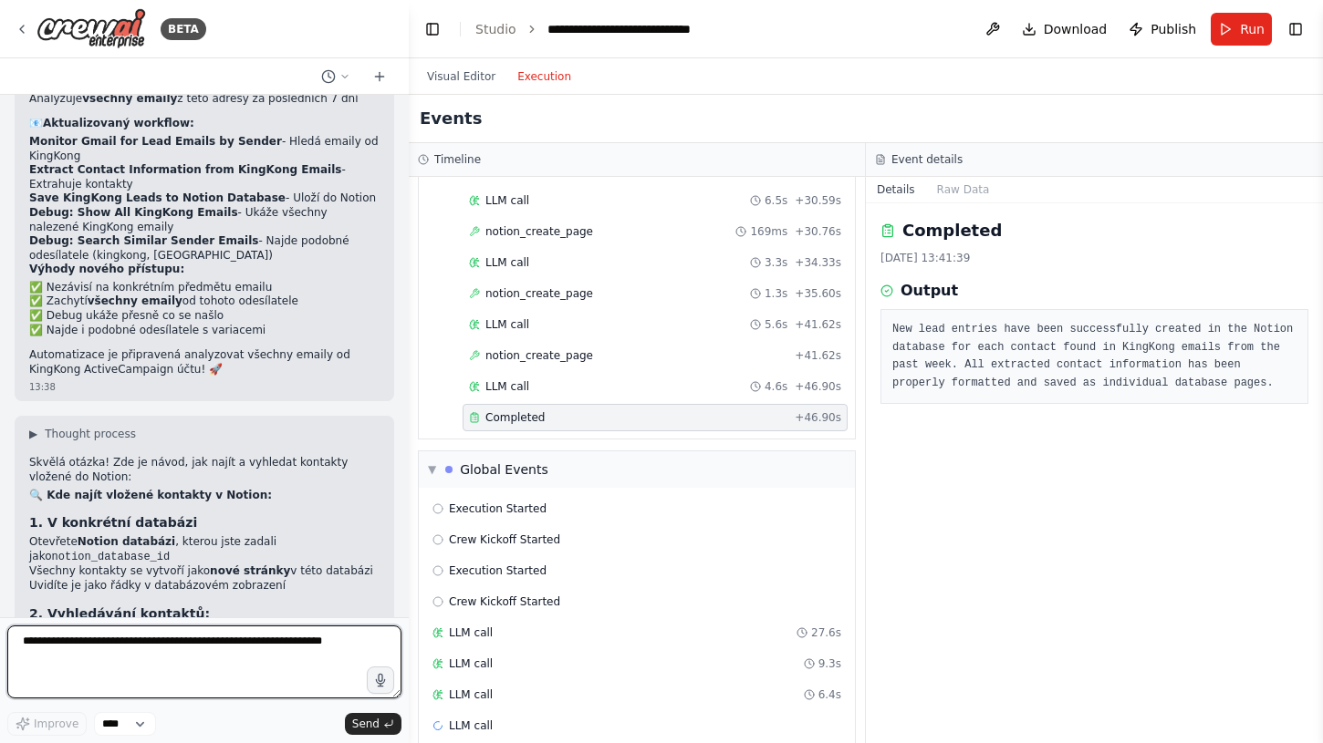
scroll to position [6526, 0]
